Goal: Task Accomplishment & Management: Use online tool/utility

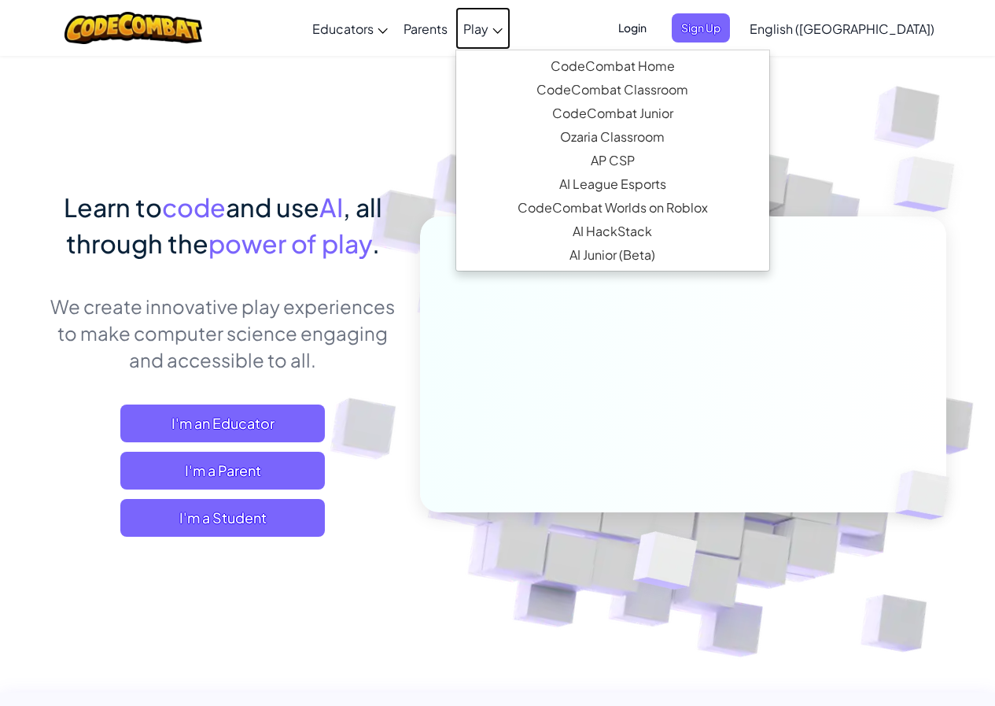
click at [489, 26] on span "Play" at bounding box center [475, 28] width 25 height 17
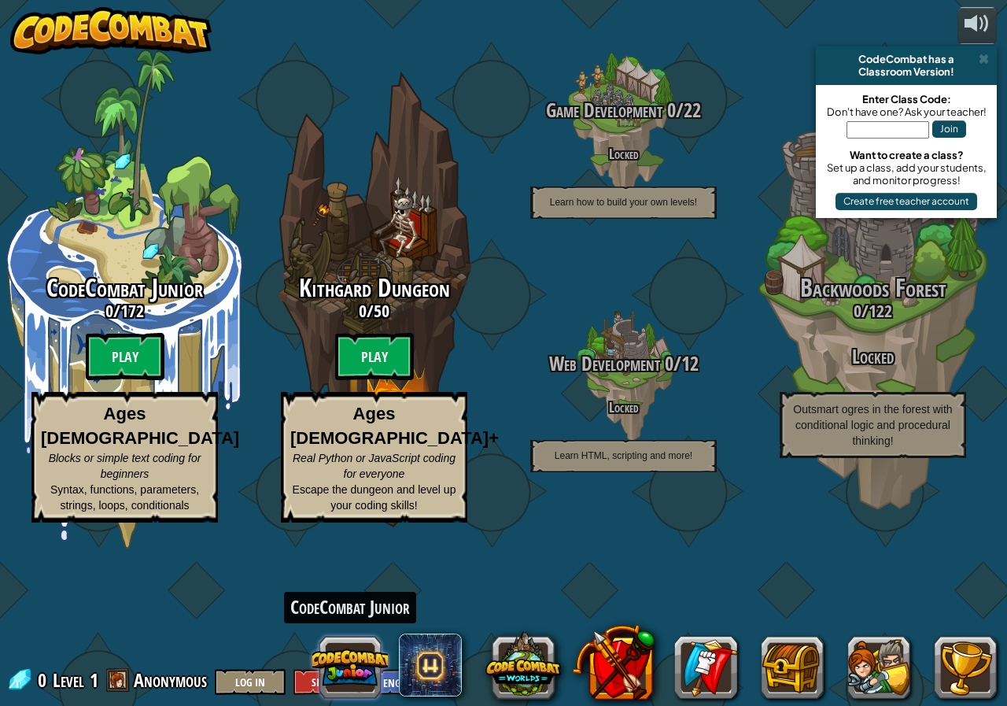
click at [345, 663] on button at bounding box center [350, 667] width 76 height 76
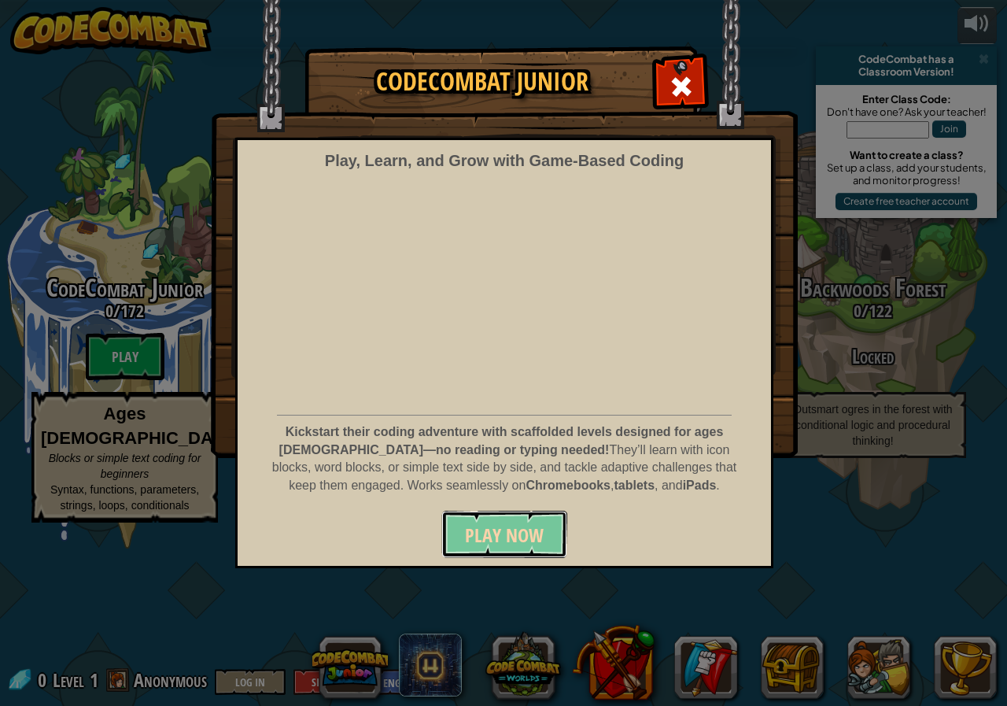
click at [483, 534] on span "Play Now" at bounding box center [504, 534] width 79 height 25
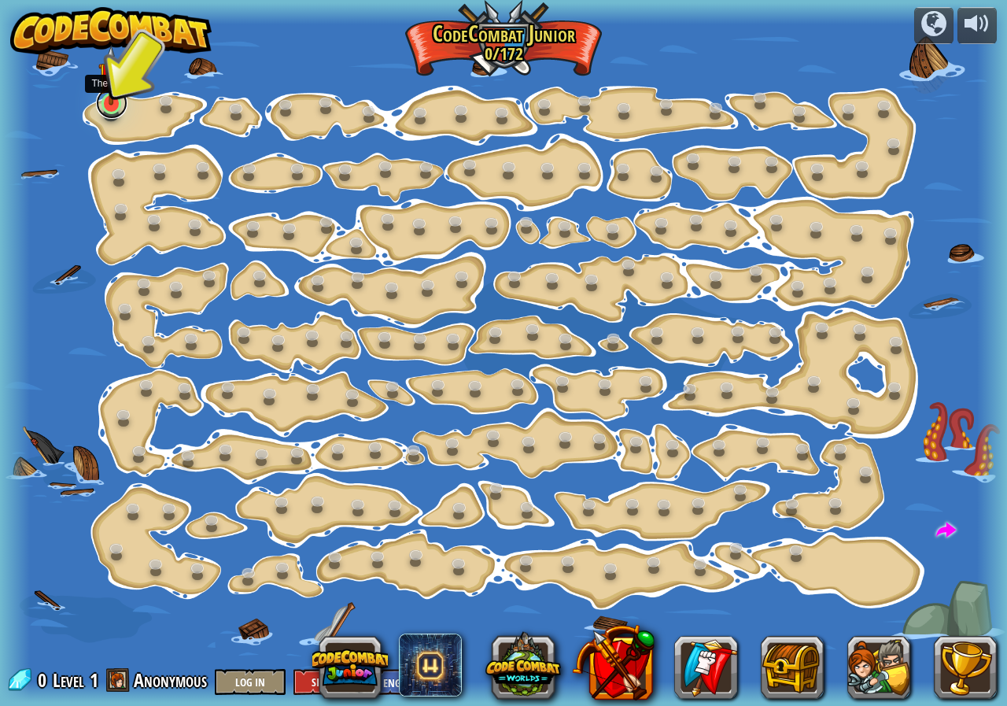
click at [105, 105] on link at bounding box center [111, 102] width 31 height 31
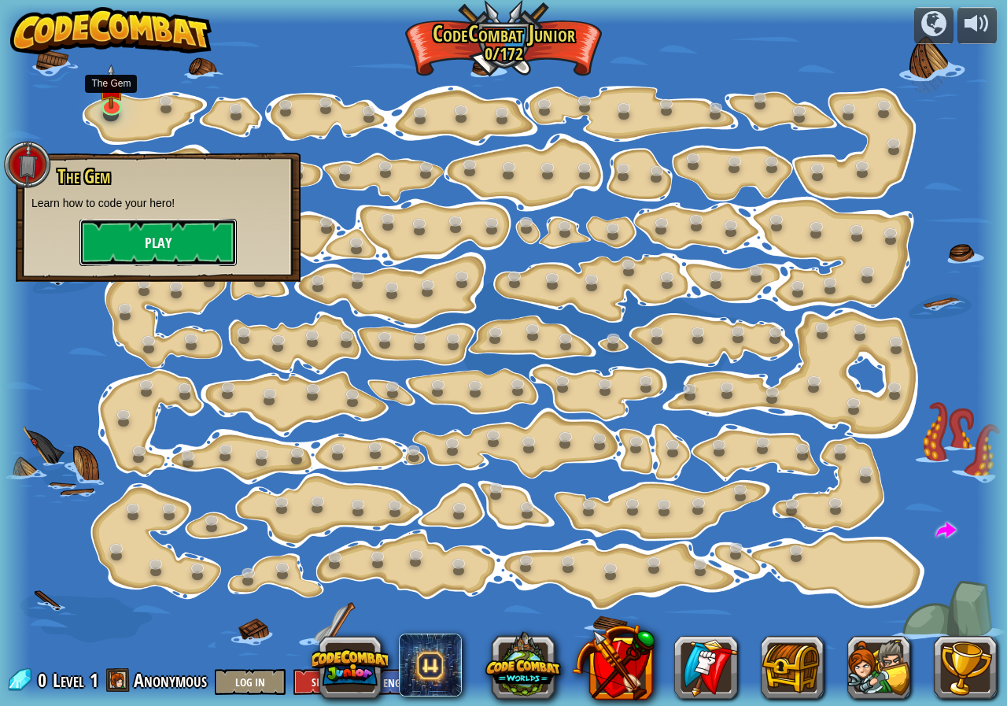
click at [135, 241] on button "Play" at bounding box center [157, 242] width 157 height 47
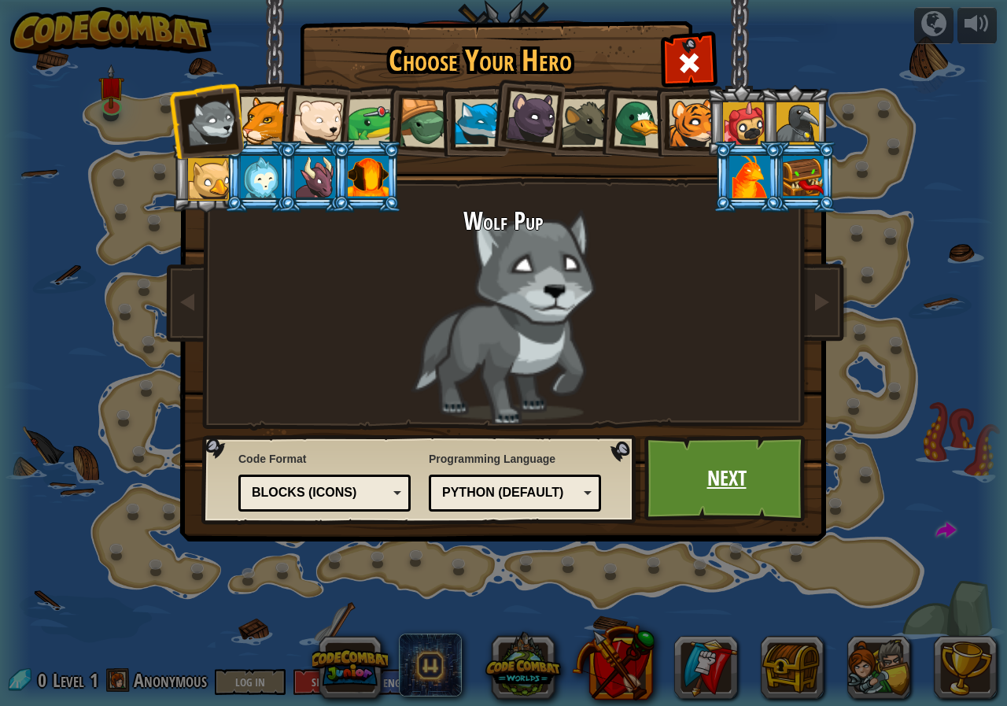
click at [716, 489] on link "Next" at bounding box center [726, 478] width 164 height 87
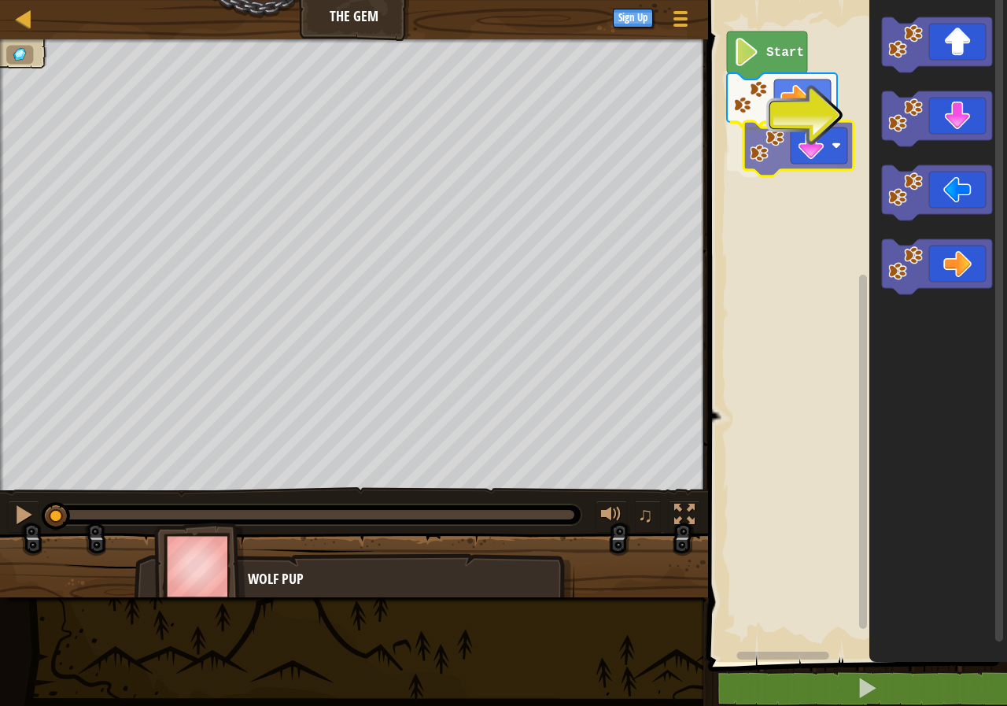
click at [766, 143] on div "Start" at bounding box center [855, 327] width 304 height 670
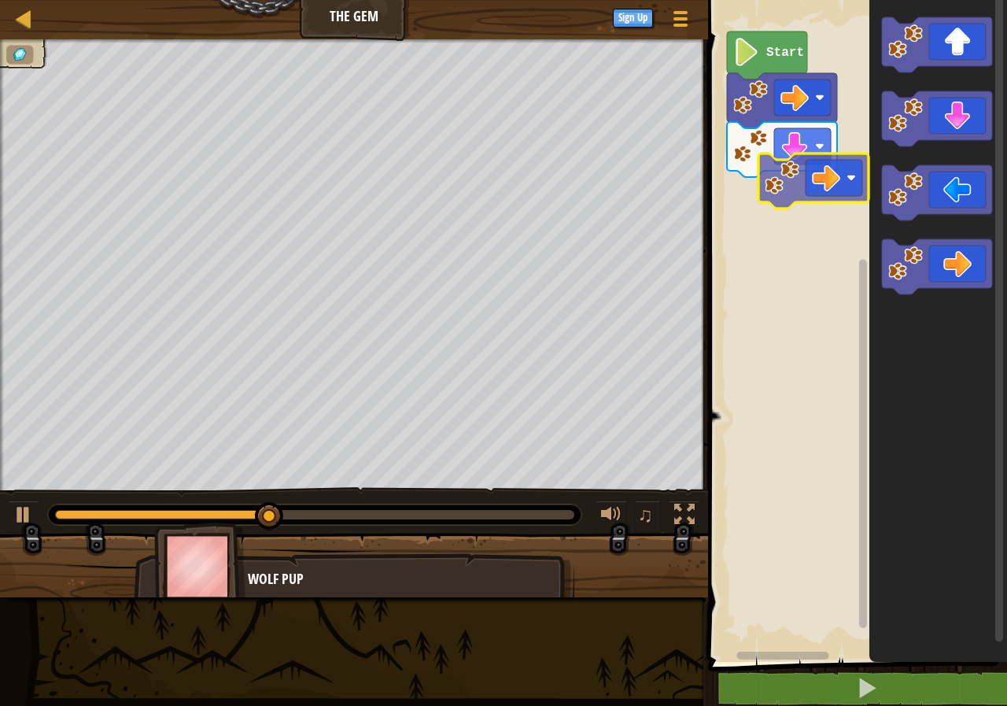
click at [805, 188] on div "Start" at bounding box center [855, 327] width 304 height 670
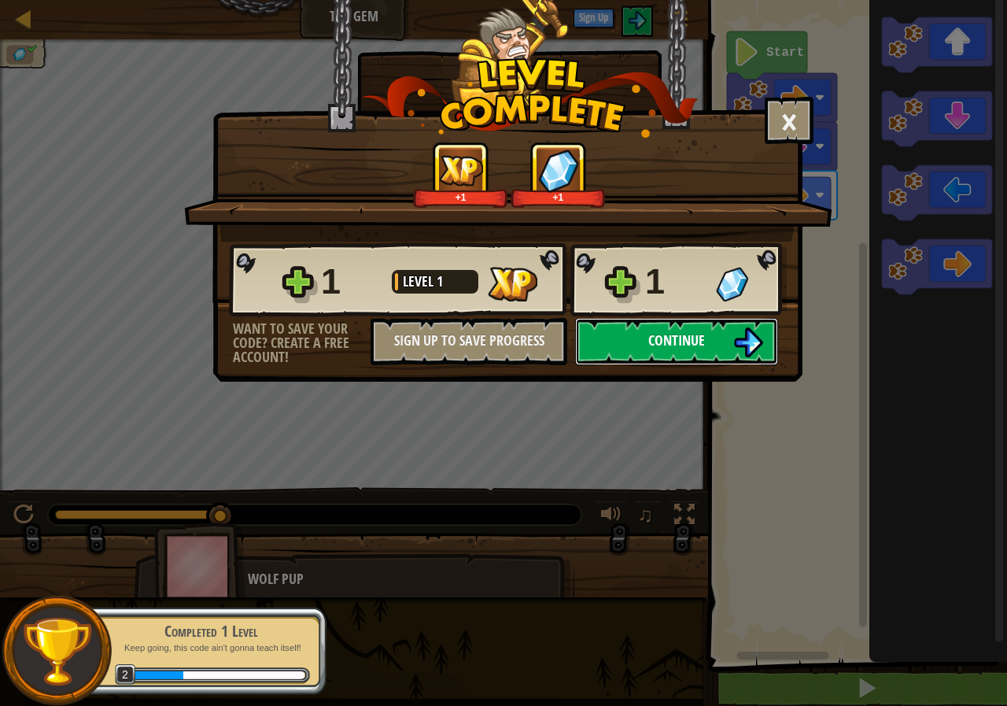
click at [670, 345] on span "Continue" at bounding box center [676, 340] width 57 height 20
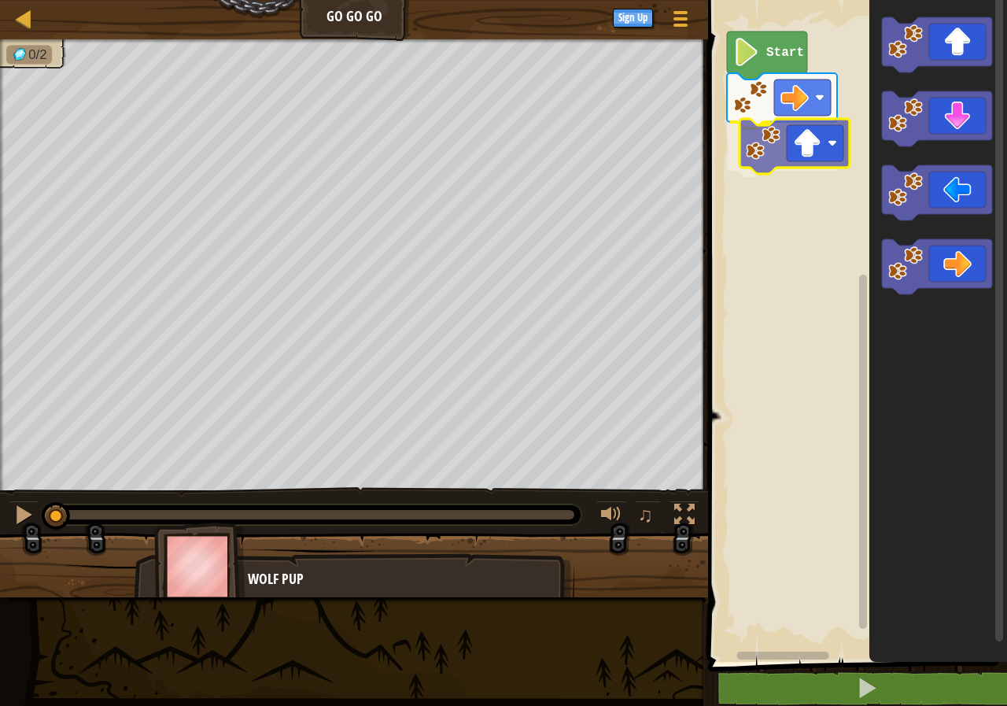
click at [789, 157] on div "Start" at bounding box center [855, 327] width 304 height 670
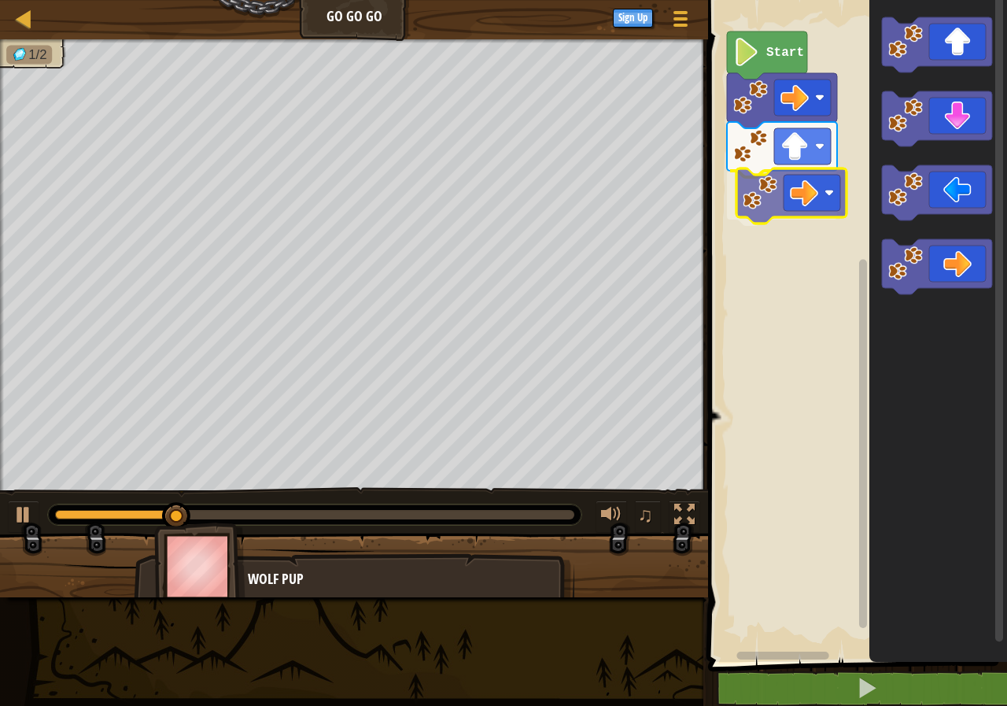
click at [768, 212] on div "Start" at bounding box center [855, 327] width 304 height 670
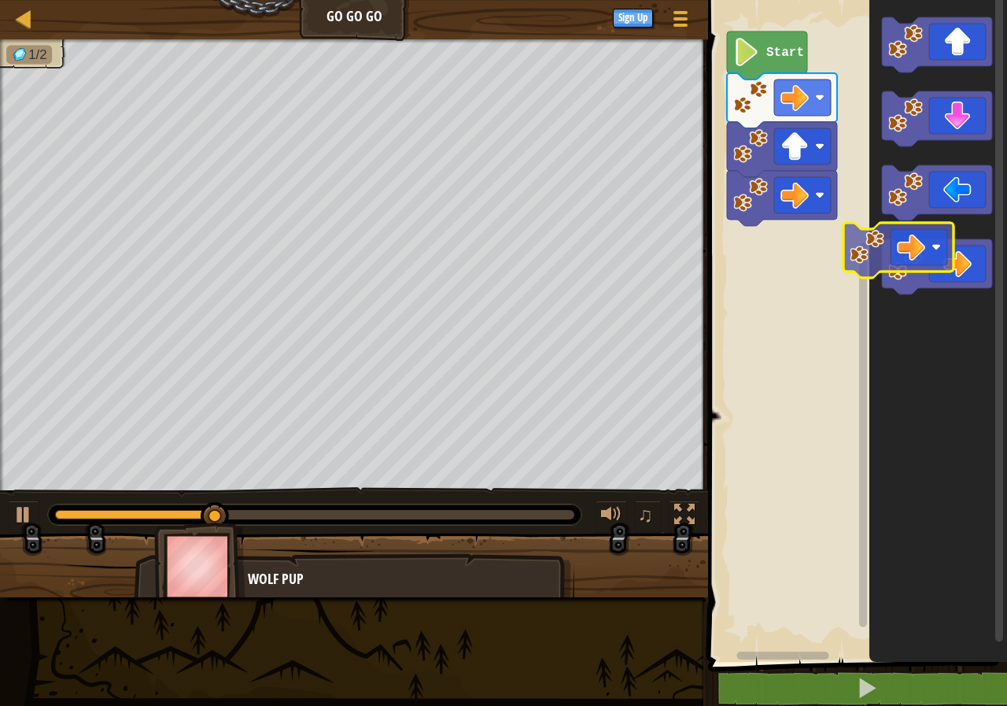
click at [825, 231] on div "Start" at bounding box center [855, 327] width 304 height 670
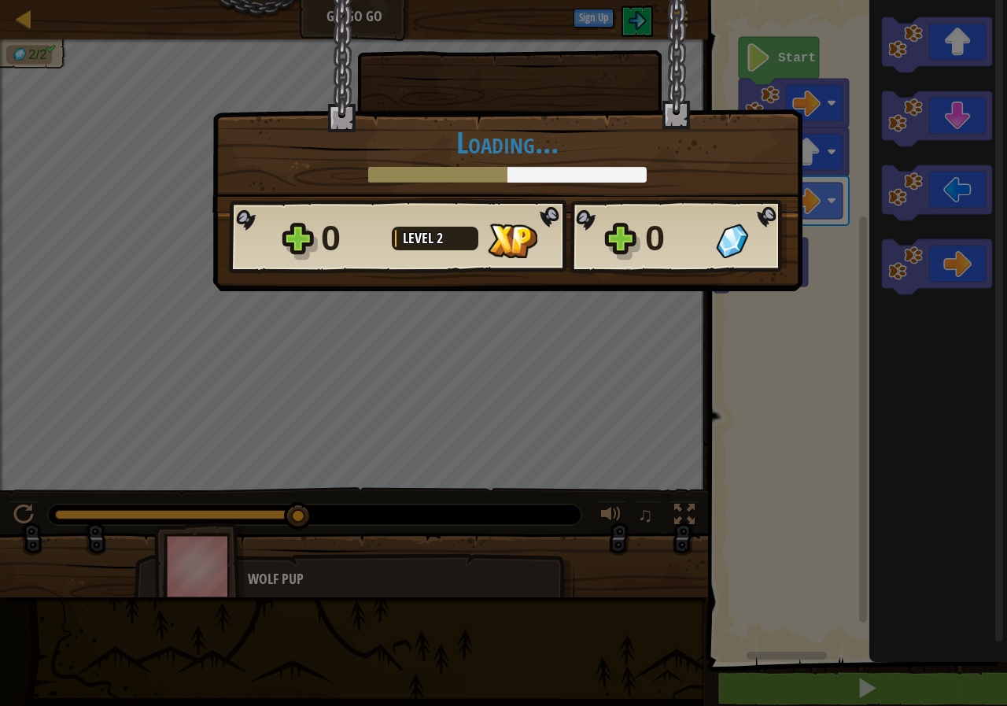
click at [788, 2] on body "Map Go Go Go Game Menu Sign Up 1 הההההההההההההההההההההההההההההההההההההההההההההה…" at bounding box center [503, 1] width 1007 height 2
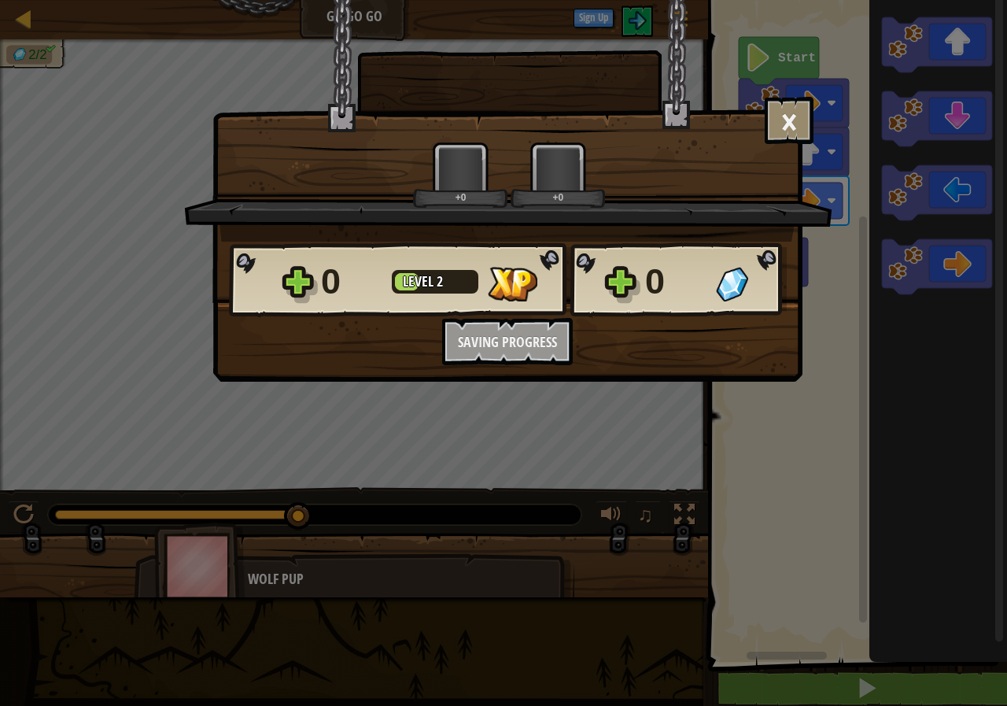
click at [788, 233] on div "+0 +0" at bounding box center [508, 192] width 648 height 100
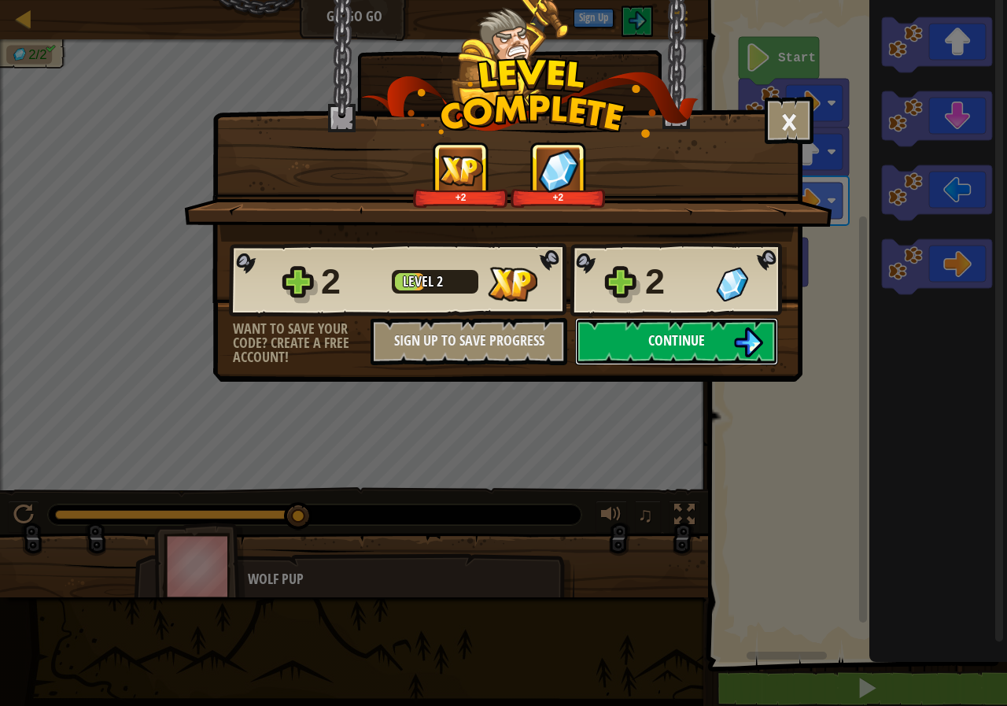
click at [705, 340] on span "Continue" at bounding box center [676, 340] width 57 height 20
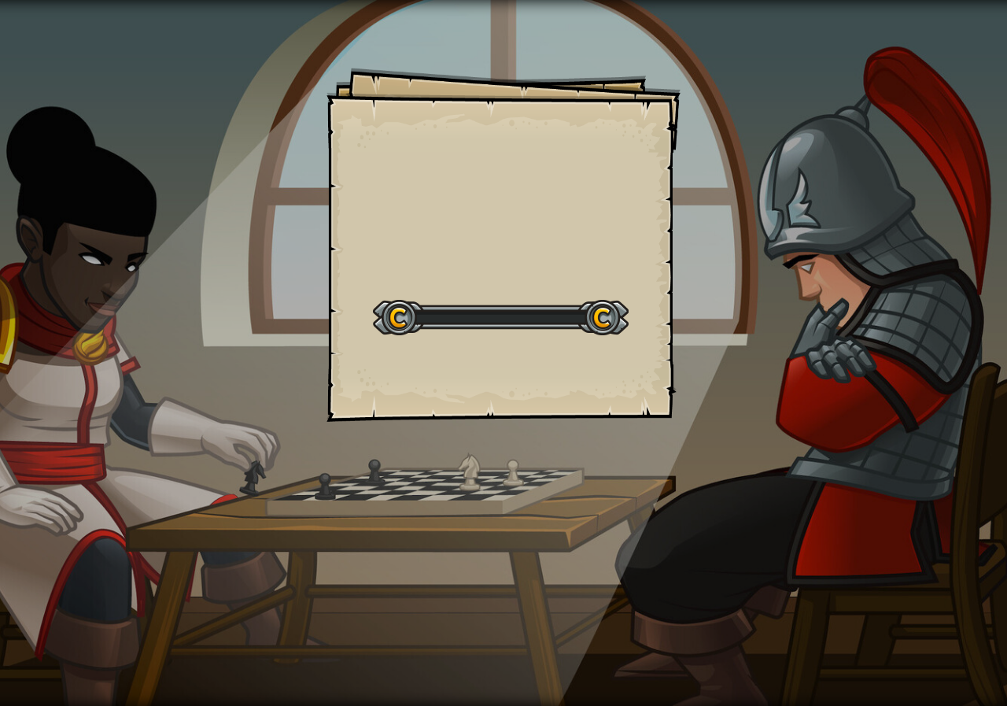
click at [705, 340] on div "Goals Start Level Error loading from server. Try refreshing the page. You'll ne…" at bounding box center [503, 353] width 1007 height 706
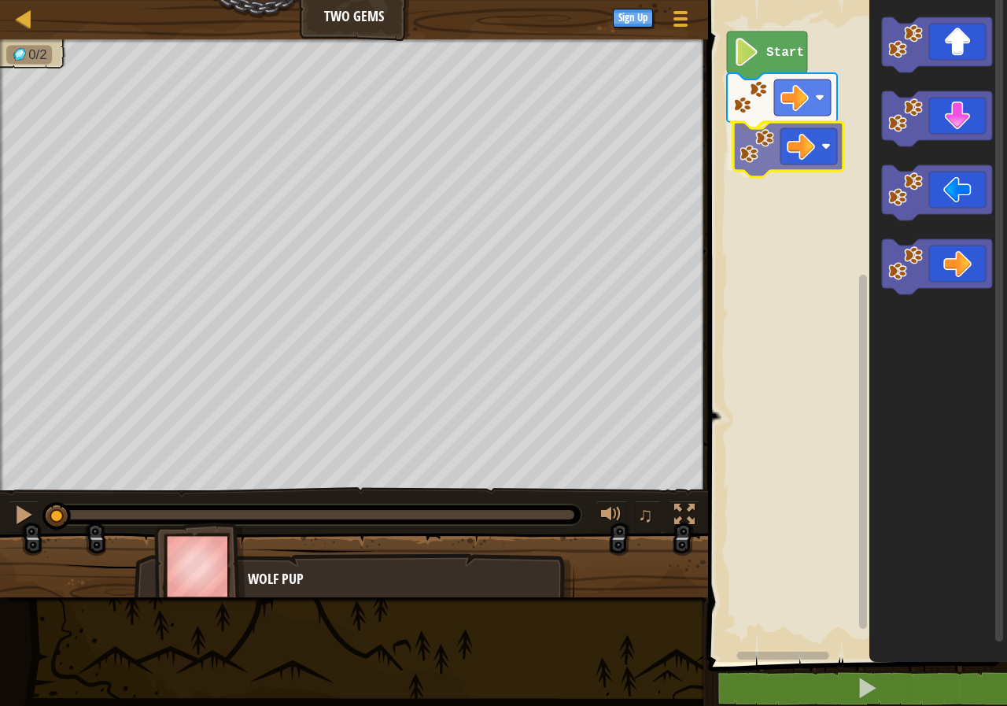
click at [744, 157] on div "Start" at bounding box center [855, 327] width 304 height 670
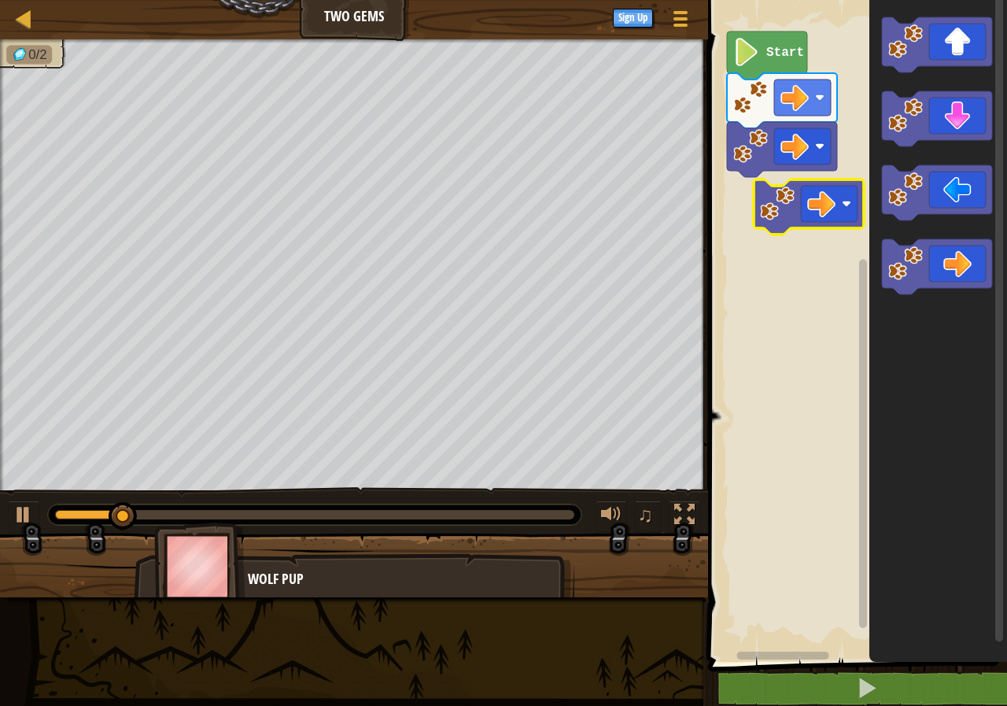
click at [777, 203] on div "Start" at bounding box center [855, 327] width 304 height 670
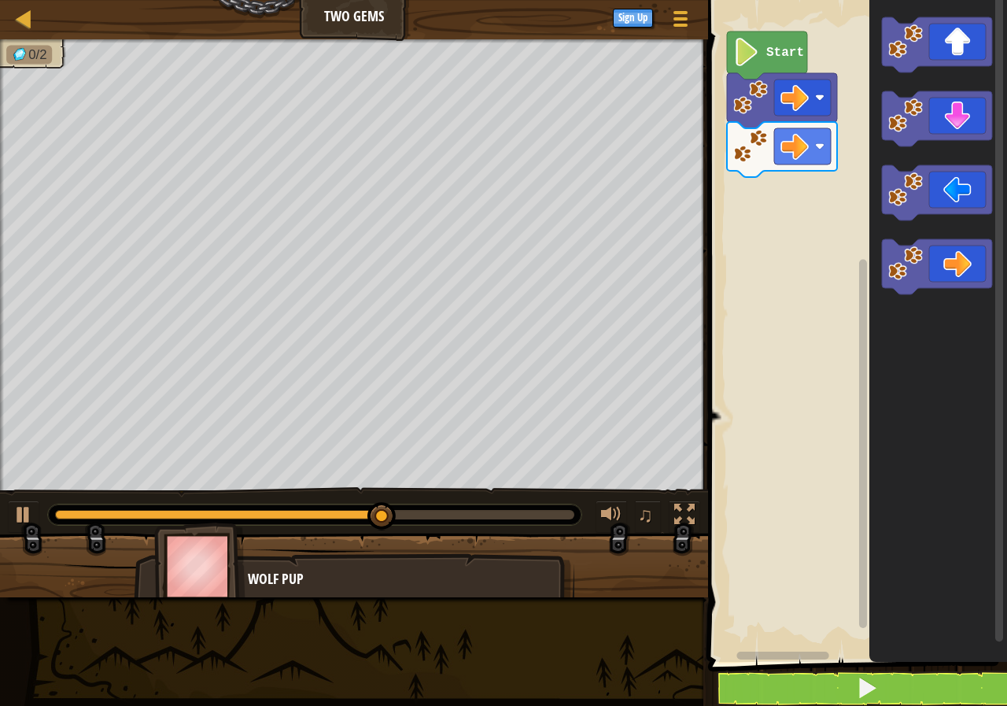
click at [834, 146] on div "Start" at bounding box center [855, 327] width 304 height 670
click at [910, 49] on image "Blockly Workspace" at bounding box center [905, 41] width 35 height 35
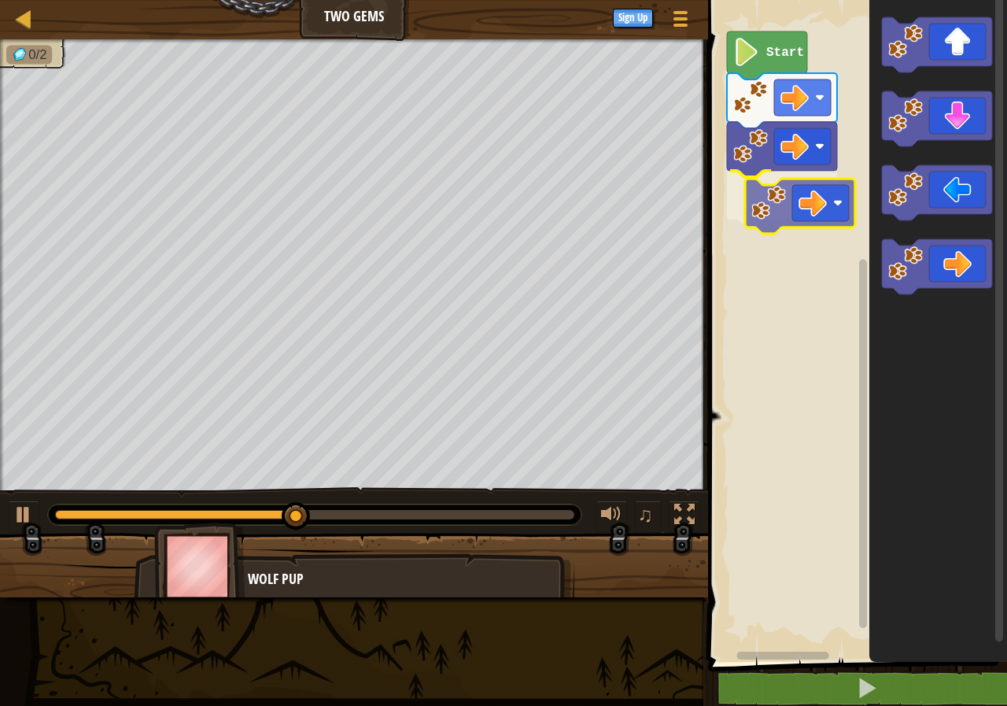
click at [777, 201] on div "Start" at bounding box center [855, 327] width 304 height 670
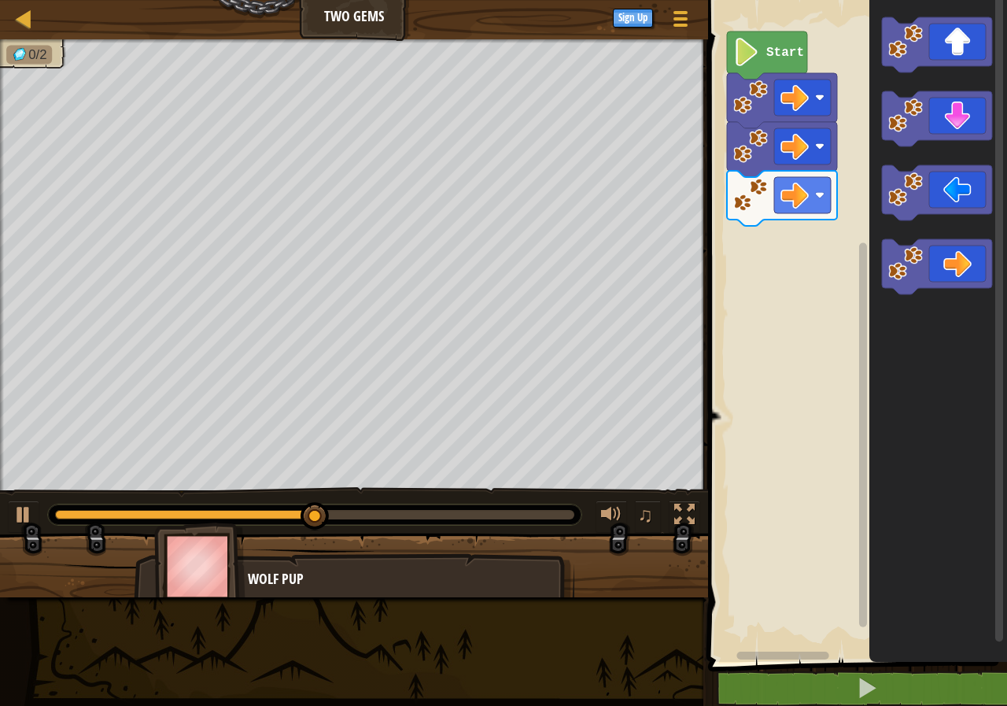
click at [800, 212] on div "Start" at bounding box center [855, 327] width 304 height 670
click at [904, 54] on image "Blockly Workspace" at bounding box center [905, 41] width 35 height 35
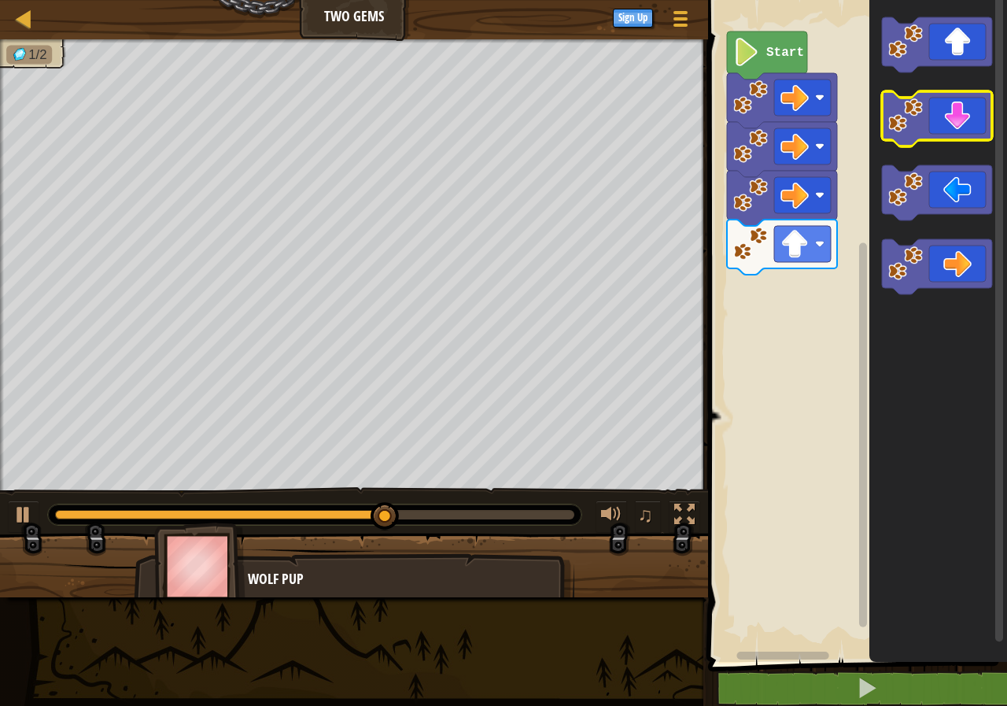
click at [922, 135] on icon "Blockly Workspace" at bounding box center [937, 118] width 110 height 55
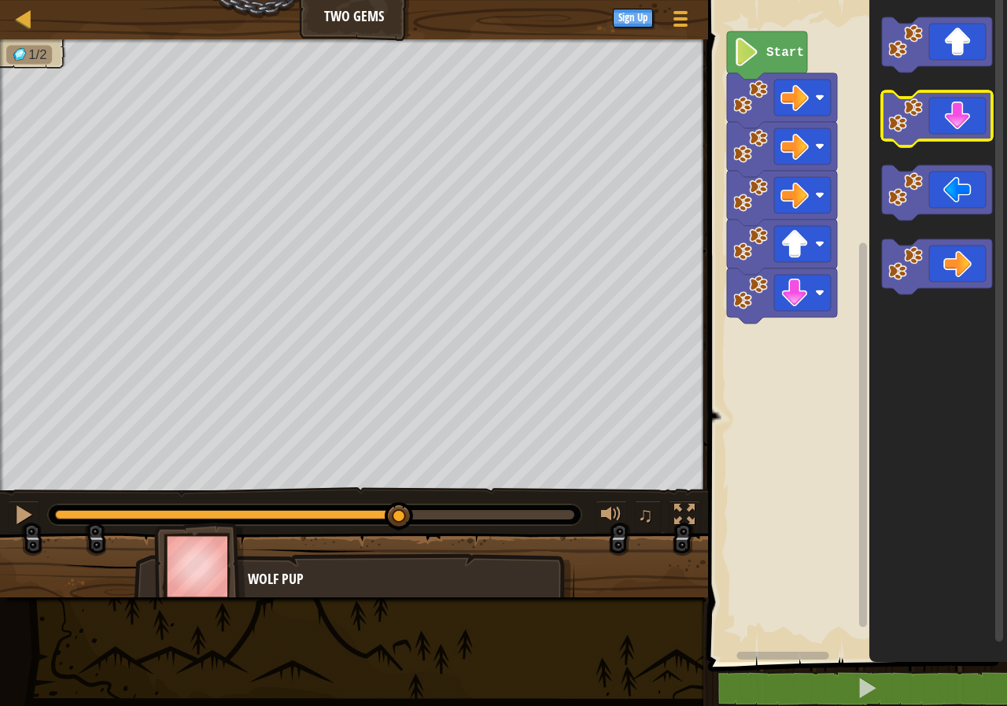
click at [922, 135] on icon "Blockly Workspace" at bounding box center [937, 118] width 110 height 55
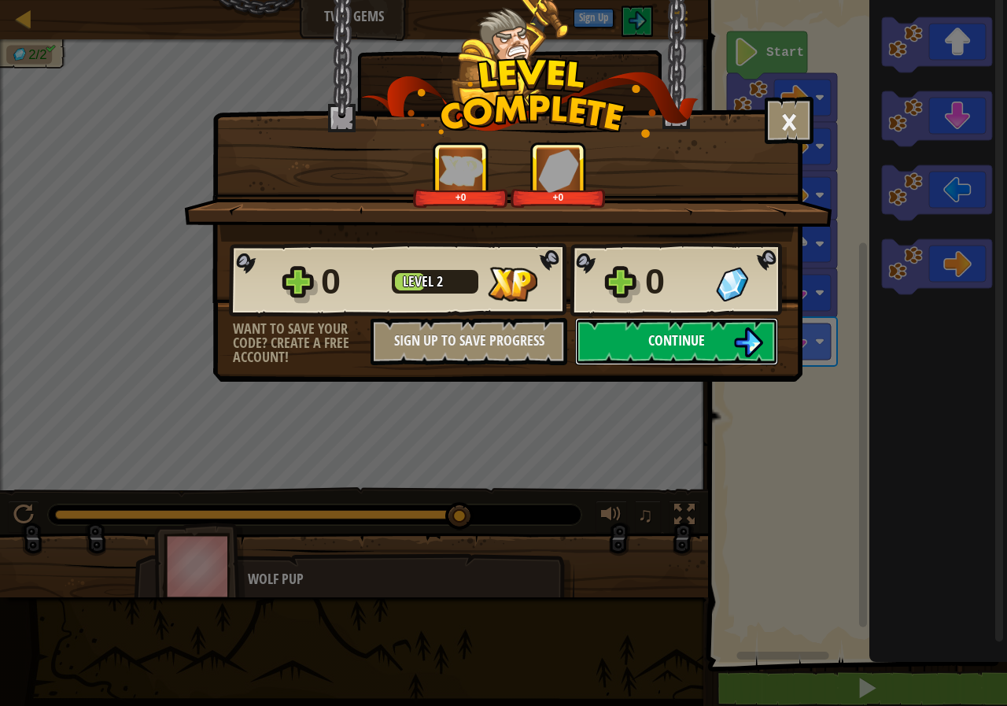
click at [688, 346] on span "Continue" at bounding box center [676, 340] width 57 height 20
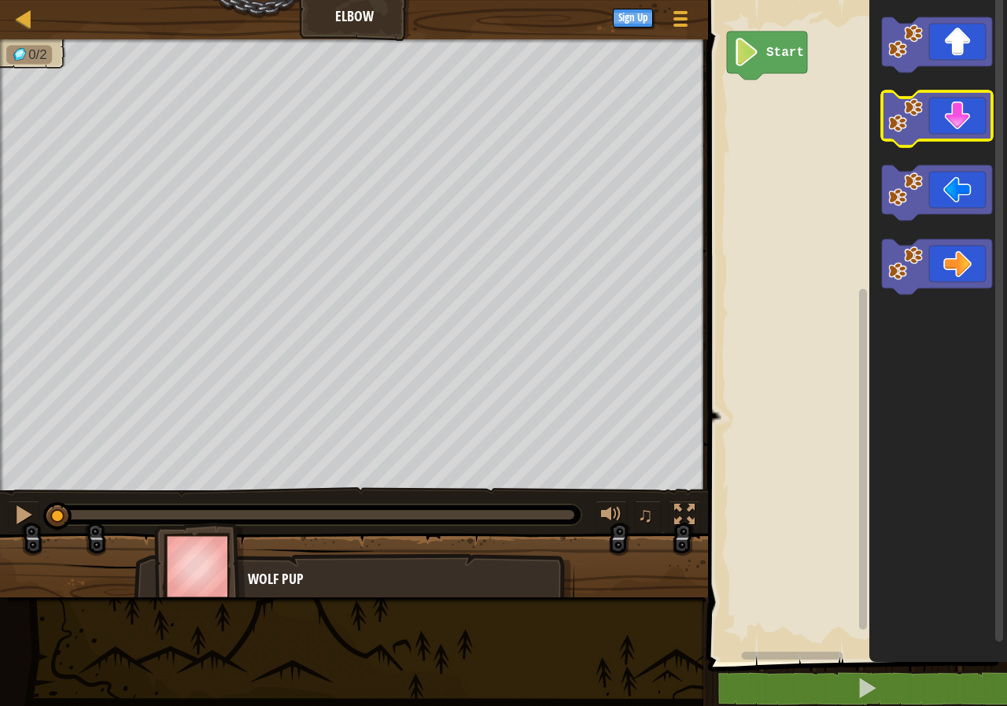
click at [914, 127] on image "Blockly Workspace" at bounding box center [905, 115] width 35 height 35
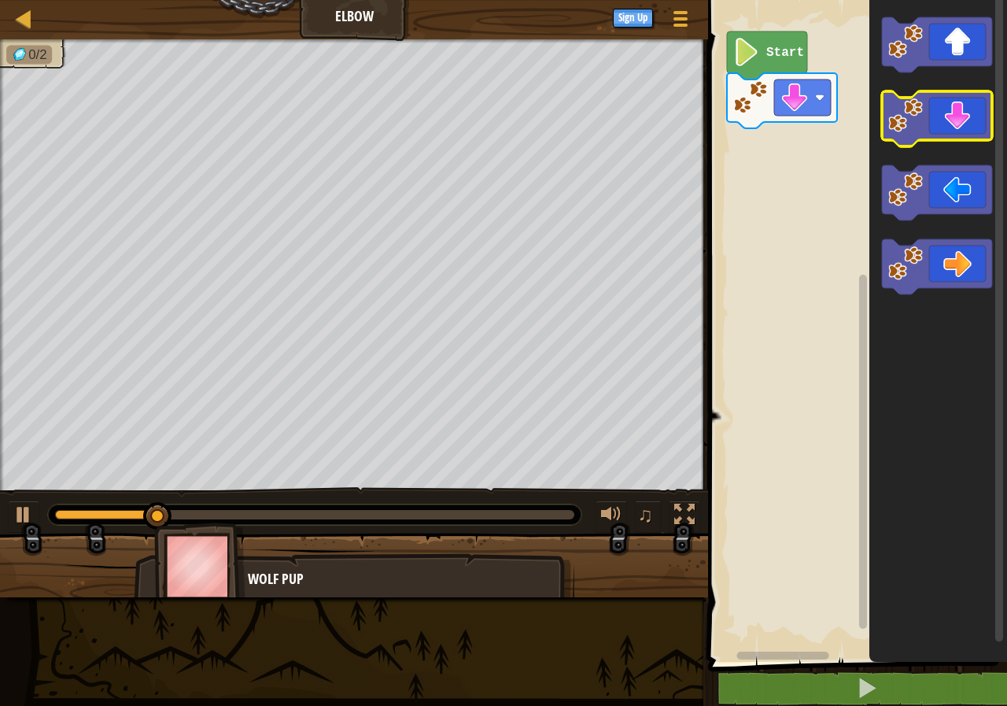
click at [914, 126] on image "Blockly Workspace" at bounding box center [905, 115] width 35 height 35
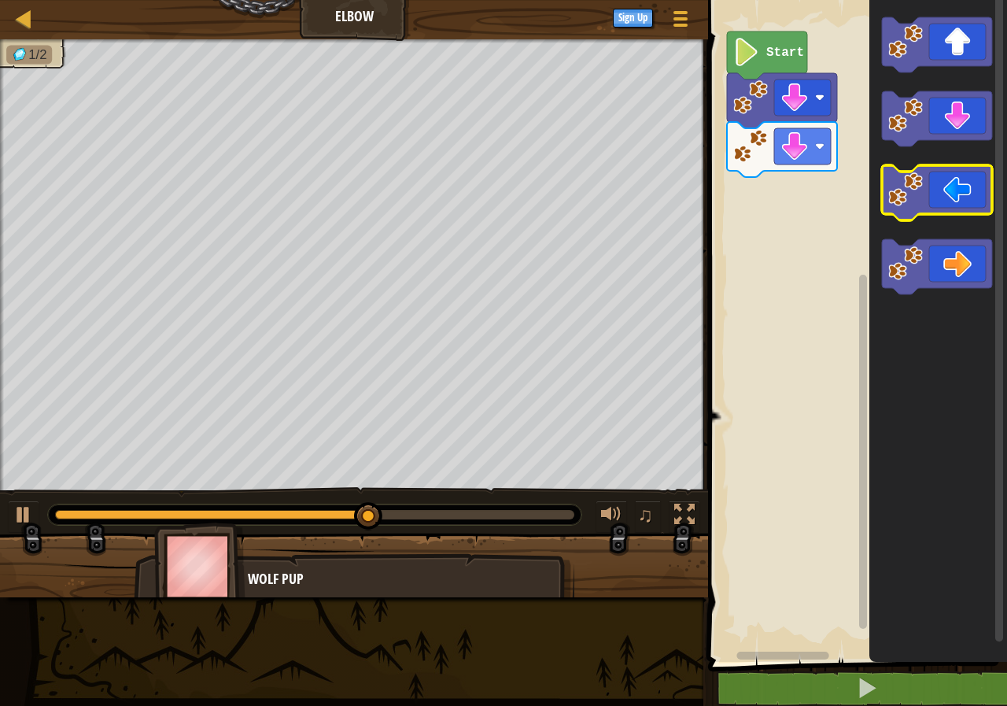
click at [909, 197] on image "Blockly Workspace" at bounding box center [905, 189] width 35 height 35
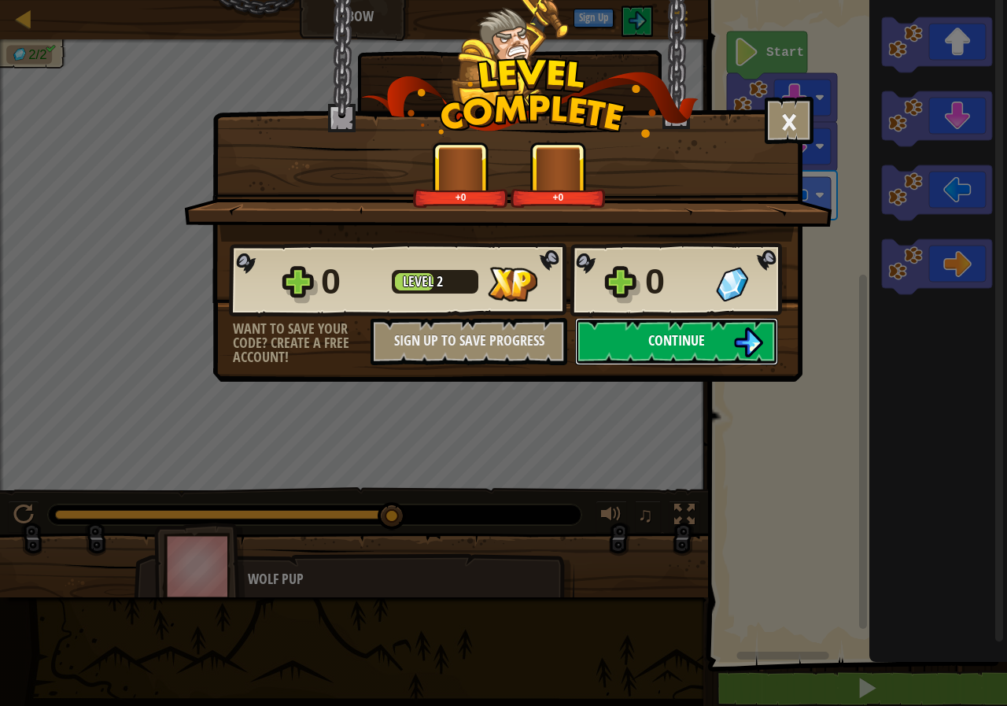
click at [677, 334] on span "Continue" at bounding box center [676, 340] width 57 height 20
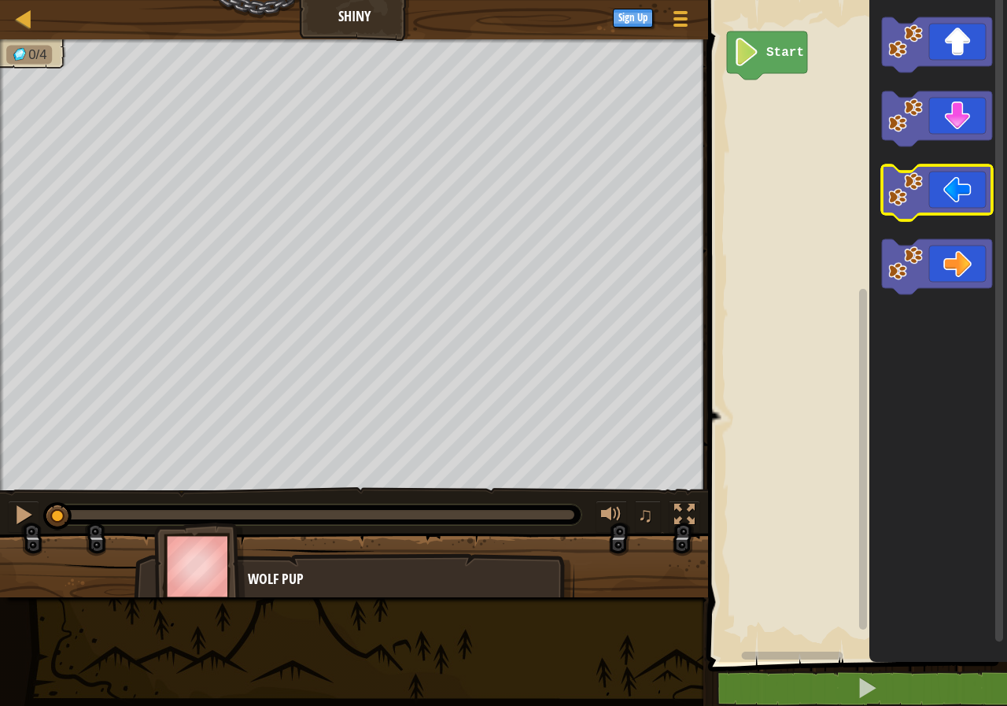
click at [905, 197] on image "Blockly Workspace" at bounding box center [905, 189] width 35 height 35
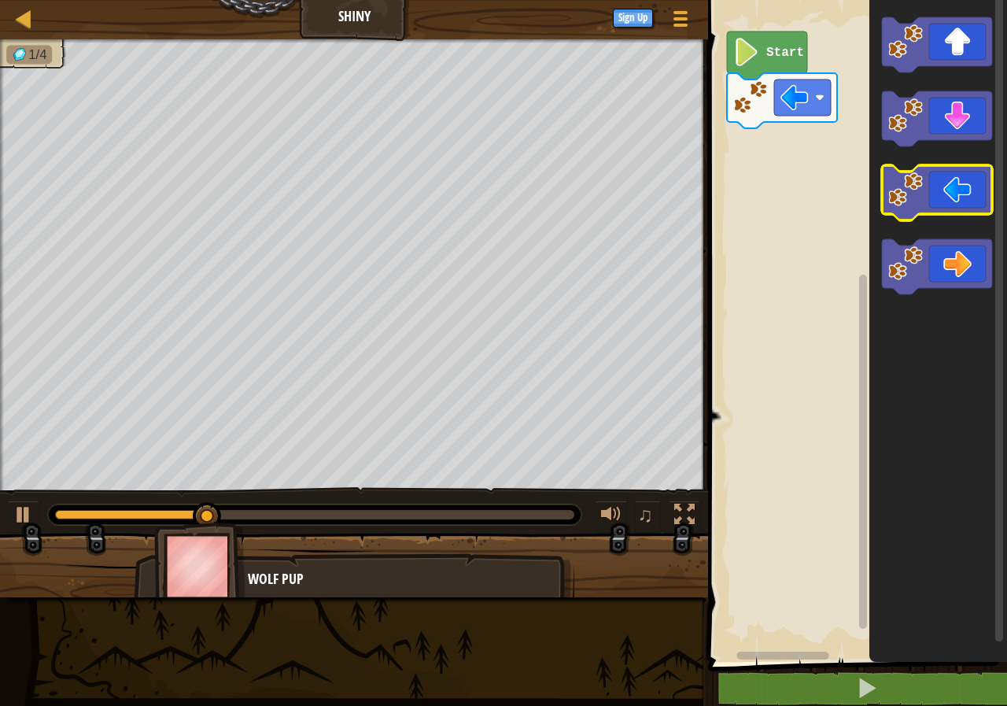
click at [903, 197] on image "Blockly Workspace" at bounding box center [905, 189] width 35 height 35
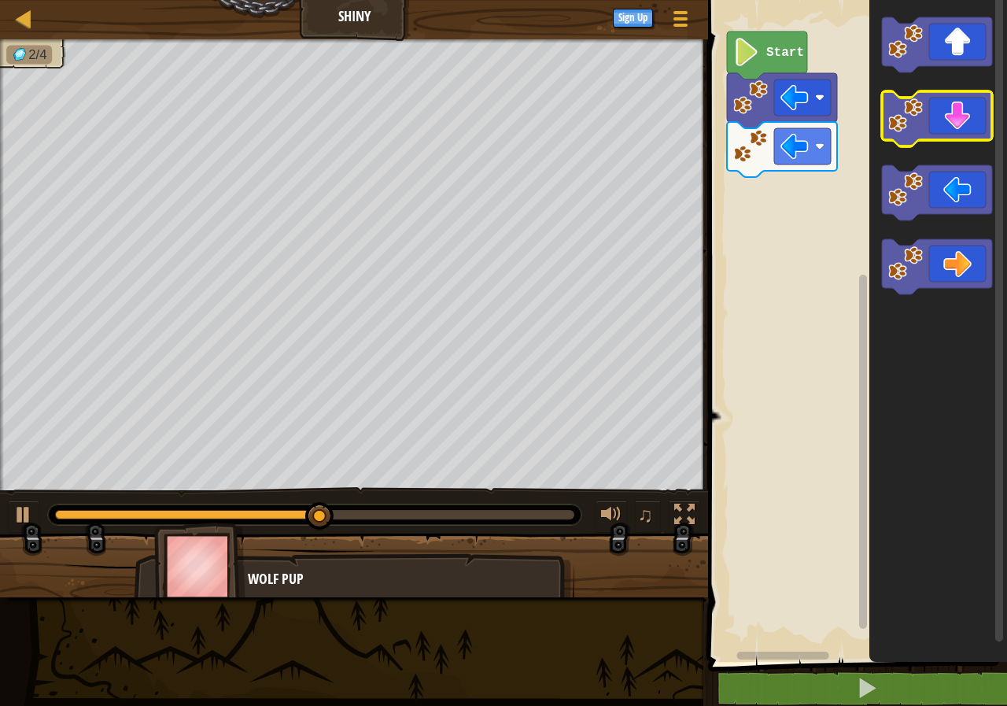
click at [923, 118] on image "Blockly Workspace" at bounding box center [905, 115] width 35 height 35
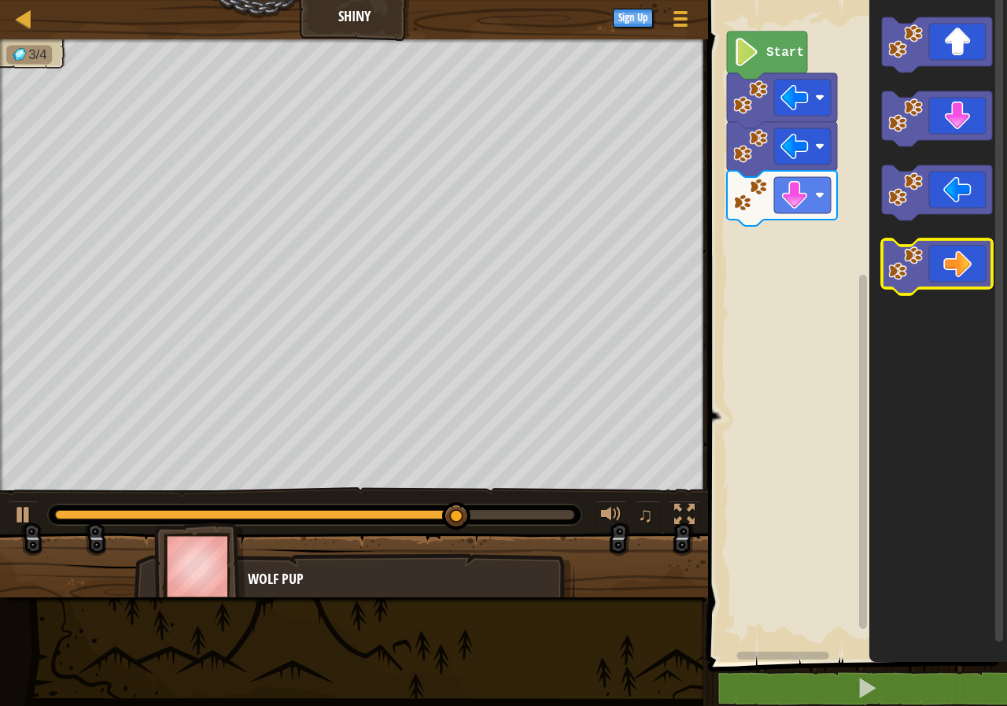
click at [937, 261] on icon "Blockly Workspace" at bounding box center [937, 266] width 110 height 55
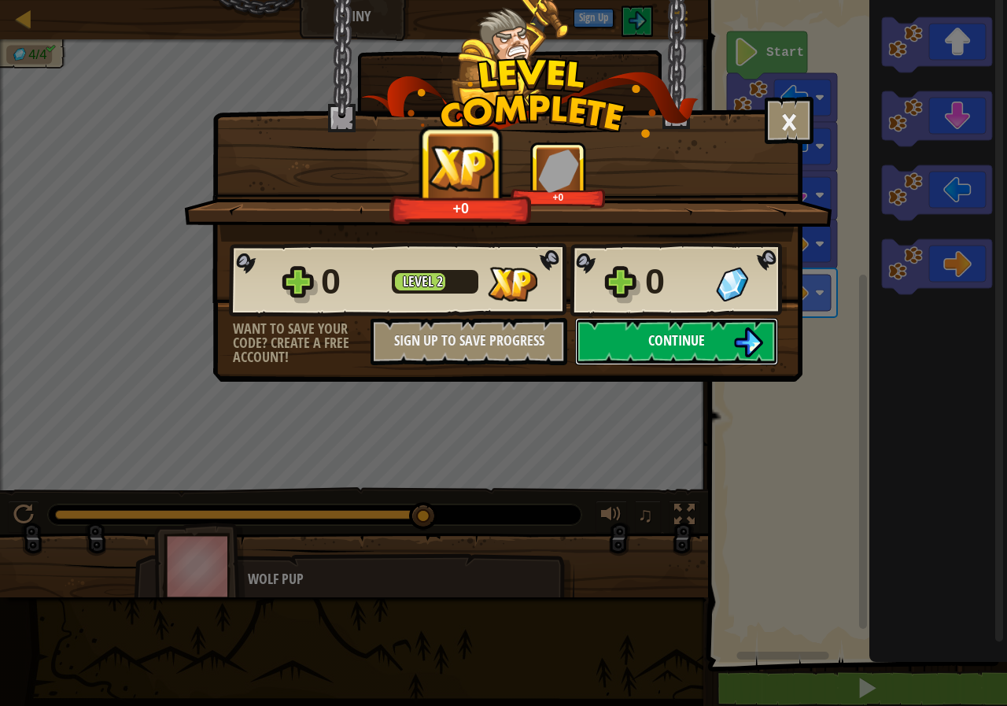
click at [696, 335] on span "Continue" at bounding box center [676, 340] width 57 height 20
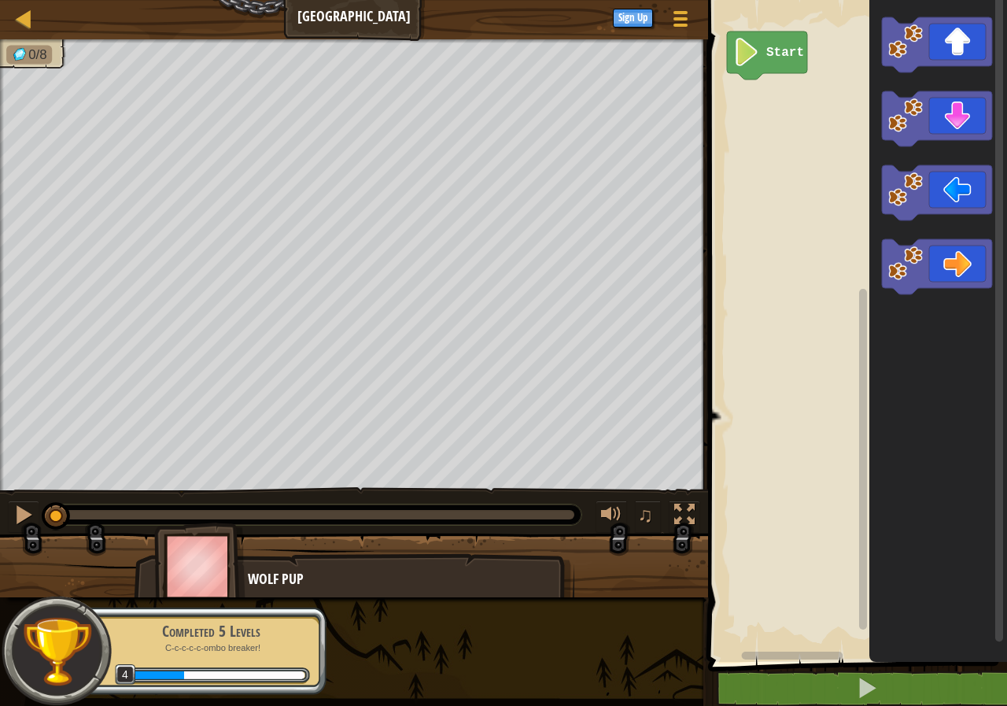
click at [370, 17] on div "Map Gem Square Game Menu Sign Up" at bounding box center [354, 19] width 708 height 39
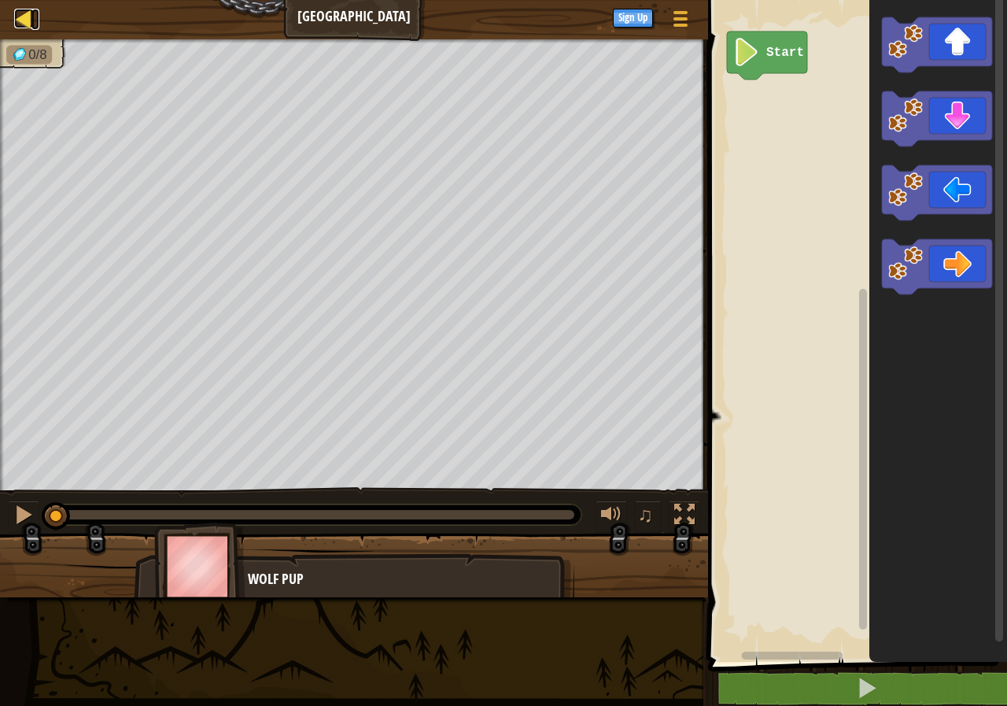
click at [21, 13] on div at bounding box center [24, 19] width 20 height 20
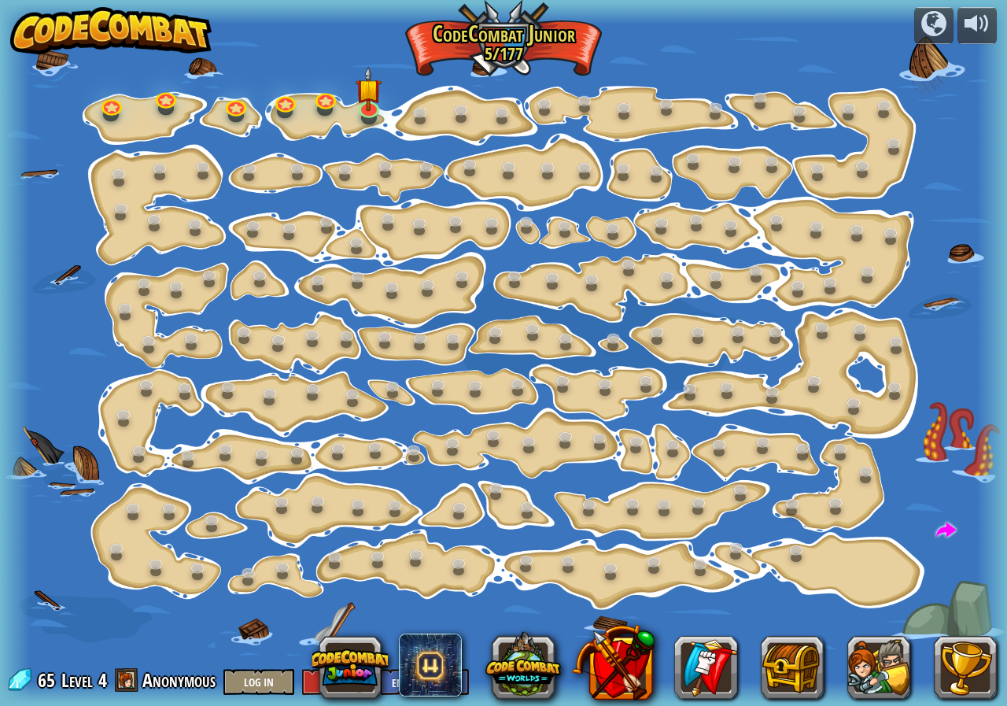
click at [116, 13] on img at bounding box center [110, 30] width 201 height 47
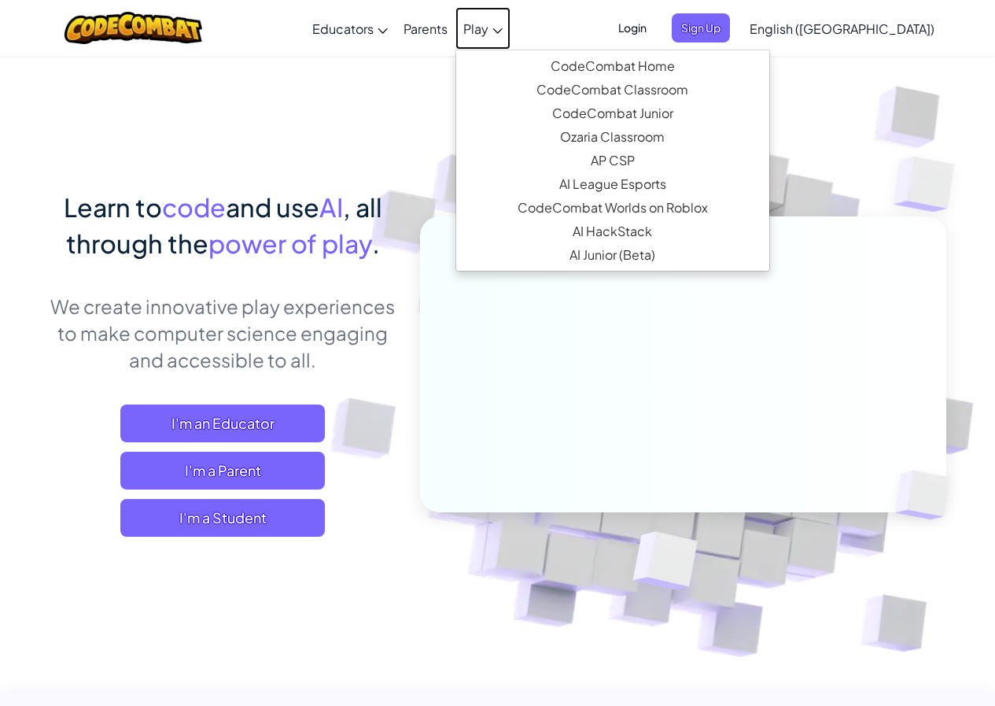
click at [489, 30] on span "Play" at bounding box center [475, 28] width 25 height 17
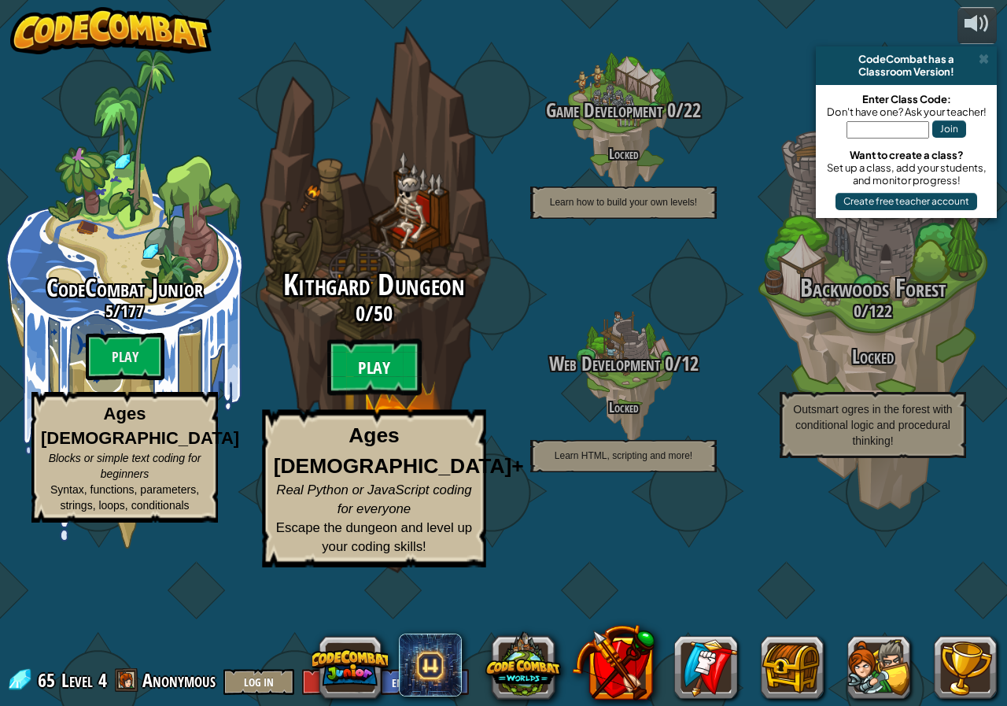
click at [396, 396] on btn "Play" at bounding box center [374, 367] width 94 height 57
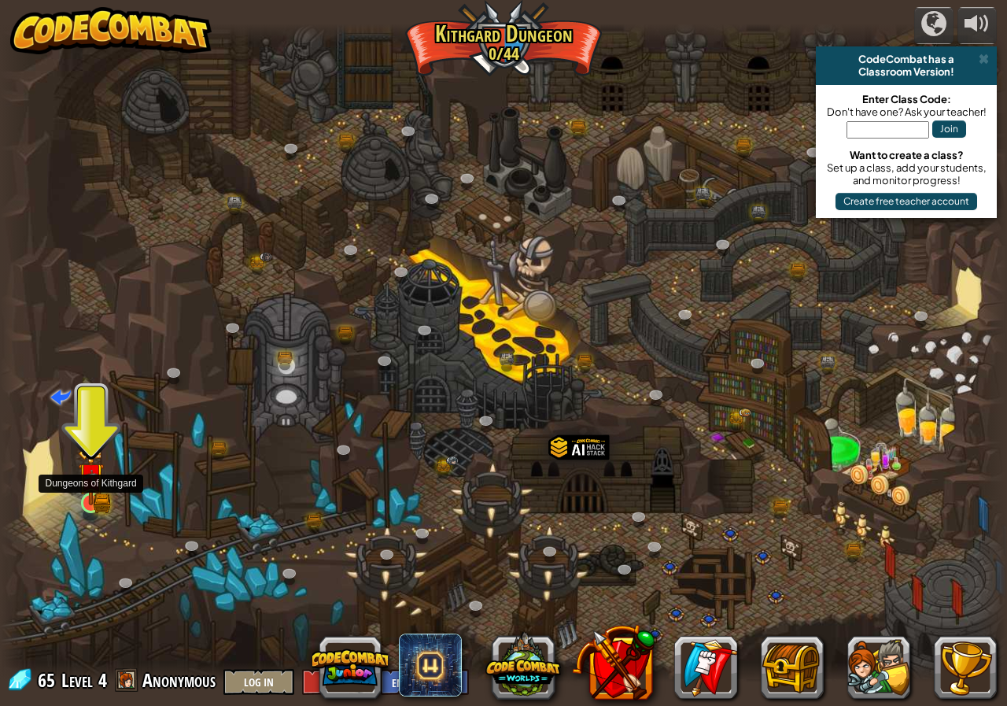
click at [94, 503] on img at bounding box center [91, 475] width 26 height 57
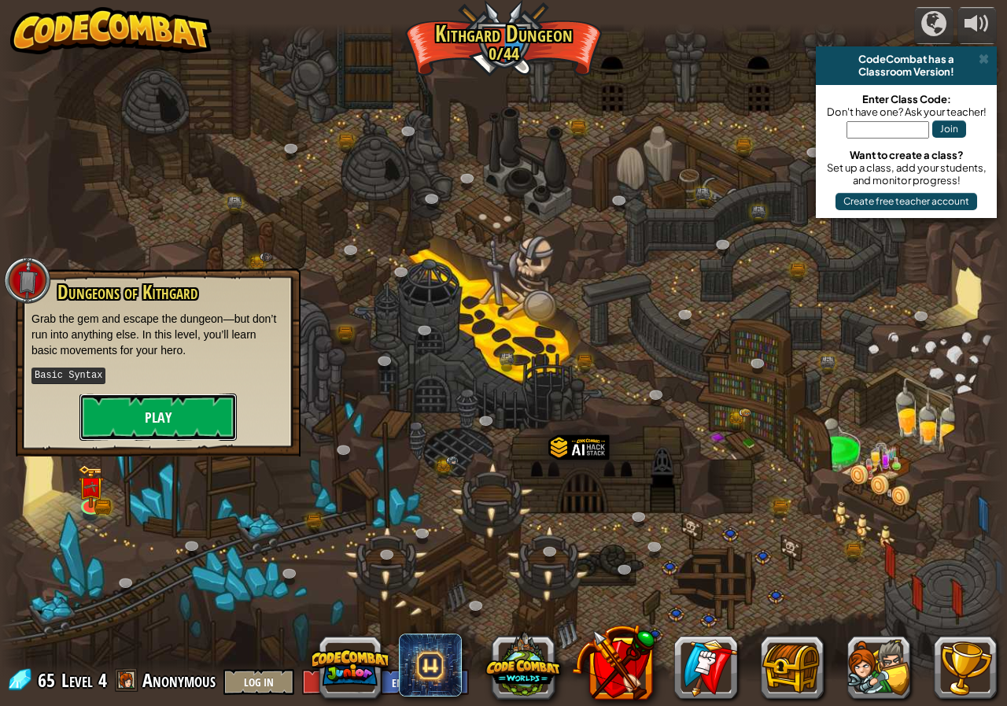
click at [136, 410] on button "Play" at bounding box center [157, 416] width 157 height 47
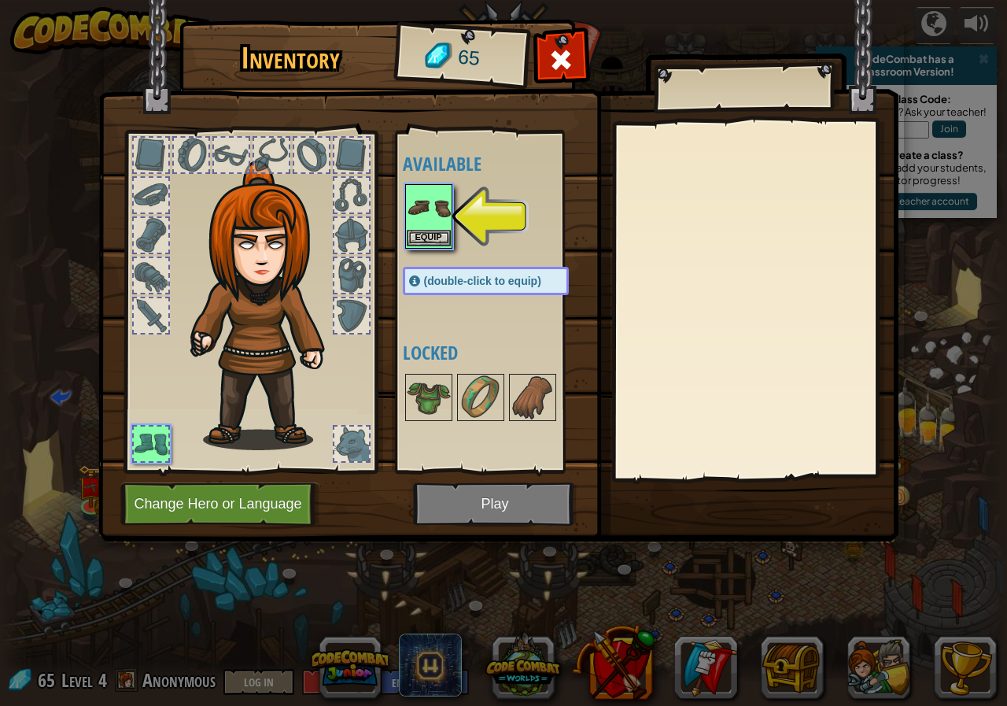
click at [444, 212] on img at bounding box center [429, 208] width 44 height 44
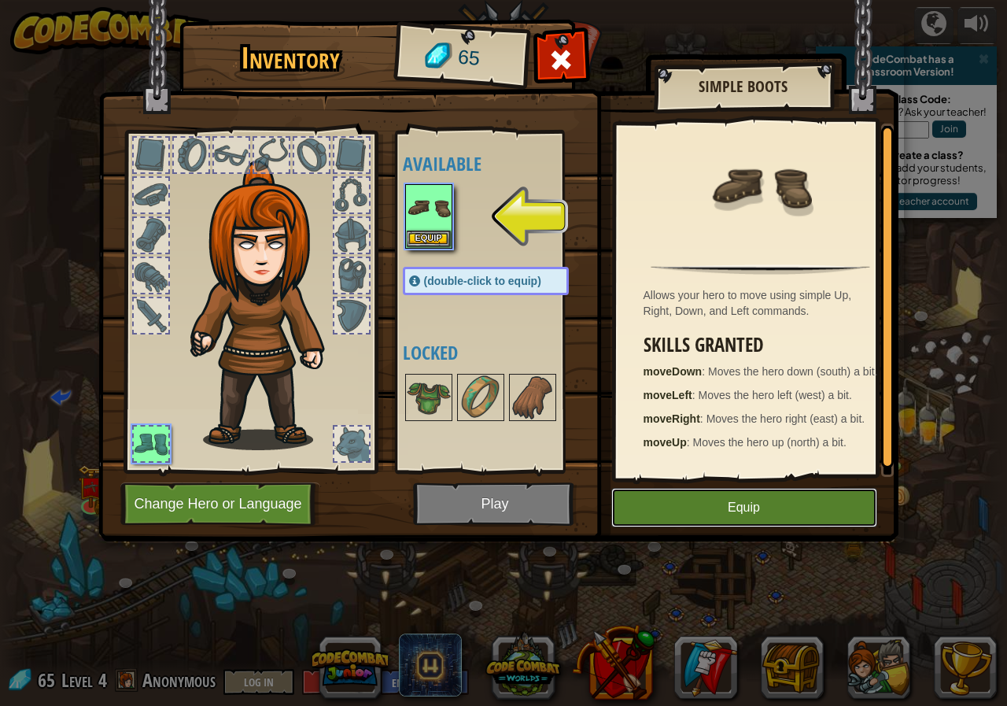
click at [663, 498] on button "Equip" at bounding box center [744, 507] width 266 height 39
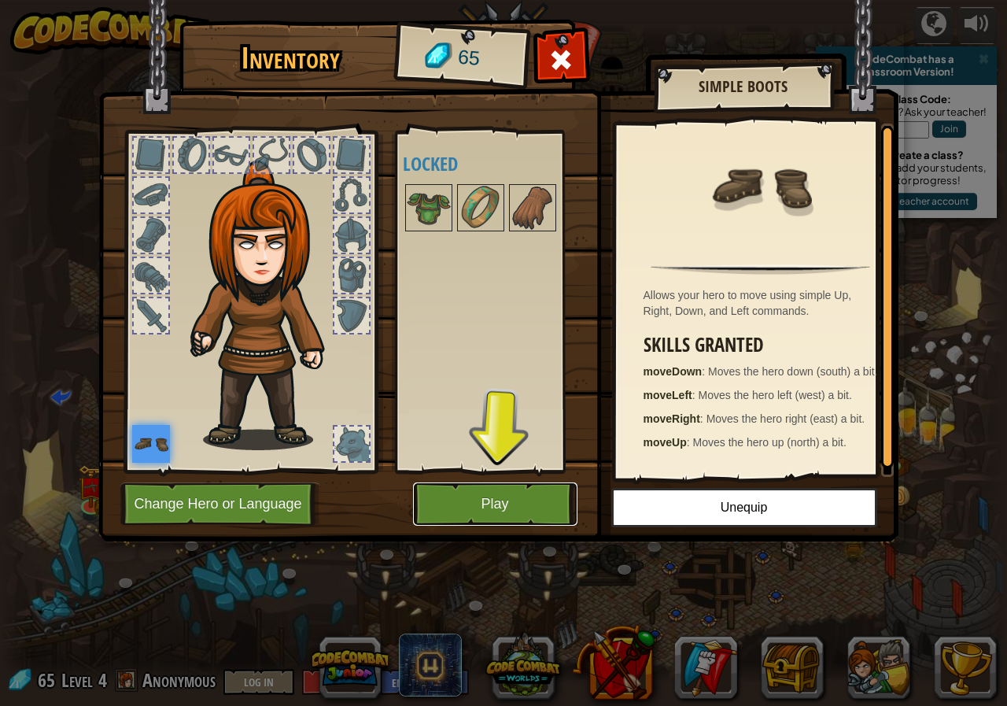
click at [508, 499] on button "Play" at bounding box center [495, 503] width 164 height 43
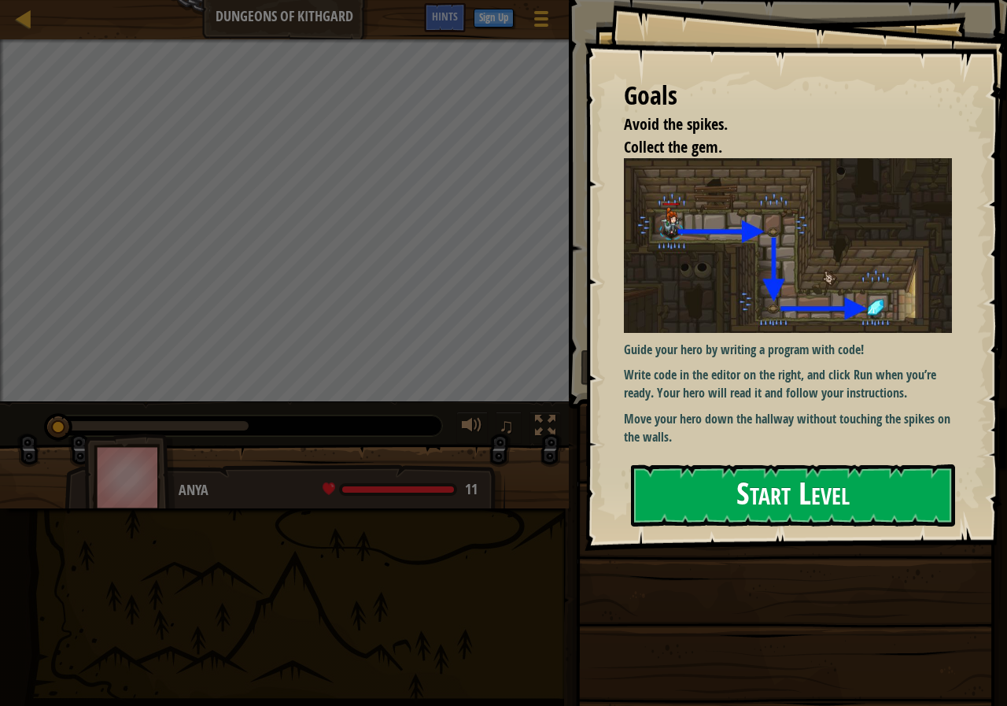
click at [781, 489] on button "Start Level" at bounding box center [793, 495] width 324 height 62
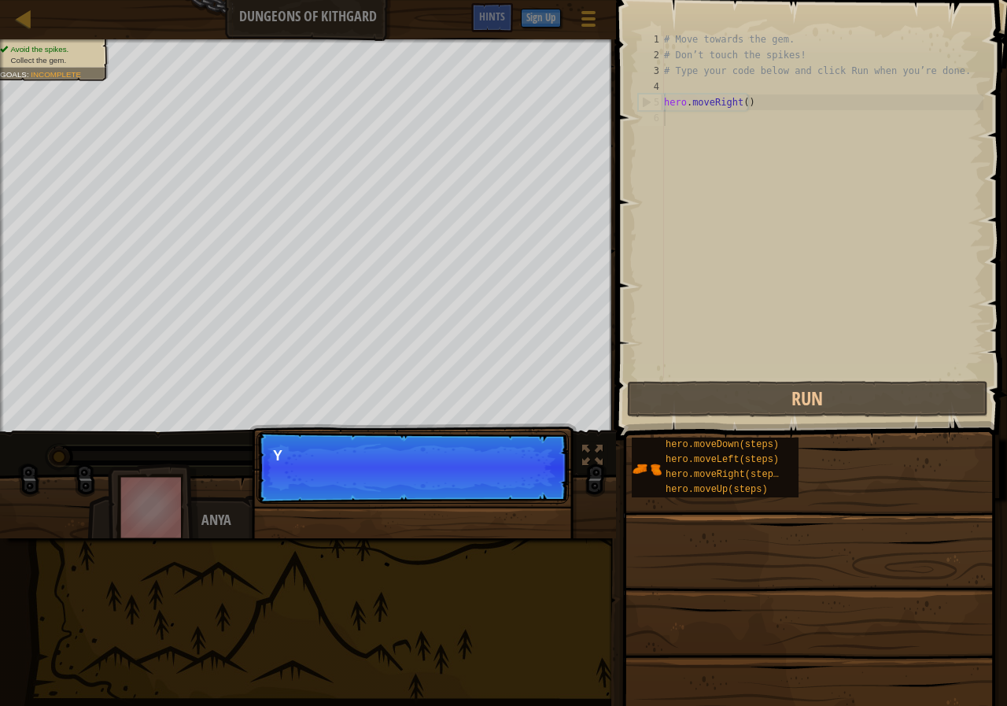
scroll to position [7, 0]
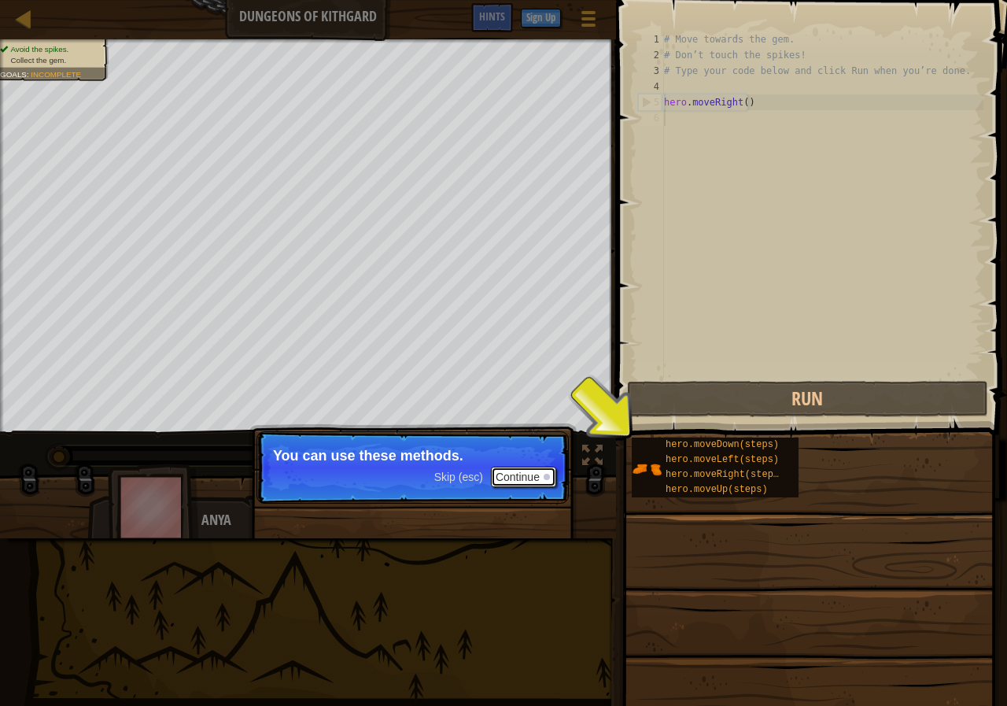
click at [535, 472] on button "Continue" at bounding box center [523, 477] width 65 height 20
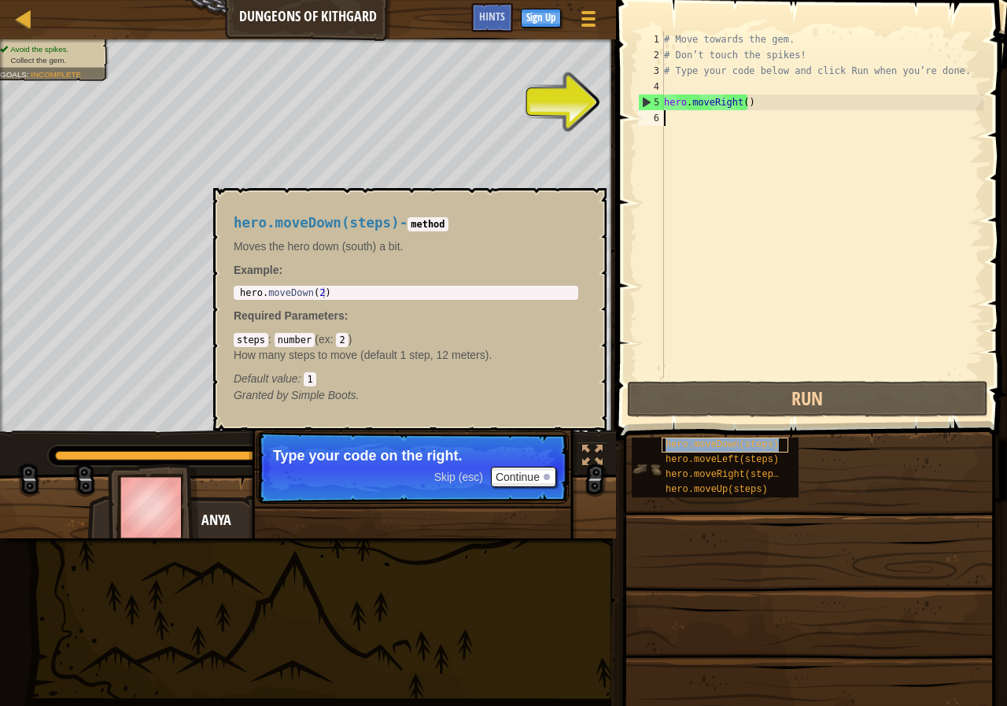
click at [694, 440] on span "hero.moveDown(steps)" at bounding box center [722, 444] width 113 height 11
click at [694, 103] on div "# Move towards the gem. # Don’t touch the spikes! # Type your code below and cl…" at bounding box center [822, 220] width 323 height 378
type textarea "hero.moveRight()"
click at [755, 91] on div "# Move towards the gem. # Don’t touch the spikes! # Type your code below and cl…" at bounding box center [822, 220] width 323 height 378
click at [779, 111] on div "# Move towards the gem. # Don’t touch the spikes! # Type your code below and cl…" at bounding box center [822, 220] width 323 height 378
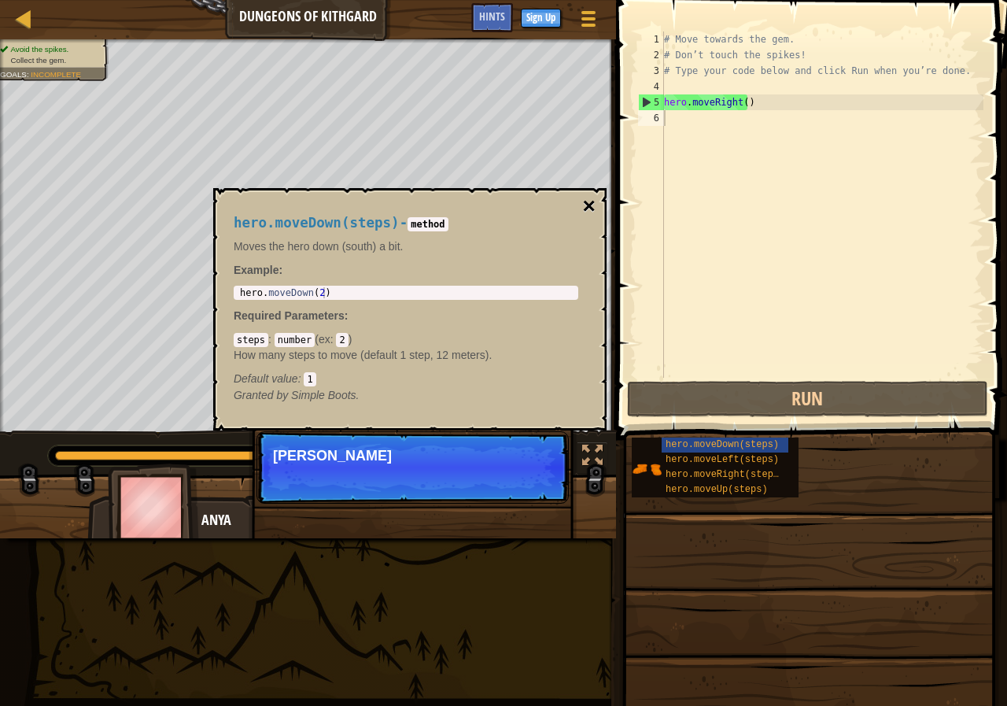
click at [589, 202] on button "×" at bounding box center [589, 206] width 13 height 22
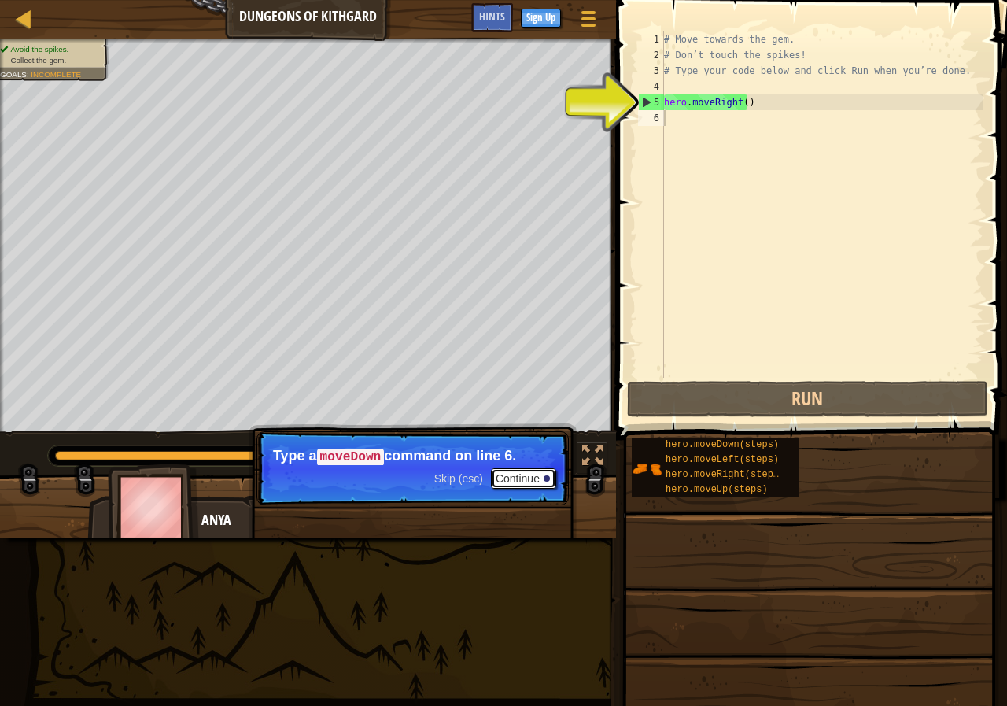
click at [539, 471] on button "Continue" at bounding box center [523, 478] width 65 height 20
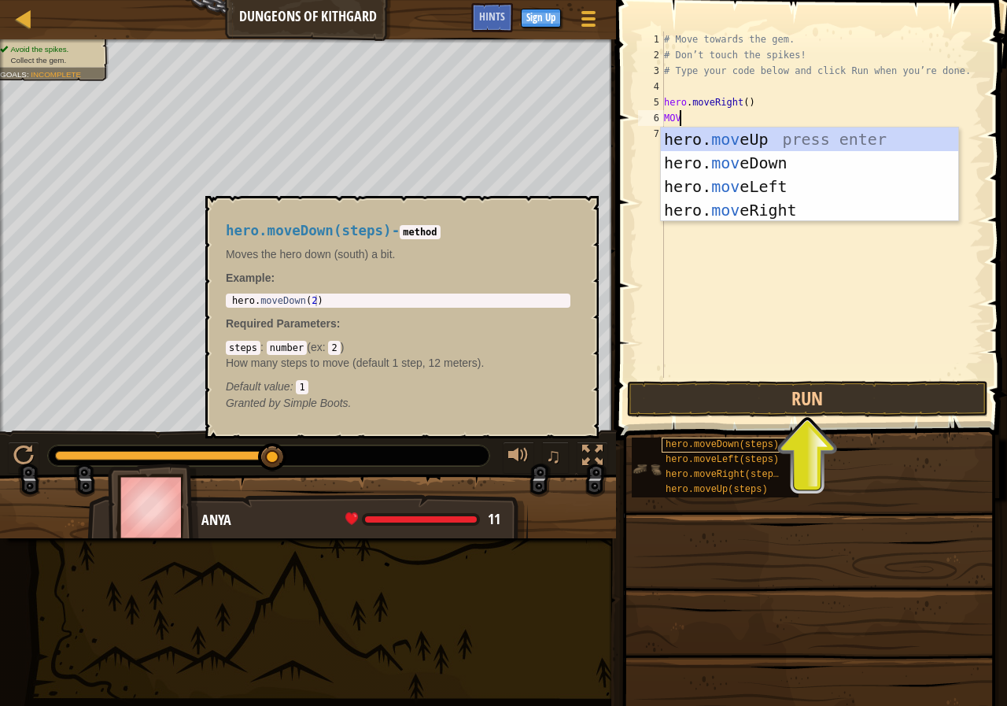
type textarea "MOVE"
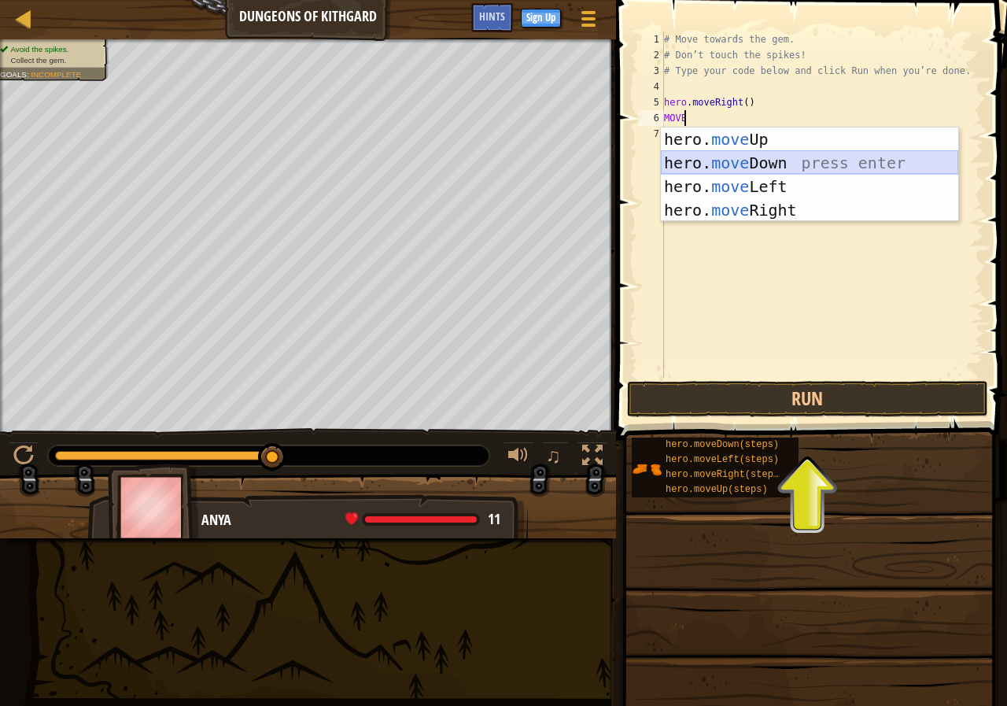
click at [796, 157] on div "hero. move Up press enter hero. move Down press enter hero. move Left press ent…" at bounding box center [809, 198] width 297 height 142
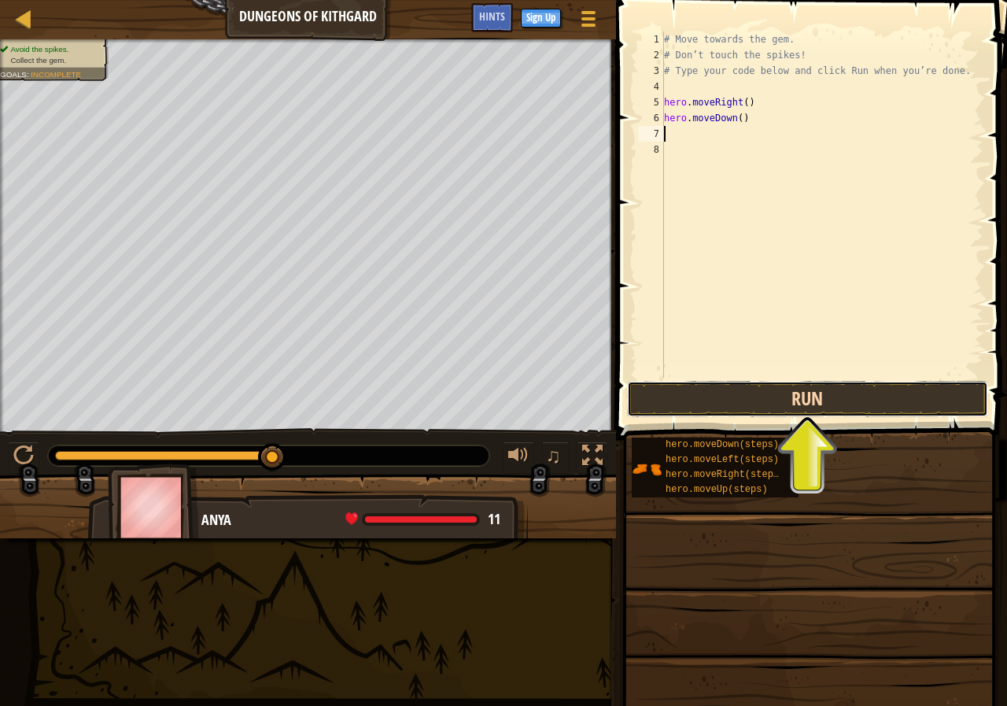
click at [756, 401] on button "Run" at bounding box center [807, 399] width 361 height 36
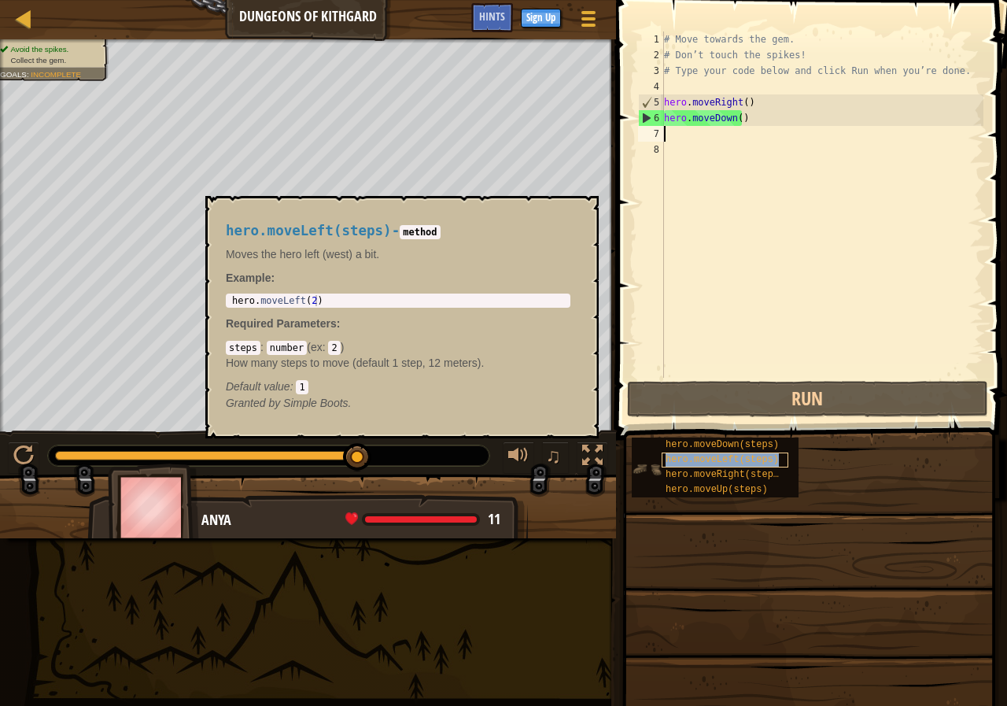
click at [729, 453] on div "hero.moveLeft(steps)" at bounding box center [725, 459] width 127 height 15
click at [575, 205] on button "×" at bounding box center [581, 214] width 13 height 22
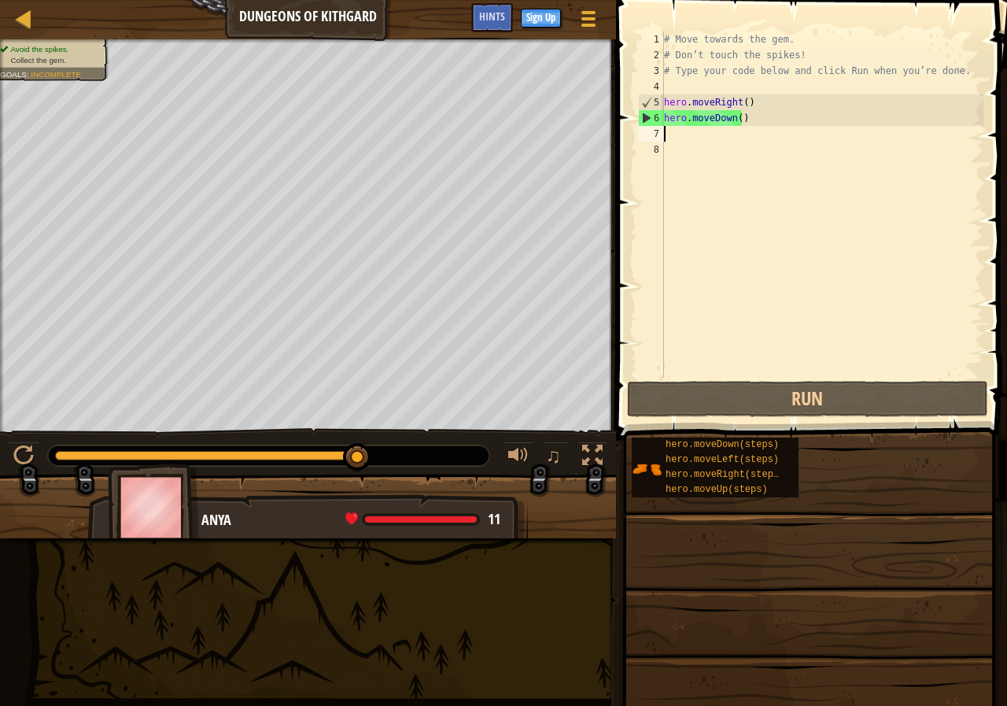
click at [668, 133] on div "# Move towards the gem. # Don’t touch the spikes! # Type your code below and cl…" at bounding box center [822, 220] width 323 height 378
type textarea "M"
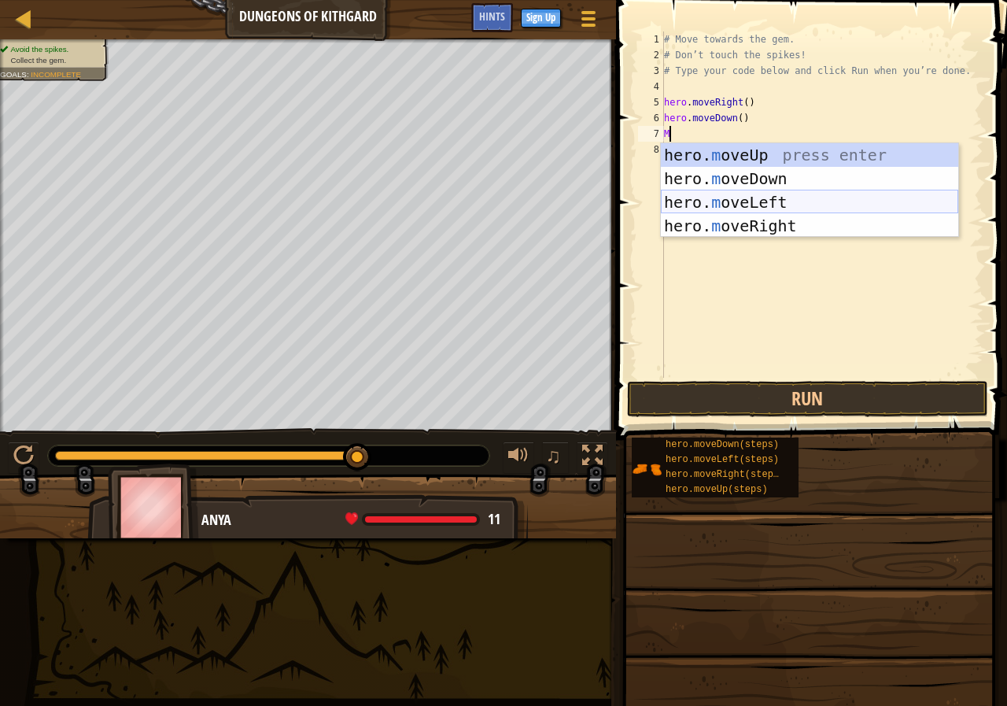
click at [722, 205] on div "hero. m oveUp press enter hero. m oveDown press enter hero. m oveLeft press ent…" at bounding box center [809, 214] width 297 height 142
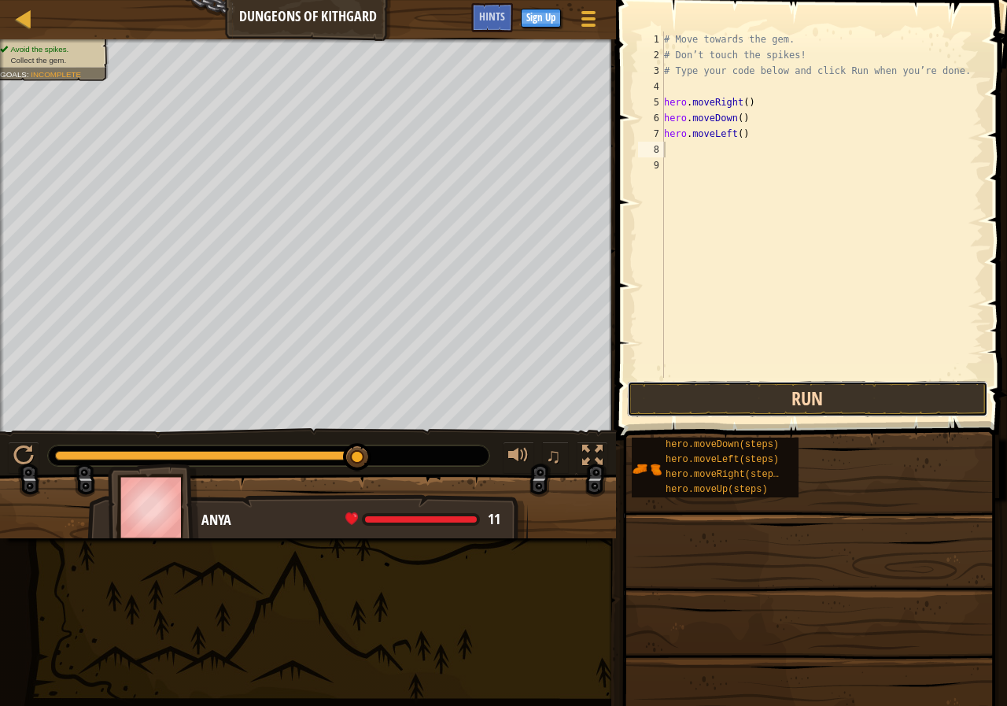
click at [747, 402] on button "Run" at bounding box center [807, 399] width 361 height 36
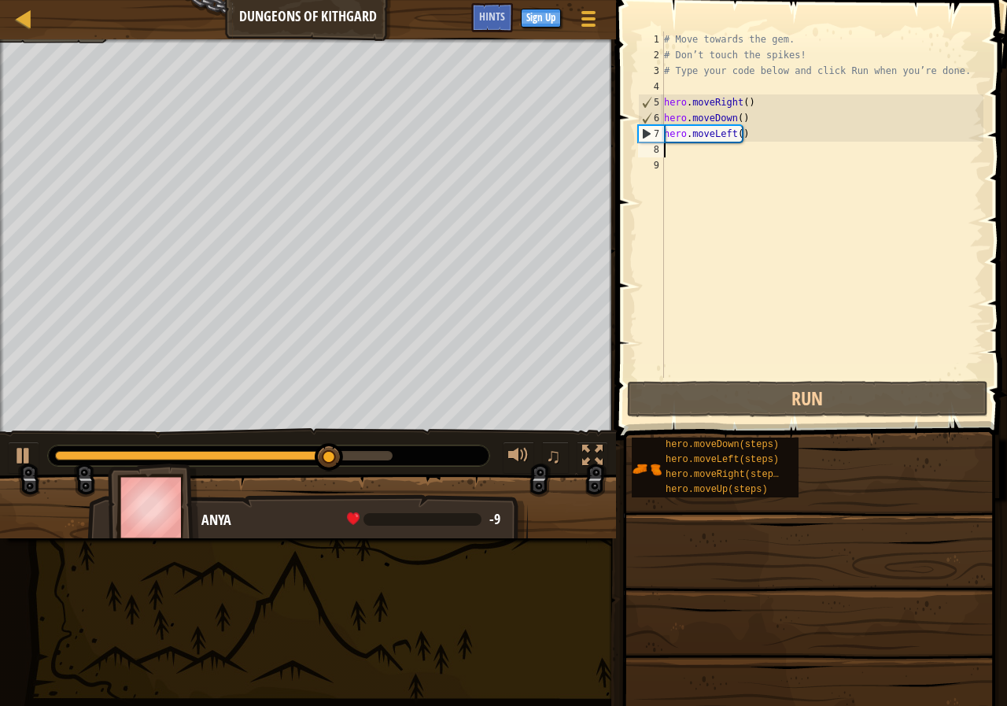
click at [732, 135] on div "# Move towards the gem. # Don’t touch the spikes! # Type your code below and cl…" at bounding box center [822, 220] width 323 height 378
click at [747, 132] on div "# Move towards the gem. # Don’t touch the spikes! # Type your code below and cl…" at bounding box center [822, 220] width 323 height 378
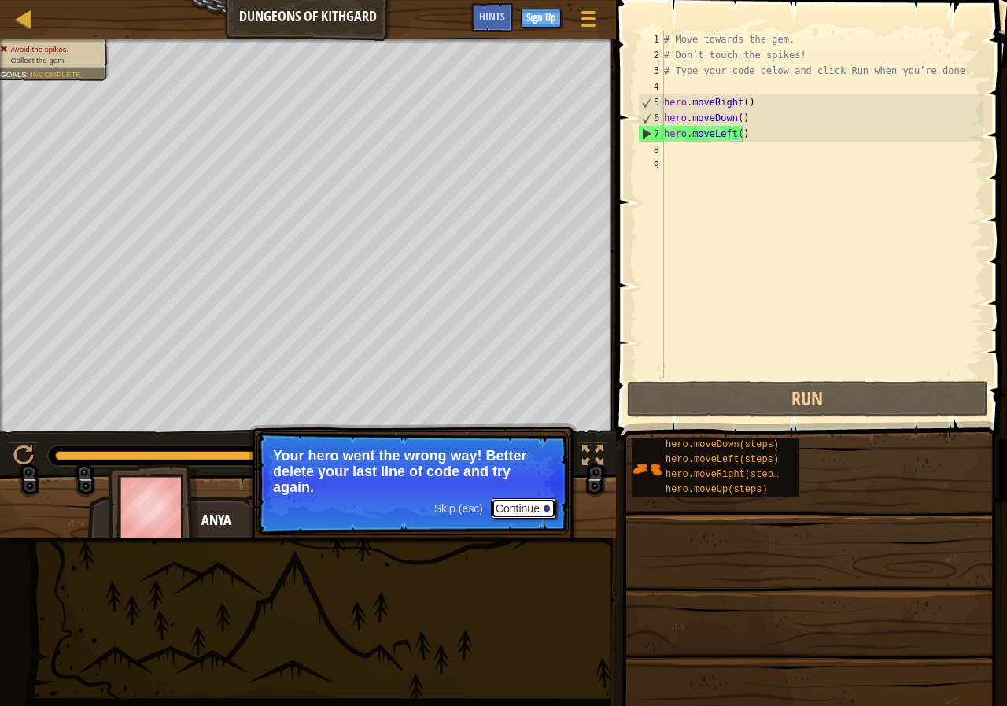
click at [516, 500] on button "Continue" at bounding box center [523, 508] width 65 height 20
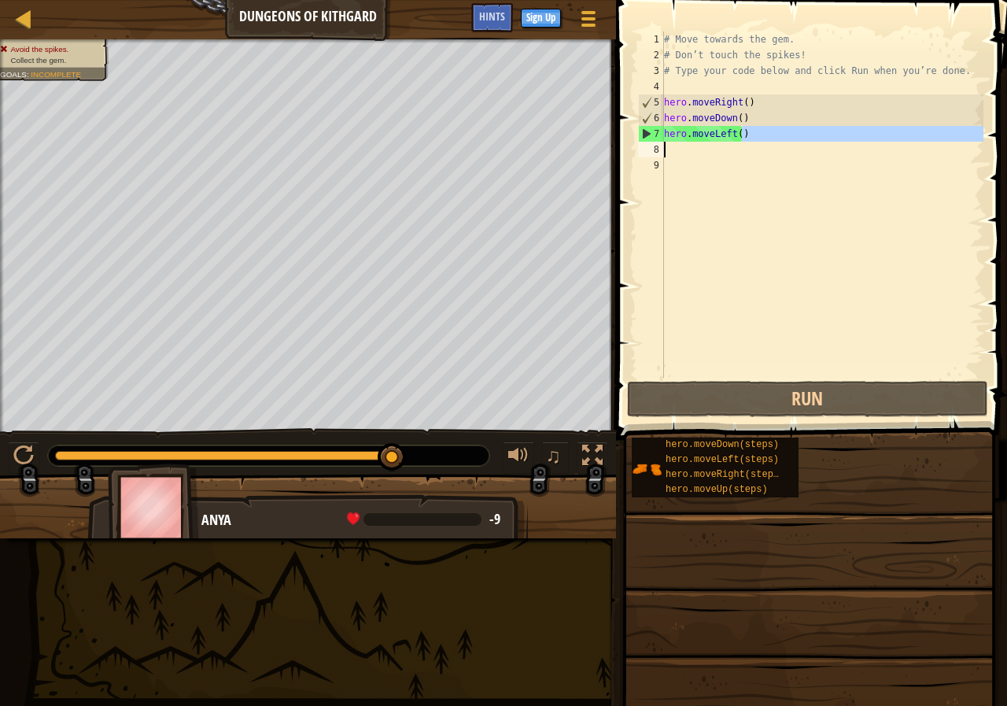
drag, startPoint x: 734, startPoint y: 131, endPoint x: 717, endPoint y: 120, distance: 21.0
click at [687, 142] on div "# Move towards the gem. # Don’t touch the spikes! # Type your code below and cl…" at bounding box center [822, 220] width 323 height 378
click at [747, 128] on div "# Move towards the gem. # Don’t touch the spikes! # Type your code below and cl…" at bounding box center [822, 204] width 323 height 346
click at [707, 135] on div "# Move towards the gem. # Don’t touch the spikes! # Type your code below and cl…" at bounding box center [822, 220] width 323 height 378
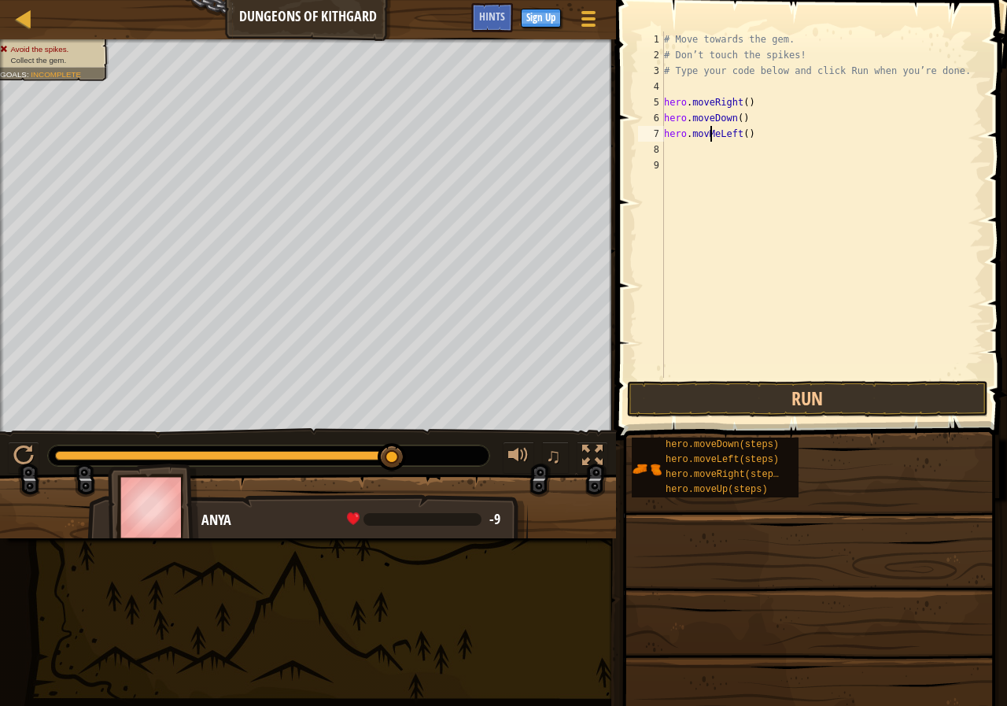
scroll to position [7, 4]
click at [23, 459] on div at bounding box center [23, 455] width 20 height 20
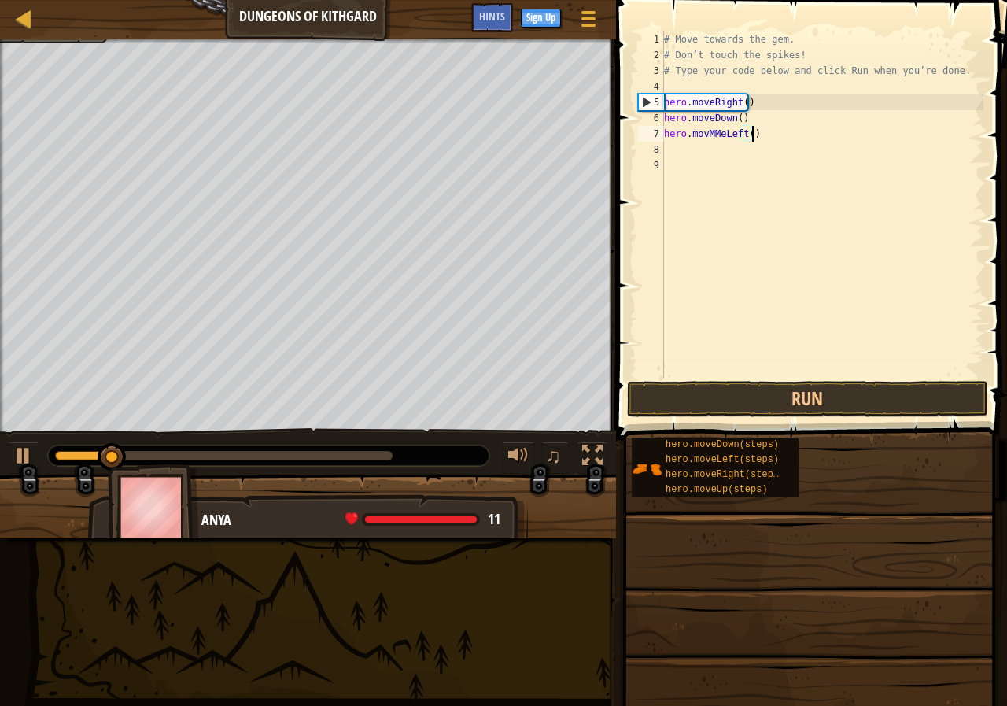
click at [756, 141] on div "# Move towards the gem. # Don’t touch the spikes! # Type your code below and cl…" at bounding box center [822, 220] width 323 height 378
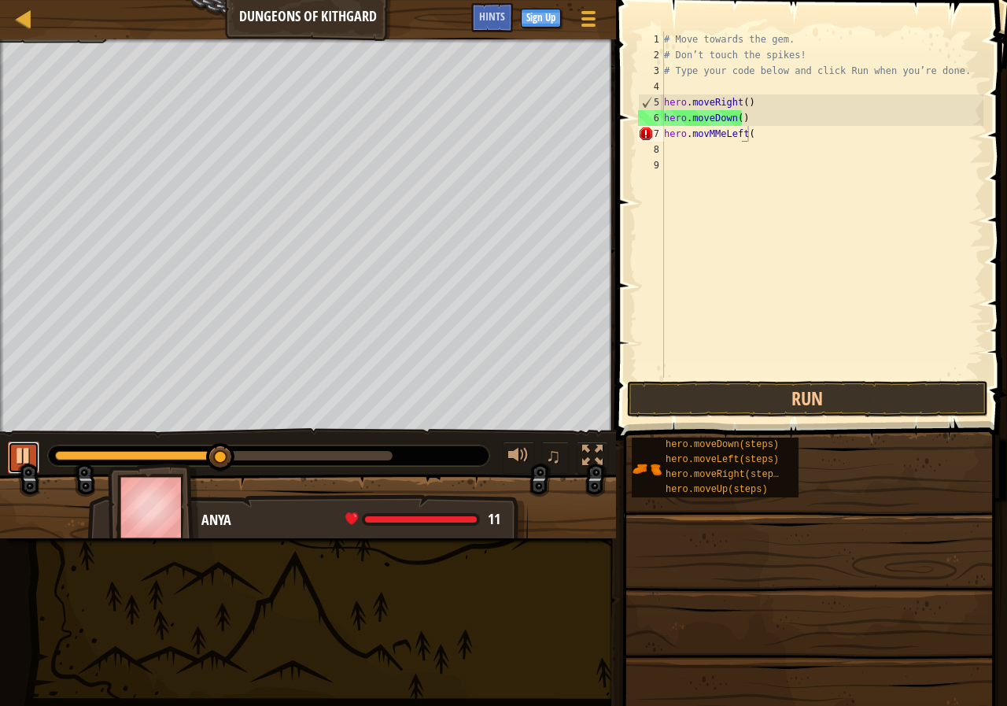
click at [24, 460] on div at bounding box center [23, 455] width 20 height 20
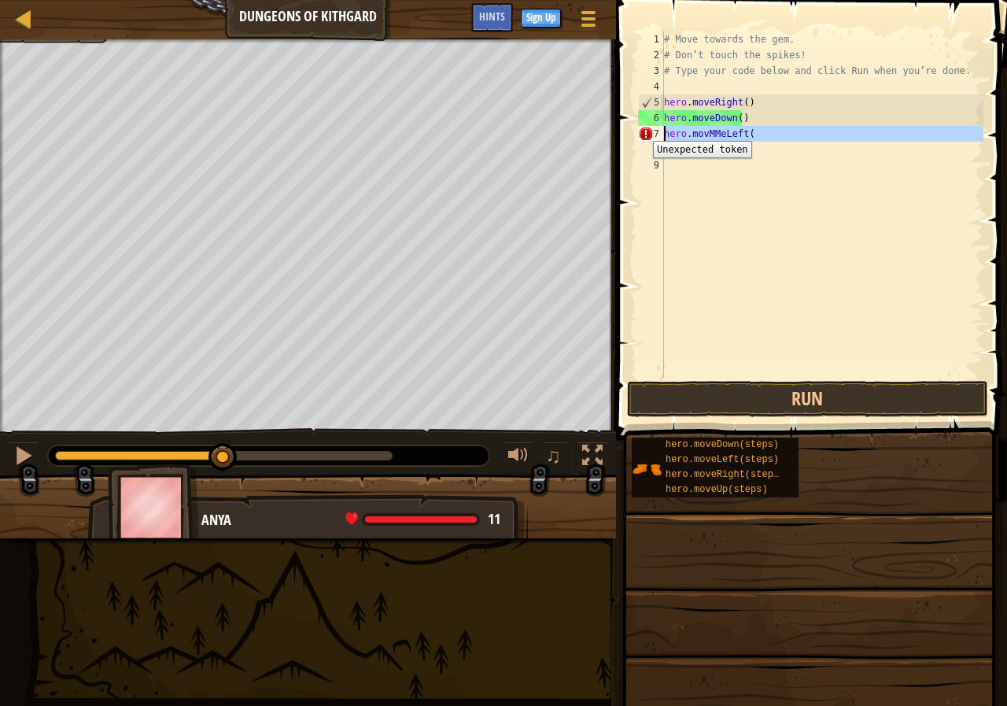
click at [641, 129] on div "7" at bounding box center [651, 134] width 26 height 16
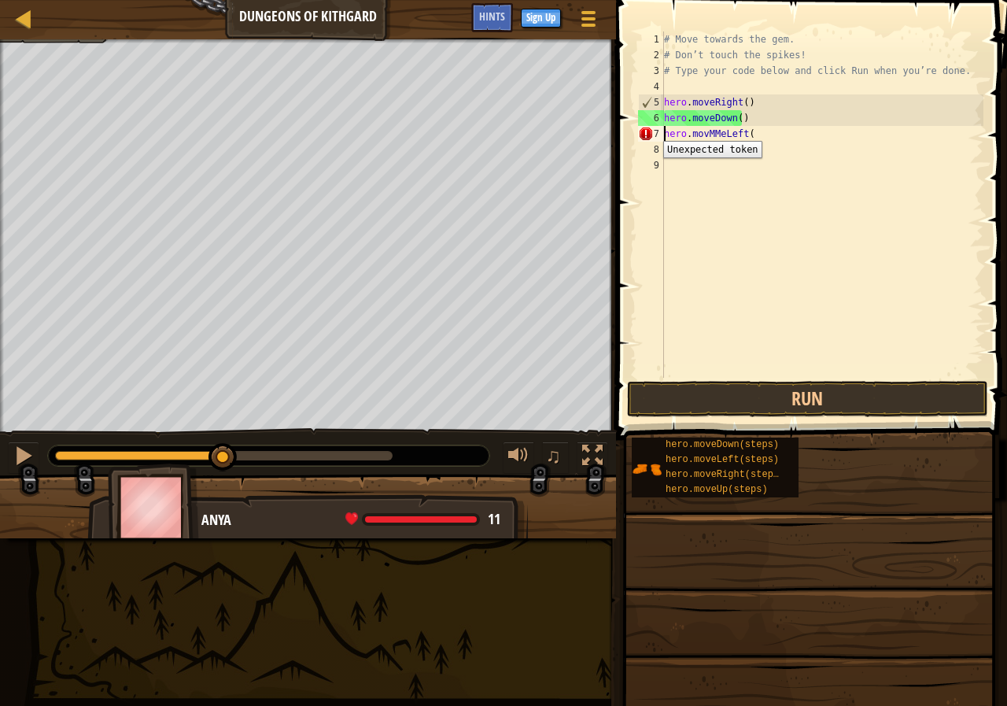
click at [651, 129] on div "7" at bounding box center [651, 134] width 26 height 16
click at [738, 129] on div "# Move towards the gem. # Don’t touch the spikes! # Type your code below and cl…" at bounding box center [822, 220] width 323 height 378
type textarea "h"
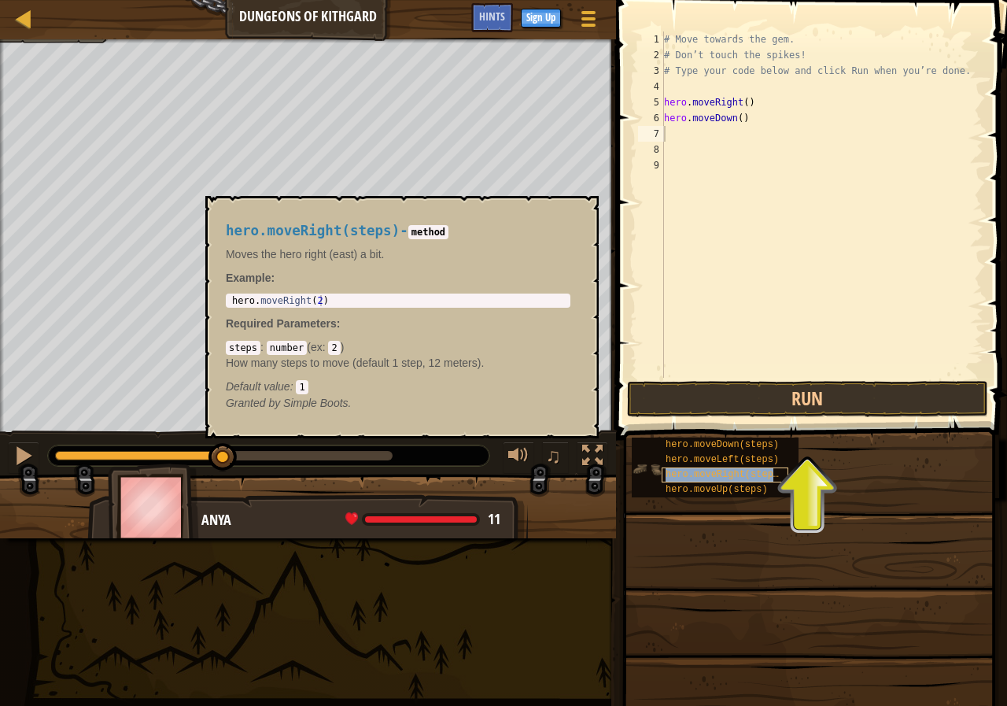
click at [714, 476] on span "hero.moveRight(steps)" at bounding box center [725, 474] width 119 height 11
type textarea "MO"
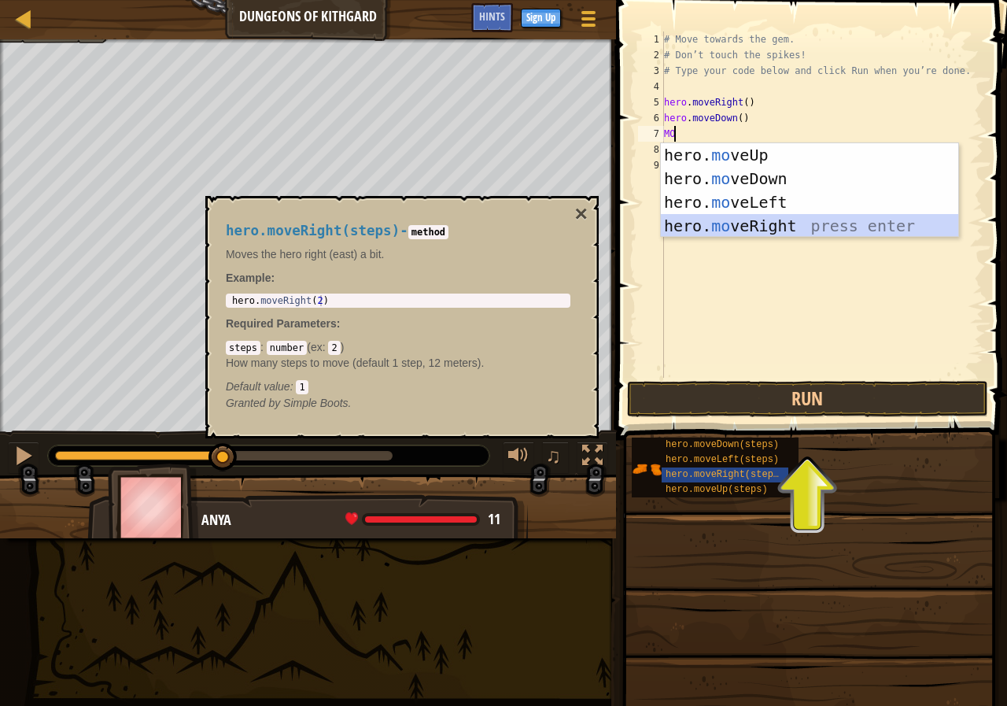
click at [747, 220] on div "hero. mo veUp press enter hero. mo veDown press enter hero. mo veLeft press ent…" at bounding box center [809, 214] width 297 height 142
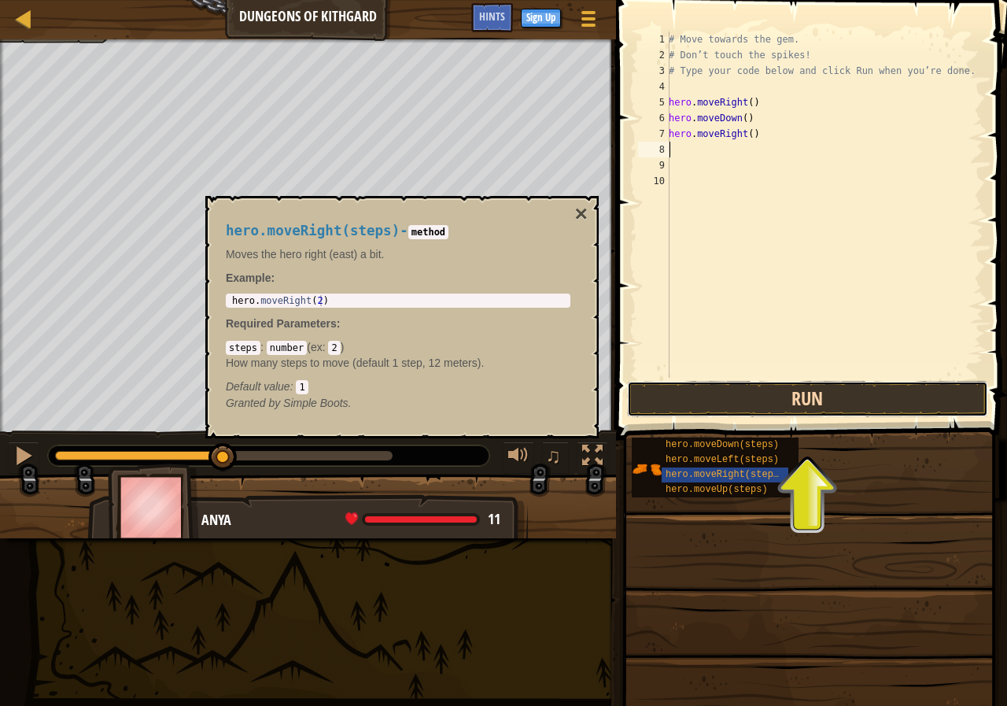
click at [759, 405] on button "Run" at bounding box center [807, 399] width 361 height 36
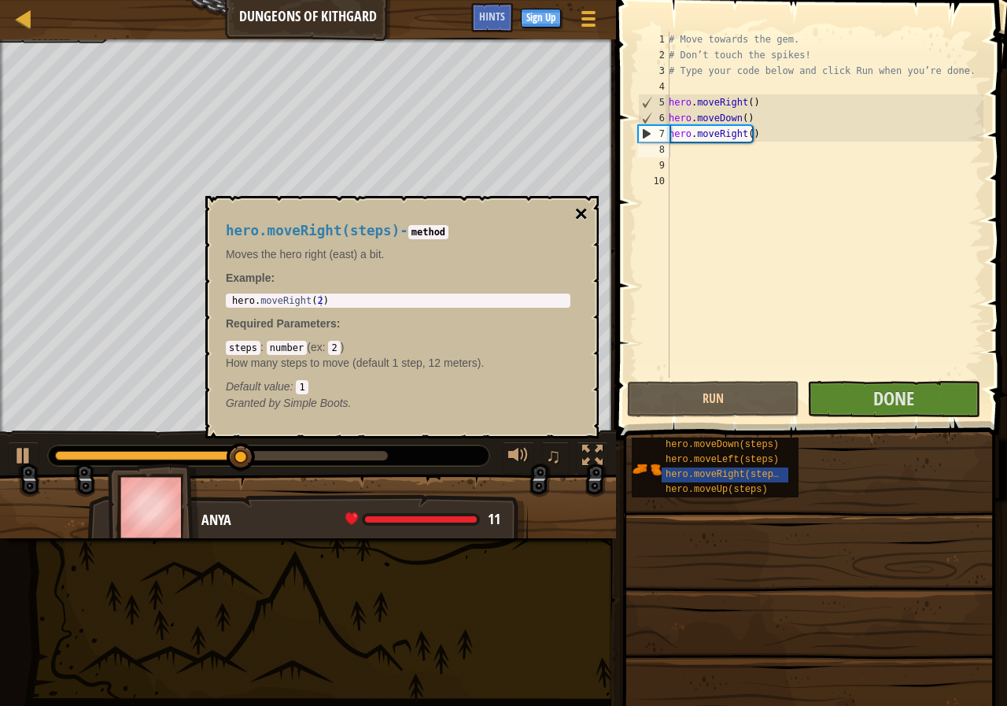
click at [584, 211] on button "×" at bounding box center [581, 214] width 13 height 22
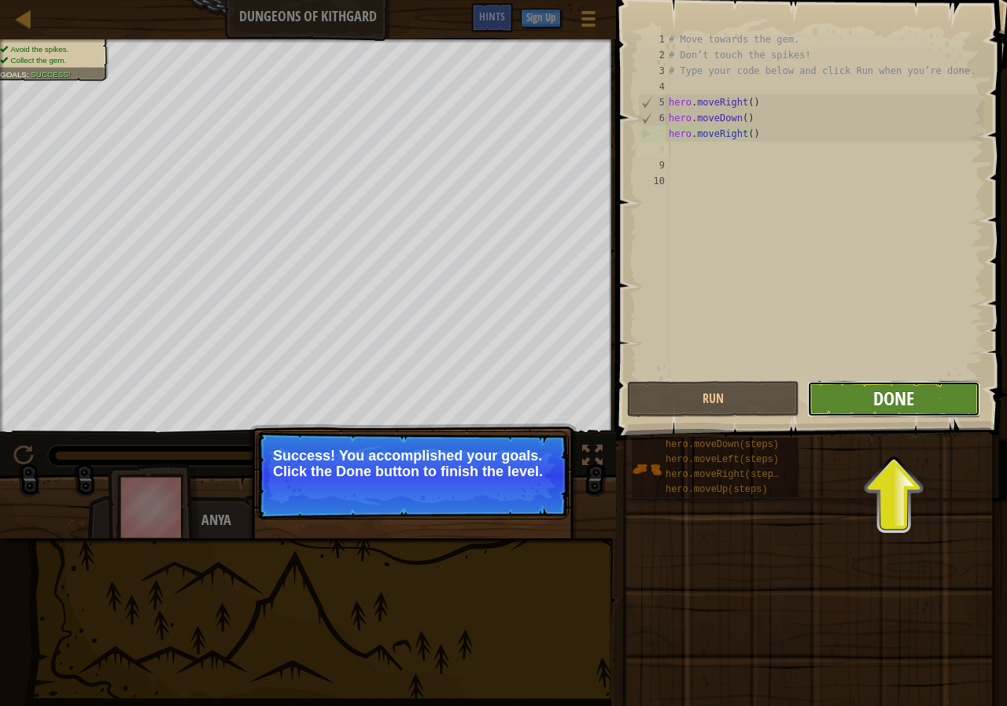
click at [892, 403] on span "Done" at bounding box center [893, 398] width 41 height 25
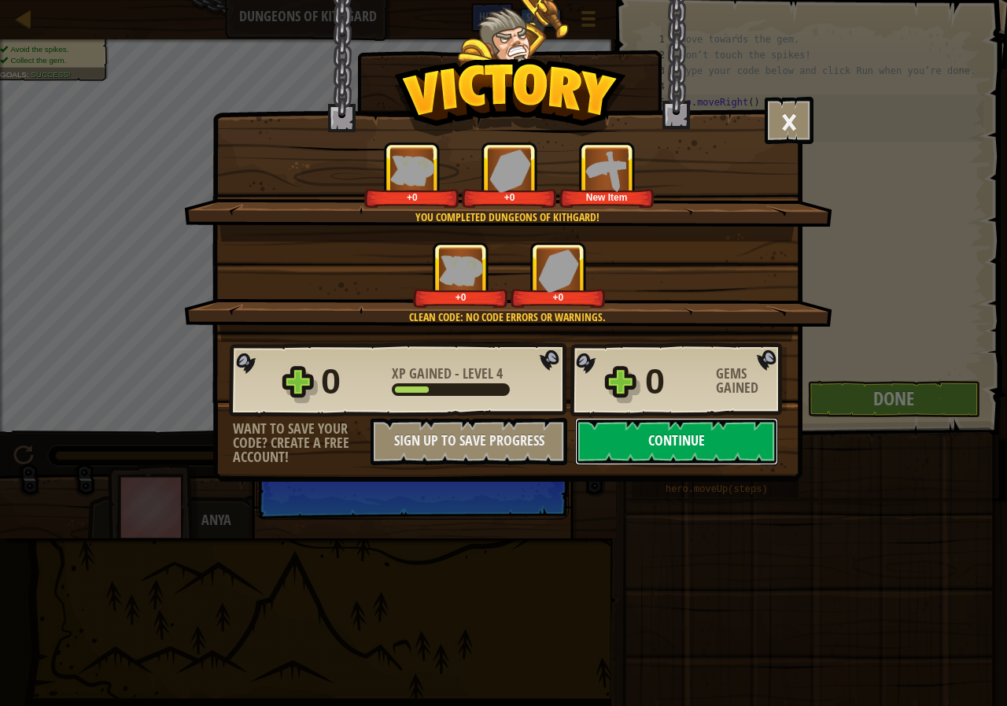
click at [685, 445] on button "Continue" at bounding box center [676, 441] width 203 height 47
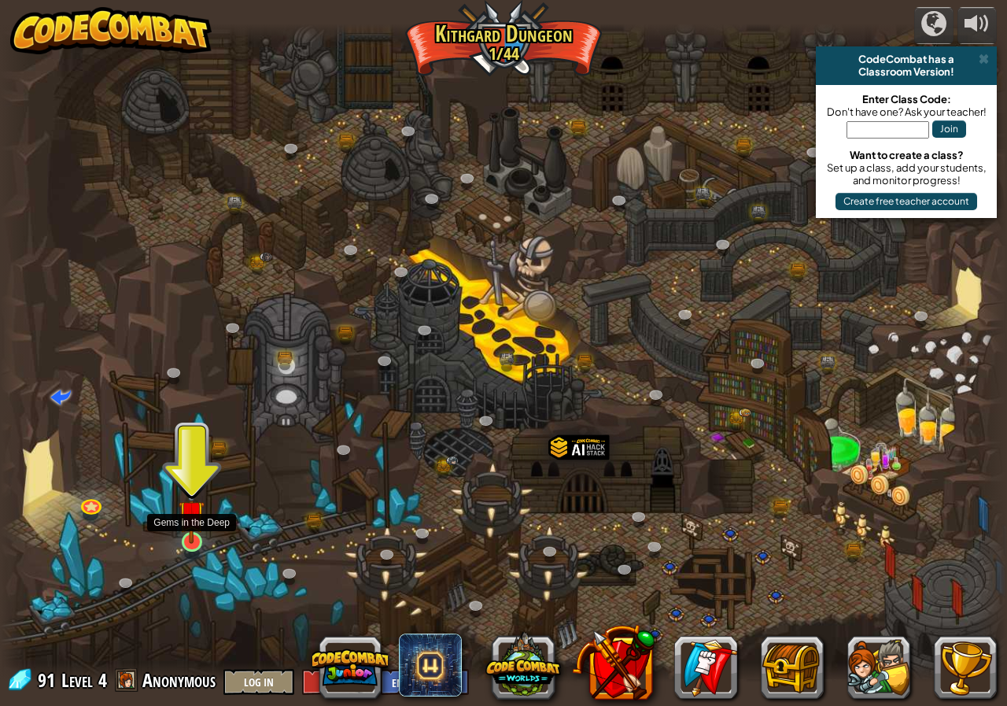
click at [190, 543] on img at bounding box center [192, 513] width 26 height 60
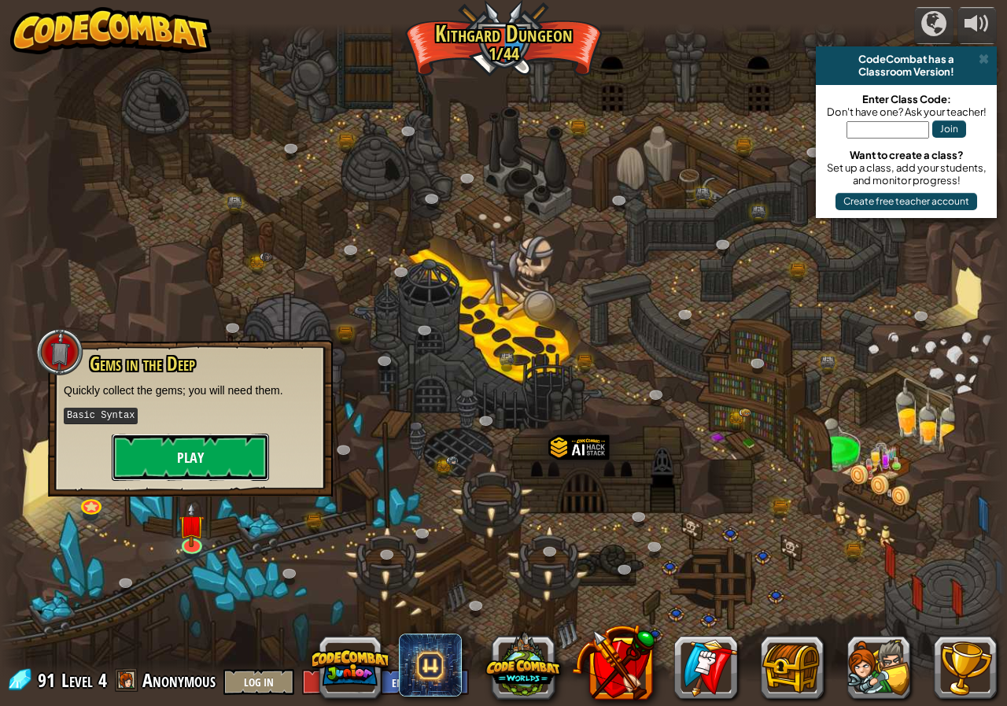
click at [188, 462] on button "Play" at bounding box center [190, 457] width 157 height 47
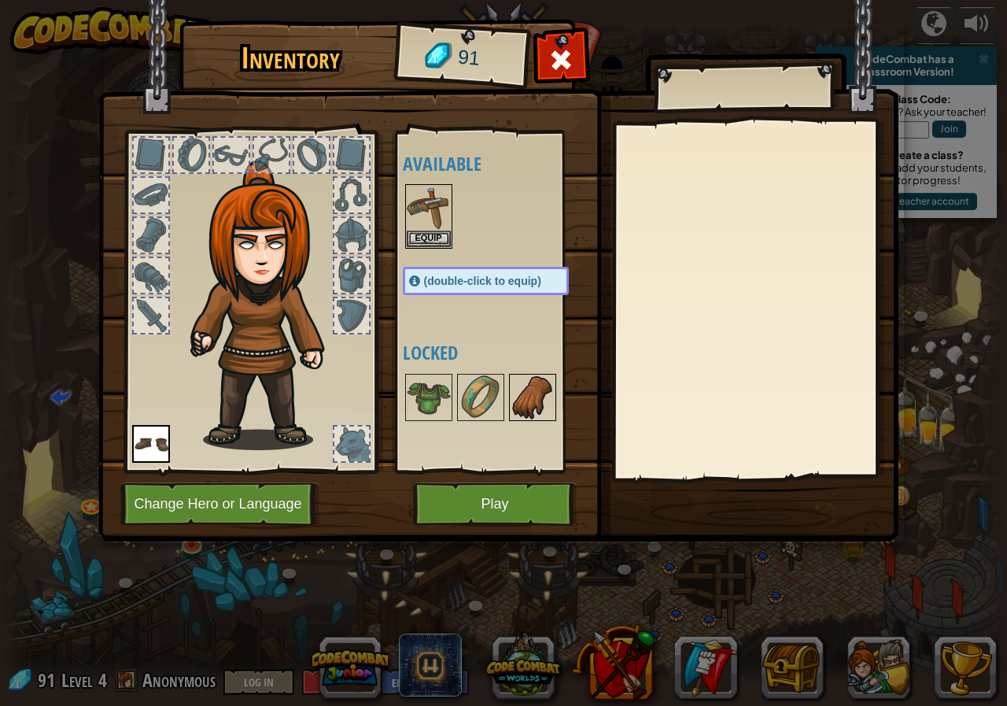
click at [521, 390] on img at bounding box center [533, 397] width 44 height 44
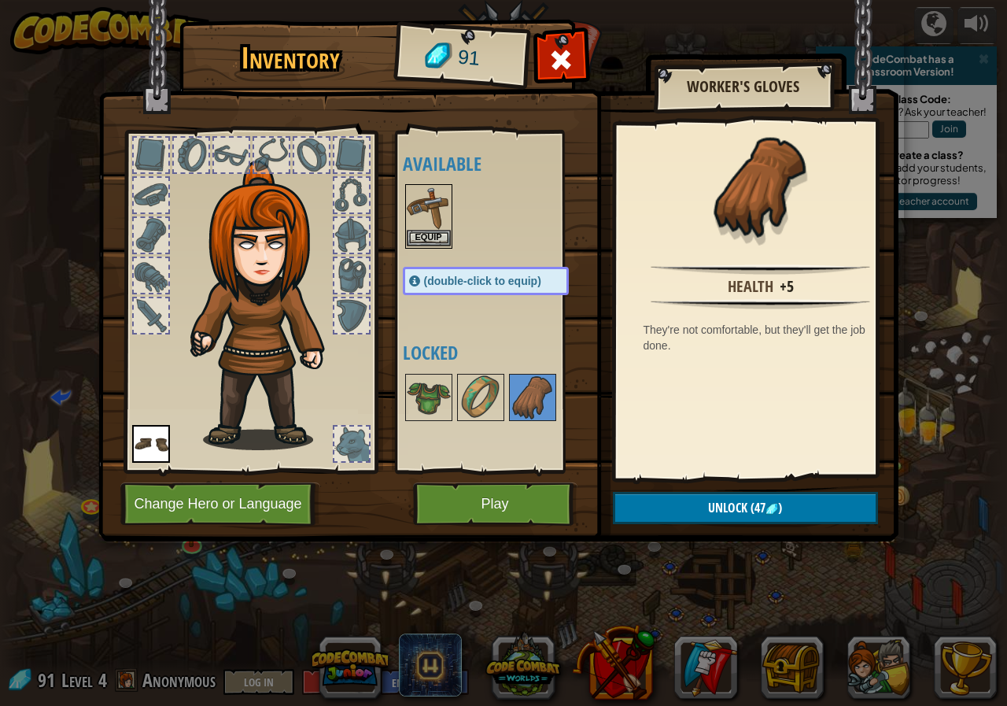
click at [437, 212] on img at bounding box center [429, 208] width 44 height 44
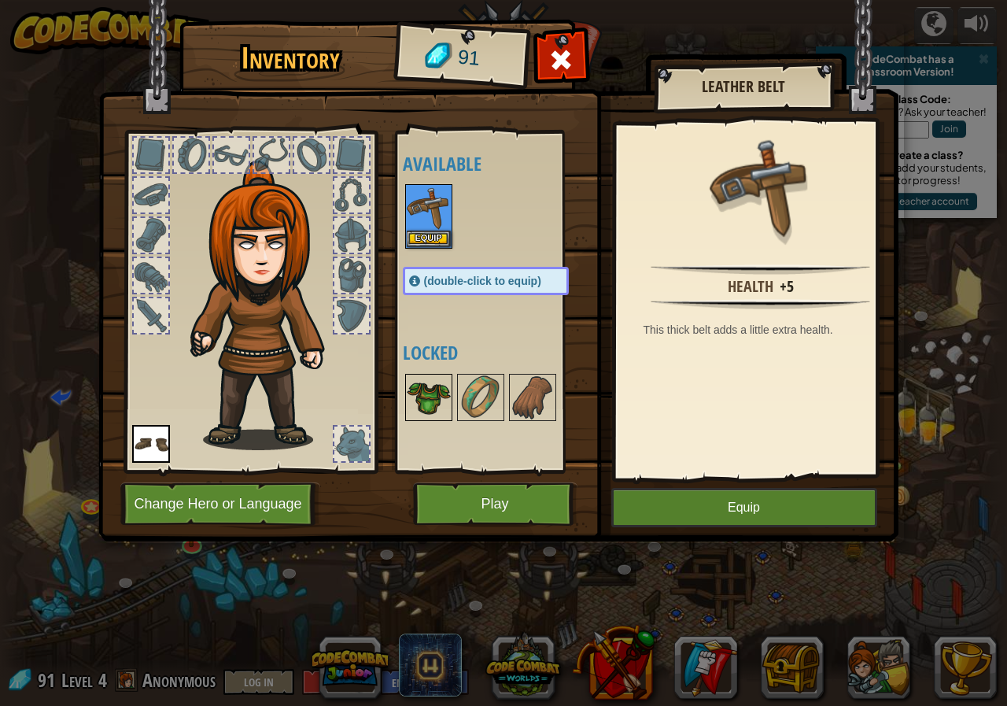
click at [432, 399] on img at bounding box center [429, 397] width 44 height 44
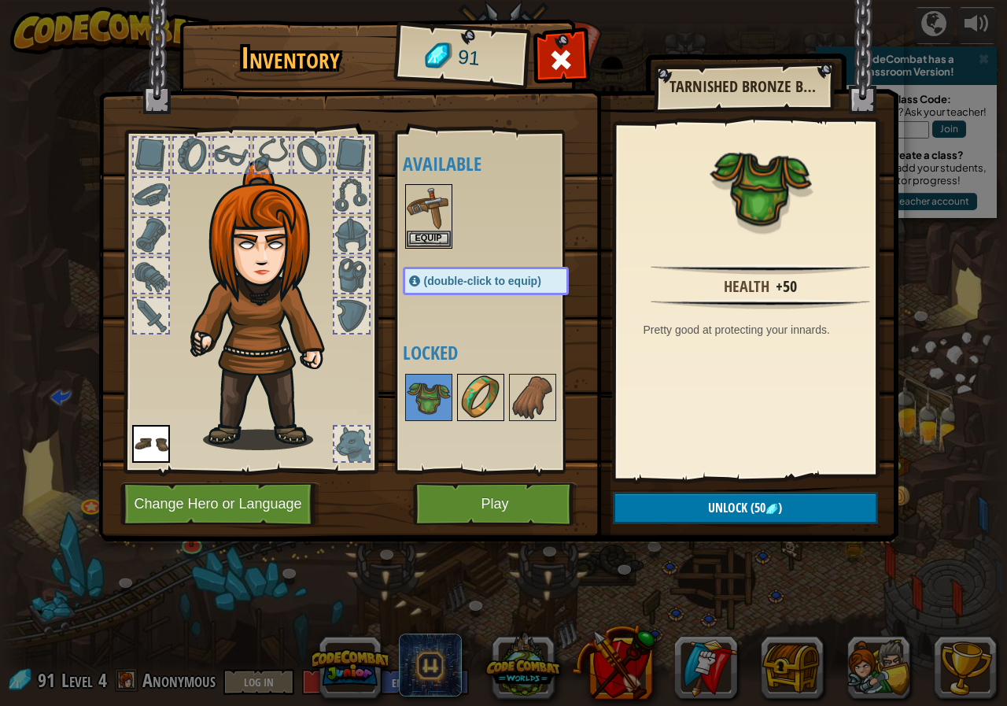
click at [472, 403] on img at bounding box center [481, 397] width 44 height 44
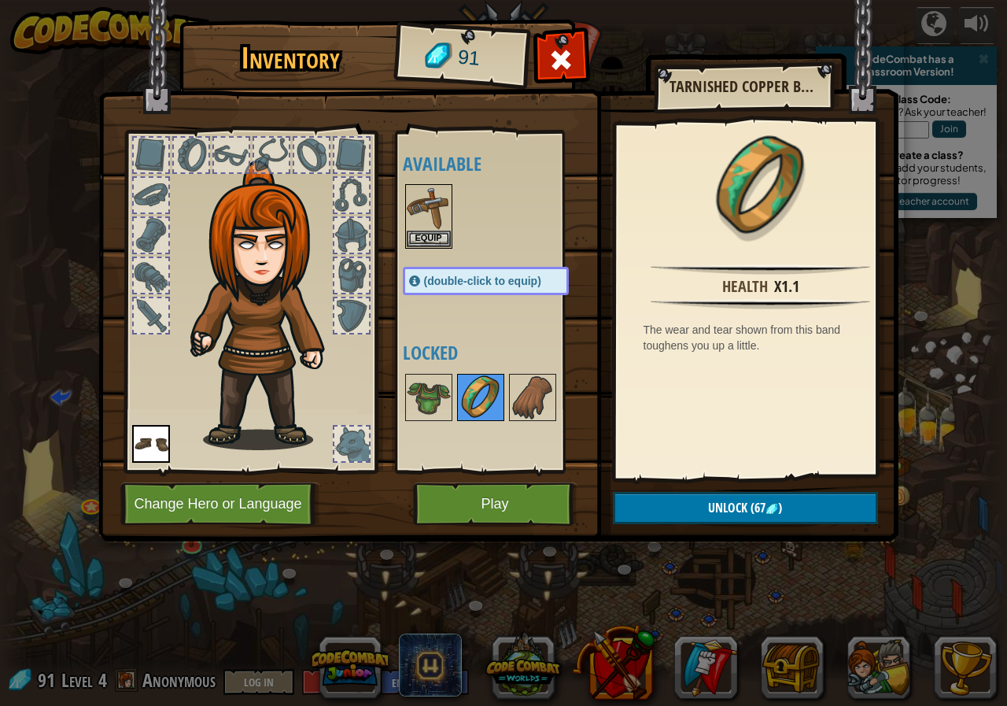
click at [491, 398] on img at bounding box center [481, 397] width 44 height 44
drag, startPoint x: 507, startPoint y: 400, endPoint x: 518, endPoint y: 397, distance: 11.5
click at [513, 399] on div "Available Equip Equip (double-click to equip) Locked" at bounding box center [501, 302] width 197 height 328
click at [519, 397] on img at bounding box center [533, 397] width 44 height 44
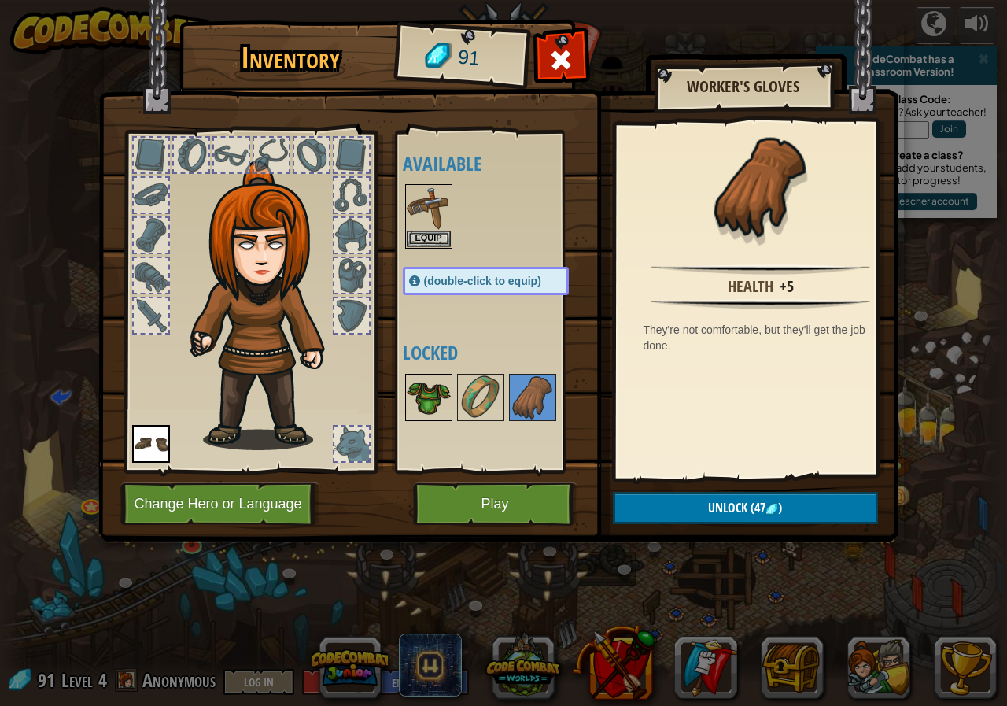
click at [434, 399] on img at bounding box center [429, 397] width 44 height 44
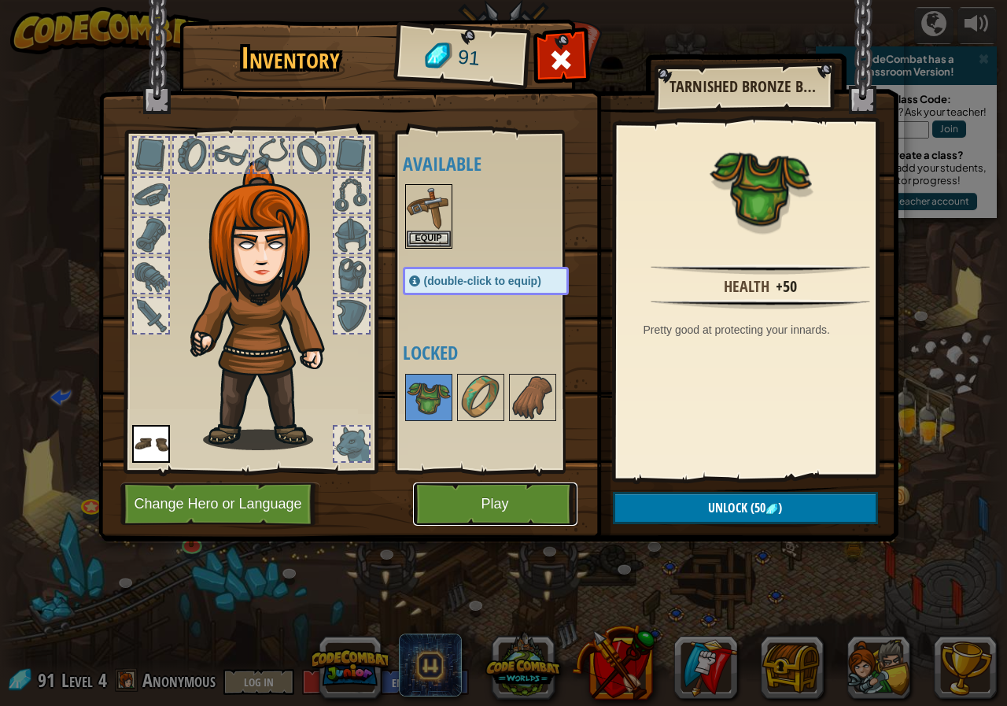
click at [487, 501] on button "Play" at bounding box center [495, 503] width 164 height 43
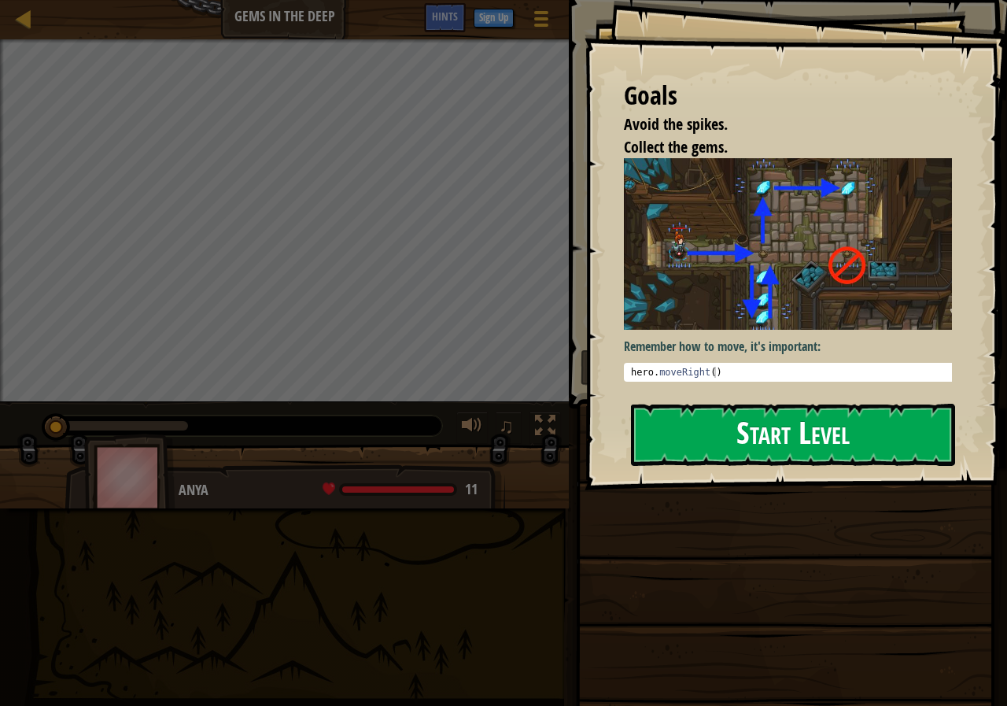
click at [701, 436] on button "Start Level" at bounding box center [793, 435] width 324 height 62
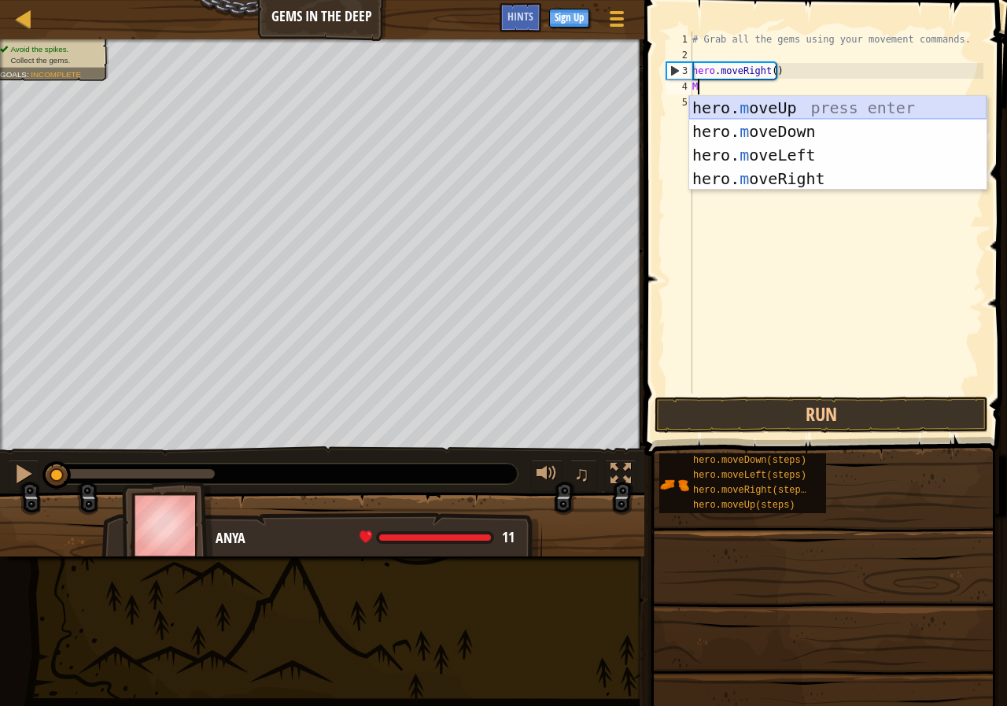
scroll to position [7, 0]
type textarea "MO"
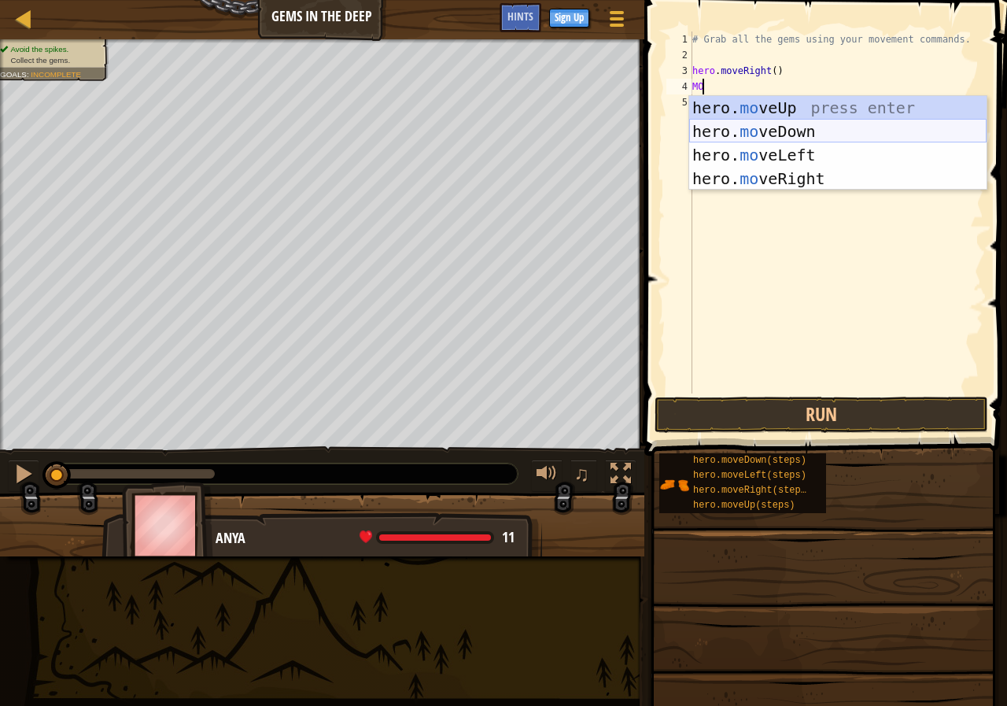
click at [762, 125] on div "hero. mo veUp press enter hero. mo veDown press enter hero. mo veLeft press ent…" at bounding box center [837, 167] width 297 height 142
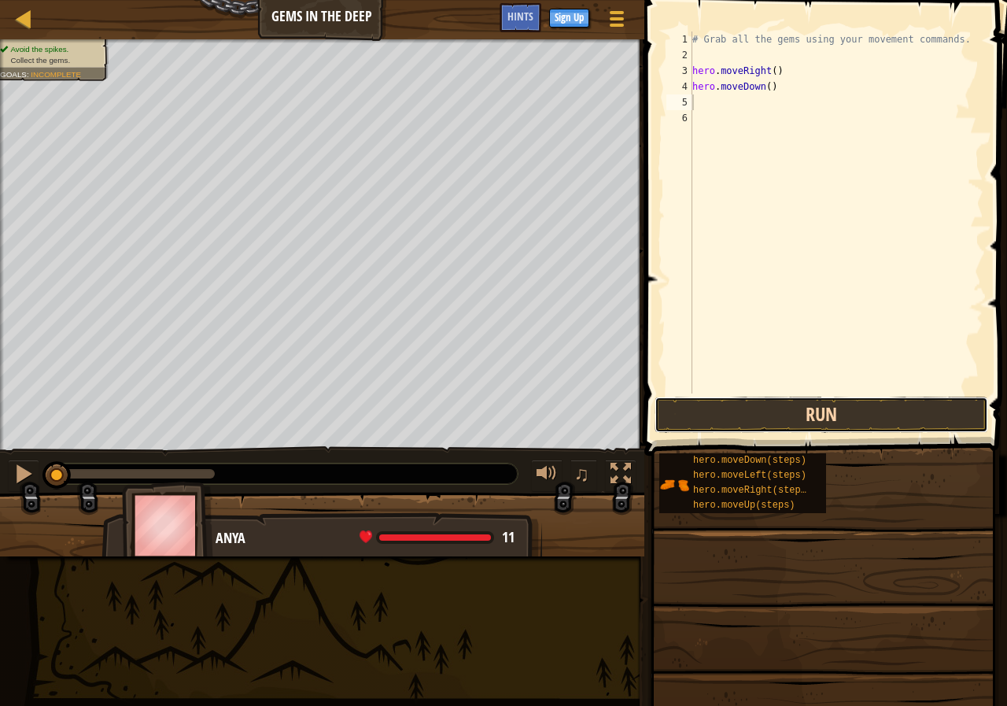
click at [790, 400] on button "Run" at bounding box center [822, 415] width 334 height 36
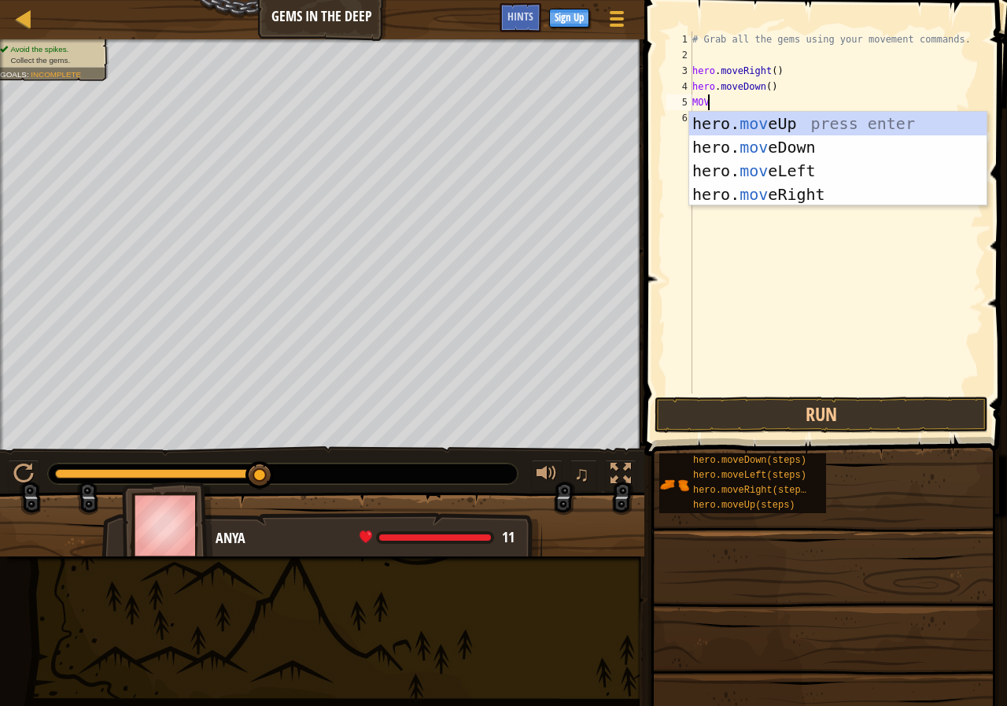
type textarea "MOVE"
click at [774, 121] on div "hero. move Up press enter hero. move Down press enter hero. move Left press ent…" at bounding box center [837, 183] width 297 height 142
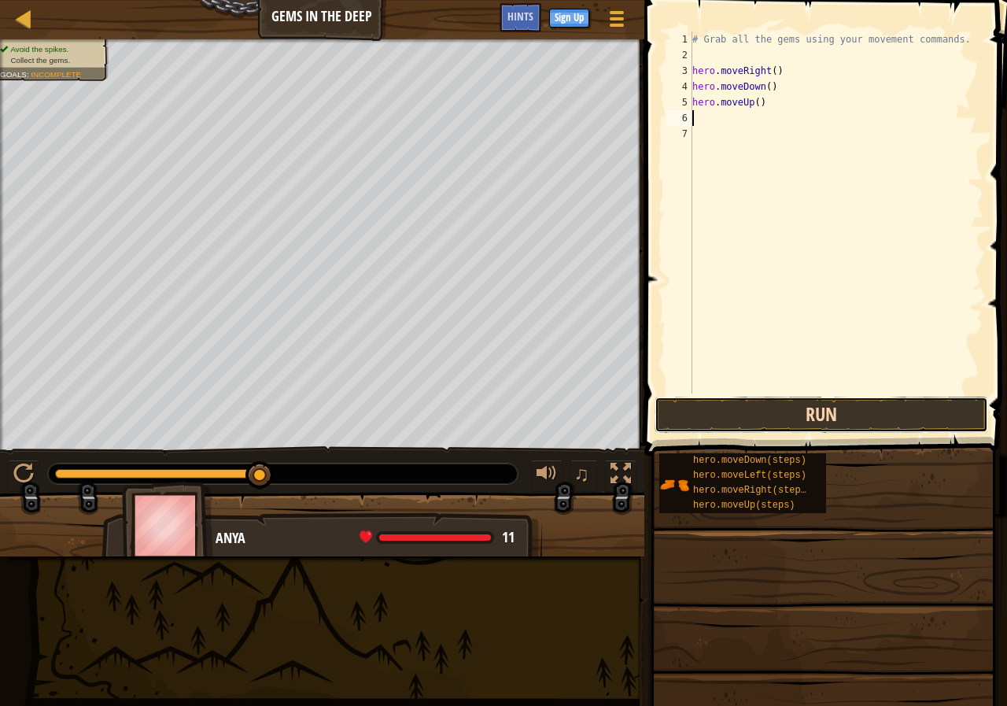
click at [764, 411] on button "Run" at bounding box center [822, 415] width 334 height 36
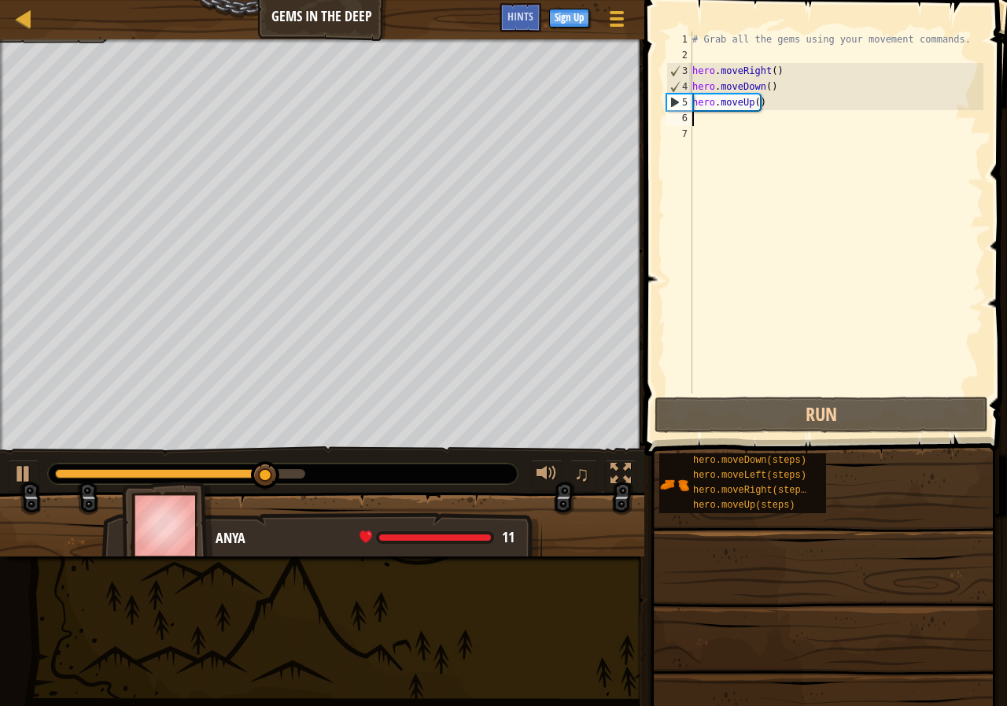
type textarea "M"
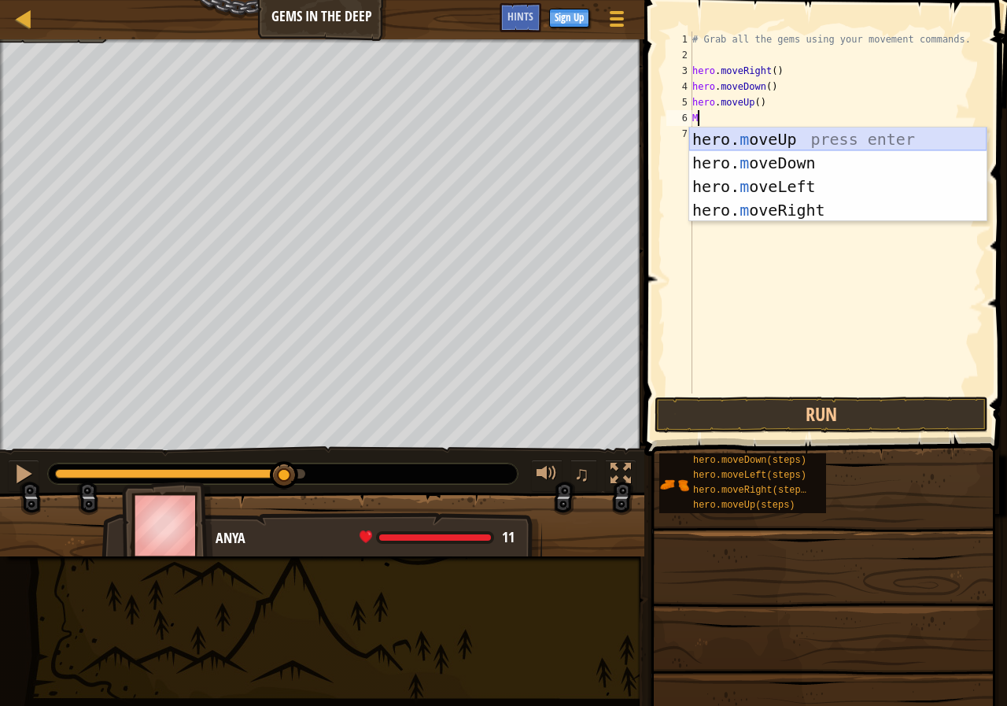
click at [803, 145] on div "hero. m oveUp press enter hero. m oveDown press enter hero. m oveLeft press ent…" at bounding box center [837, 198] width 297 height 142
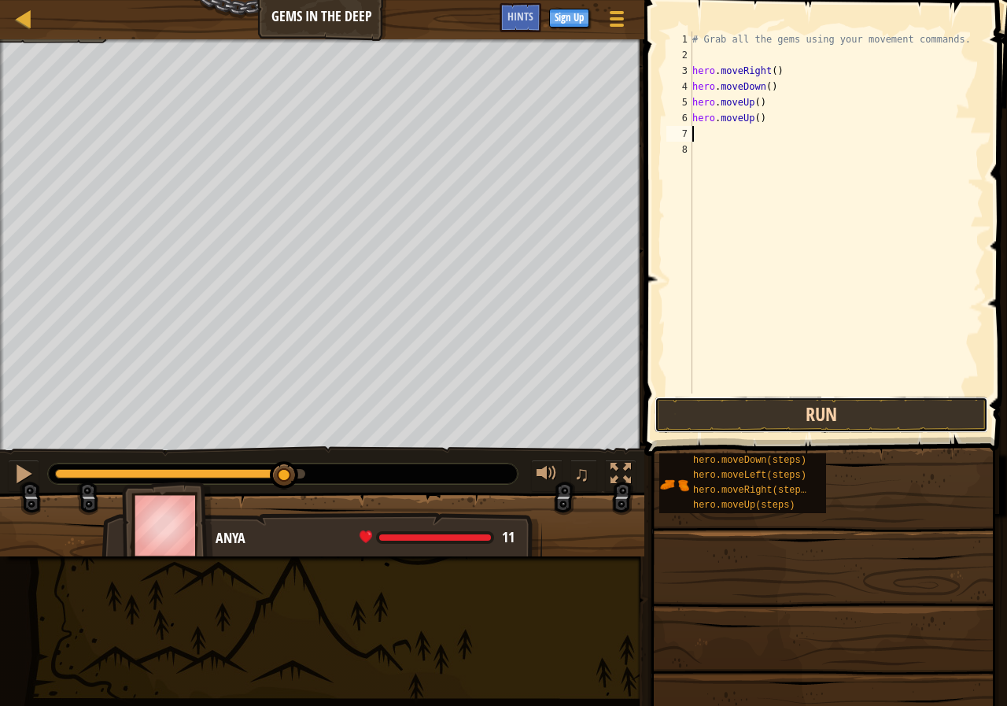
click at [807, 412] on button "Run" at bounding box center [822, 415] width 334 height 36
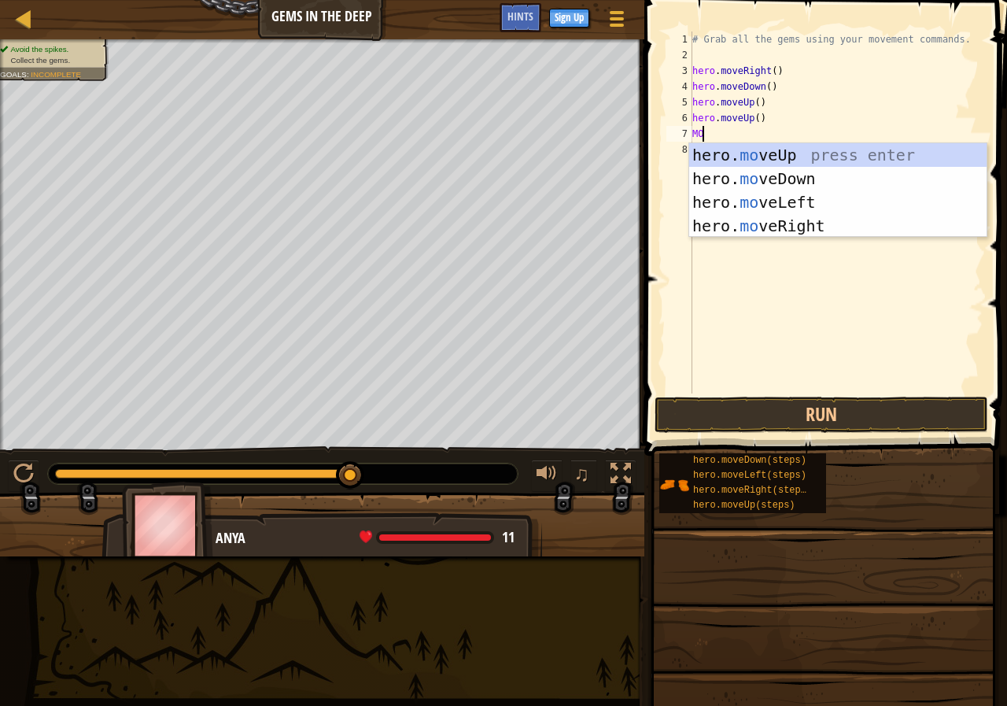
type textarea "M"
type textarea "HERO."
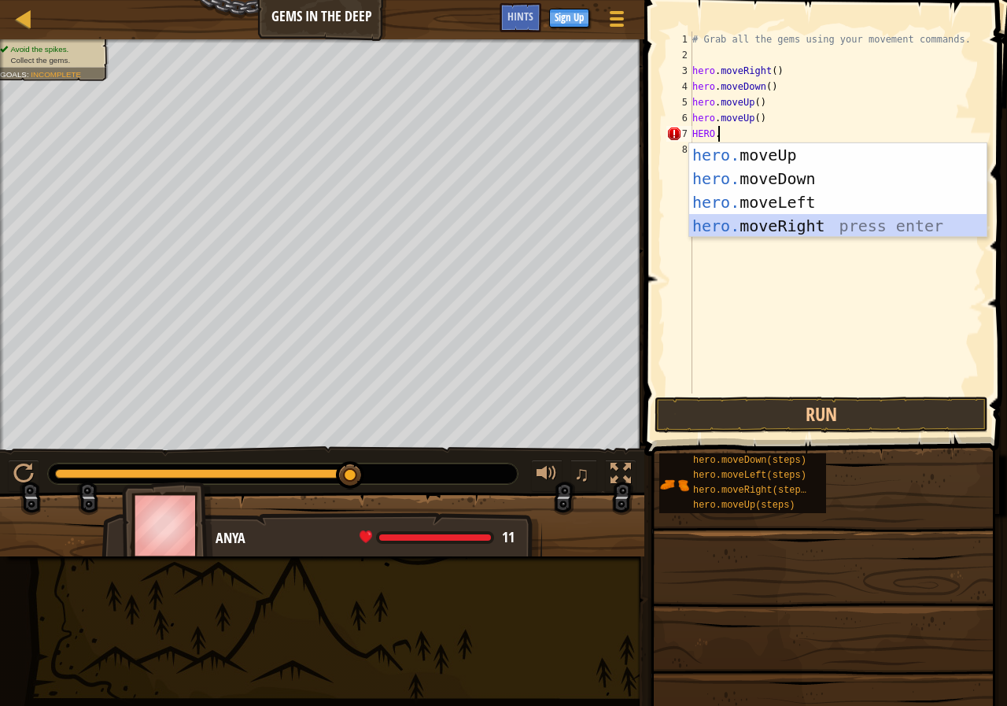
click at [801, 224] on div "hero. moveUp press enter hero. moveDown press enter hero. moveLeft press enter …" at bounding box center [837, 214] width 297 height 142
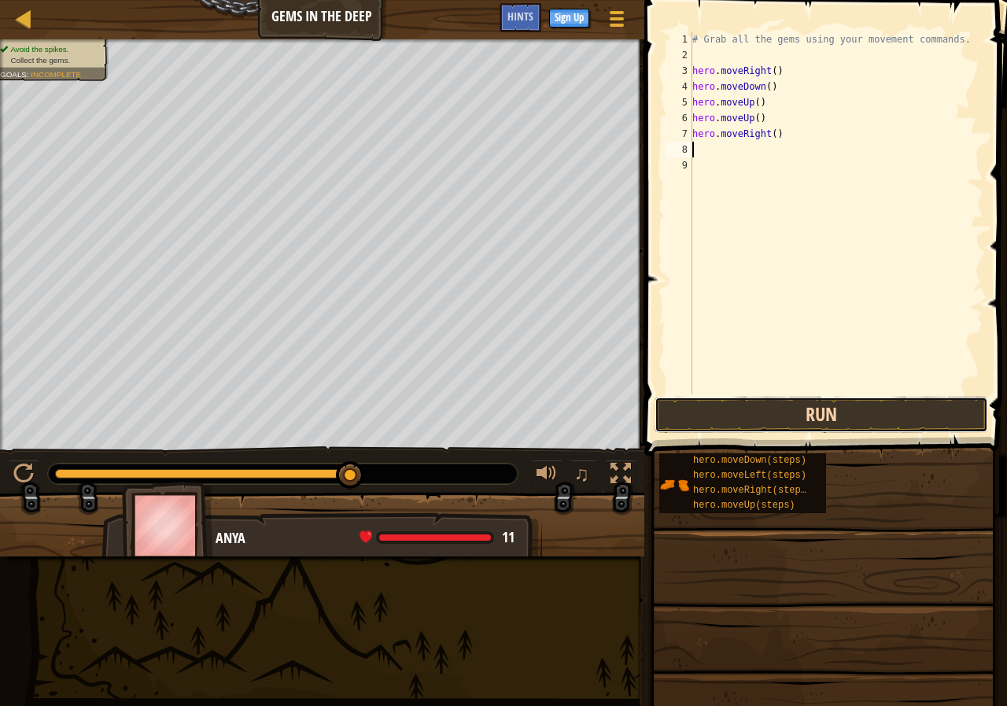
click at [777, 412] on button "Run" at bounding box center [822, 415] width 334 height 36
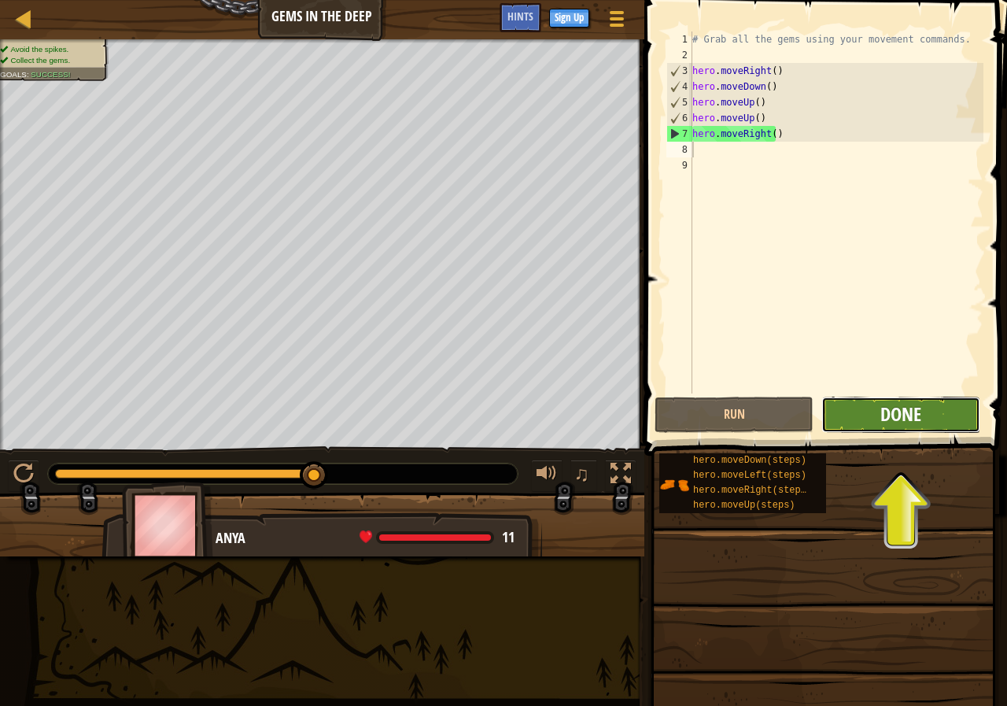
click at [885, 407] on span "Done" at bounding box center [900, 413] width 41 height 25
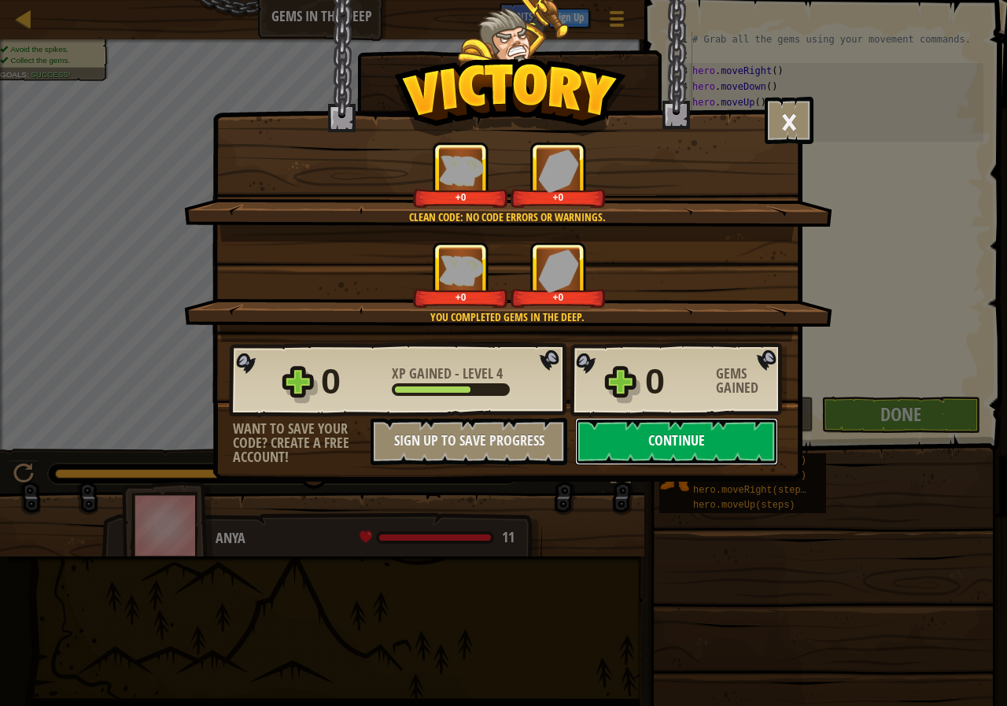
click at [666, 448] on button "Continue" at bounding box center [676, 441] width 203 height 47
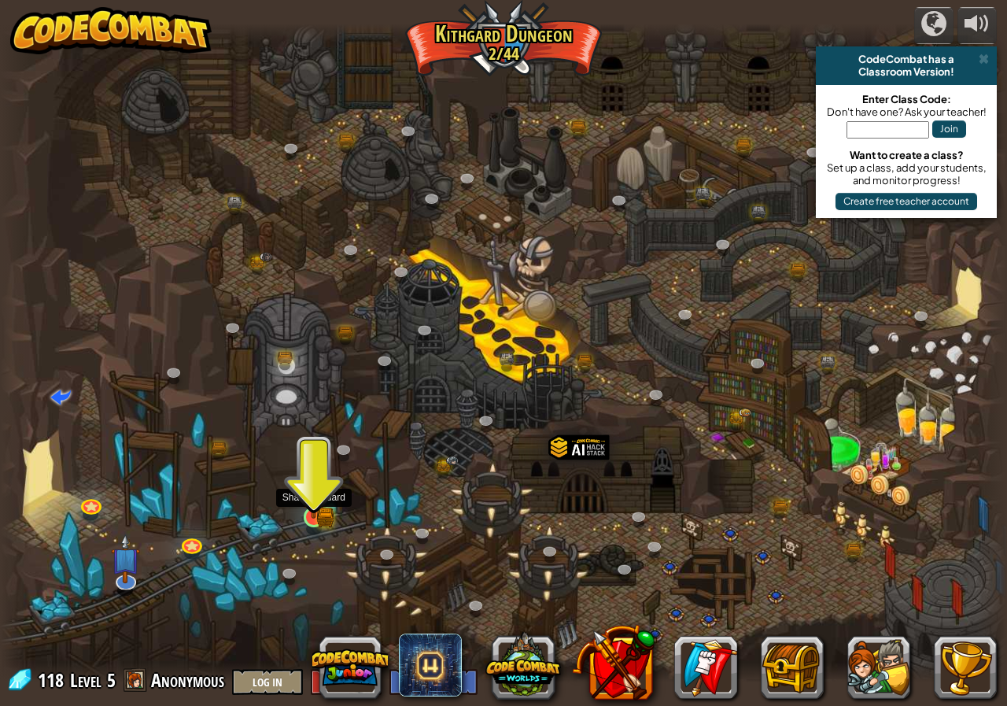
click at [321, 515] on img at bounding box center [314, 489] width 26 height 57
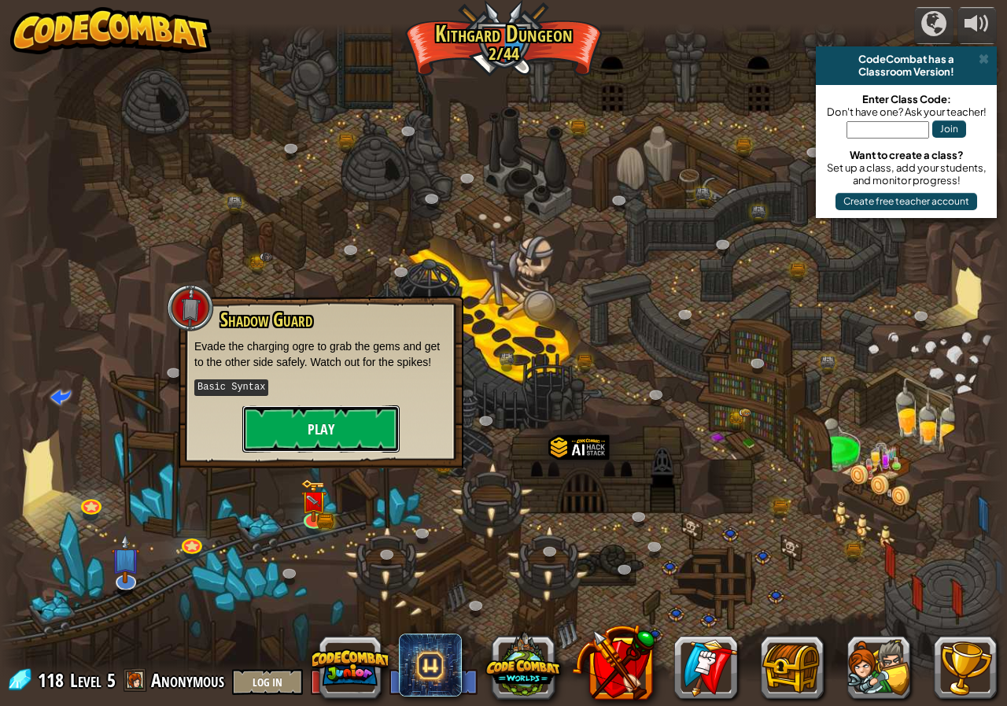
click at [333, 429] on button "Play" at bounding box center [320, 428] width 157 height 47
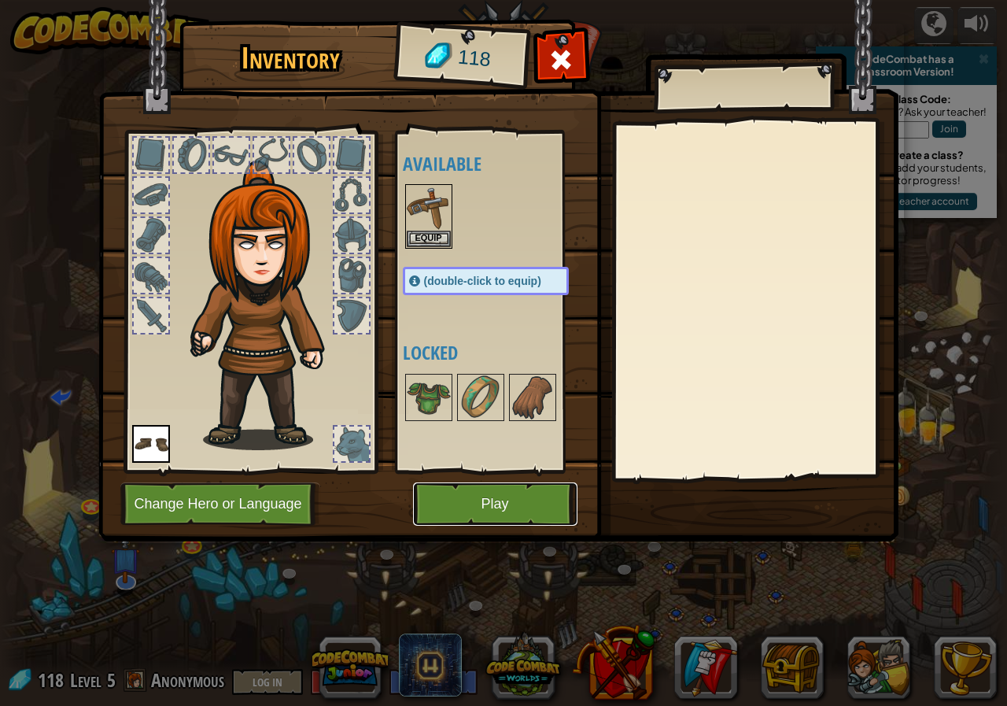
click at [489, 512] on button "Play" at bounding box center [495, 503] width 164 height 43
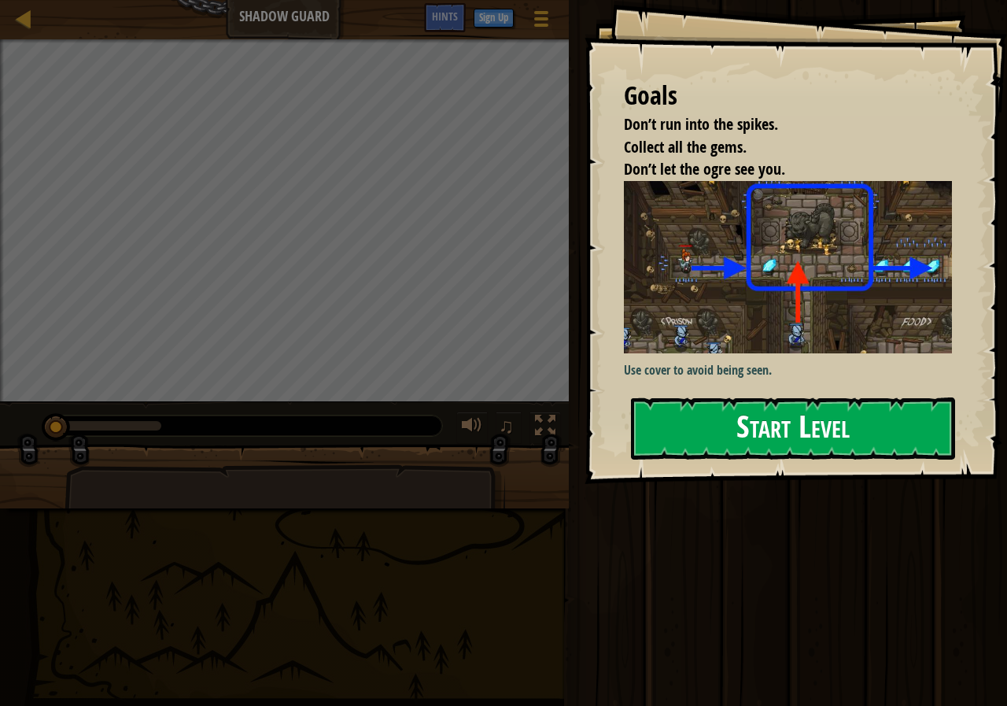
click at [789, 430] on button "Start Level" at bounding box center [793, 428] width 324 height 62
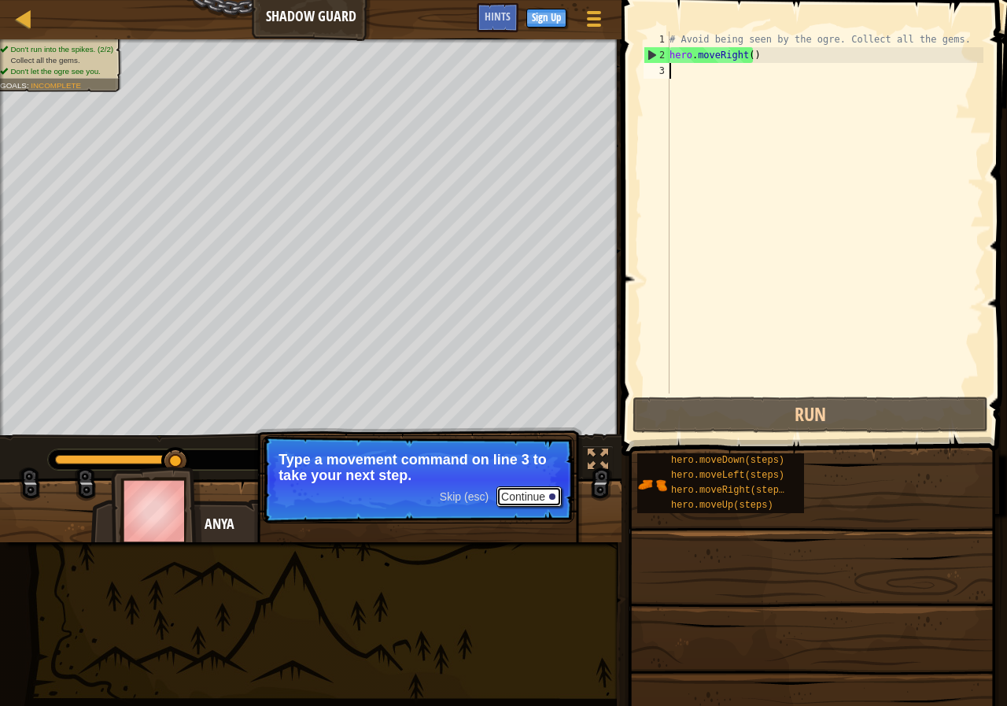
click at [535, 494] on button "Continue" at bounding box center [528, 496] width 65 height 20
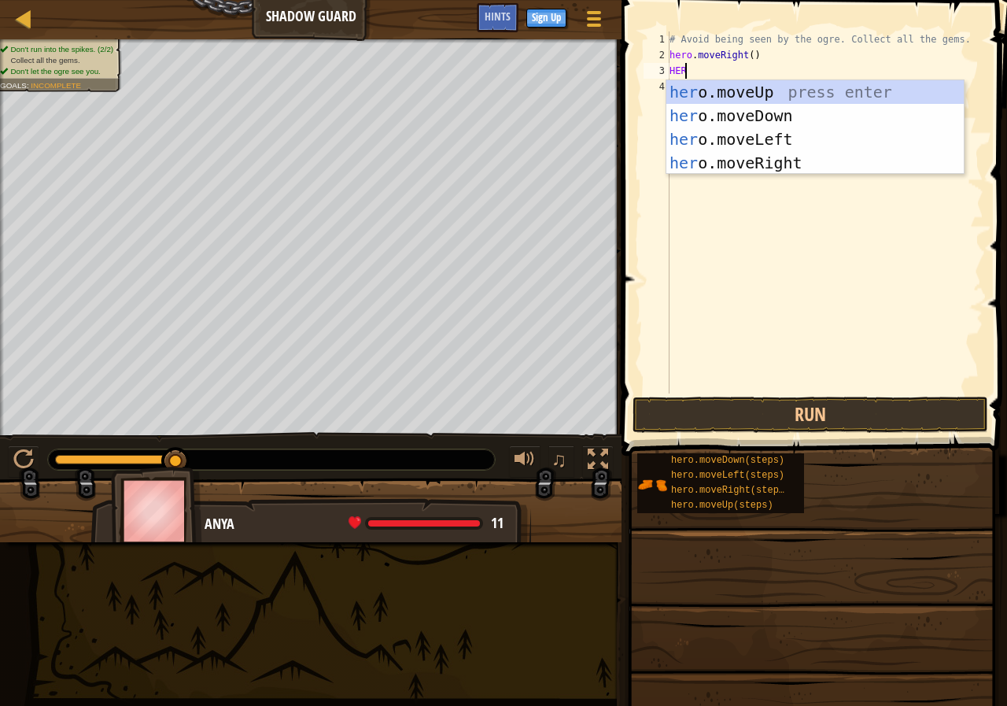
scroll to position [7, 1]
type textarea "HERO"
click at [781, 91] on div "hero .moveUp press enter hero .moveDown press enter hero .moveLeft press enter …" at bounding box center [814, 151] width 297 height 142
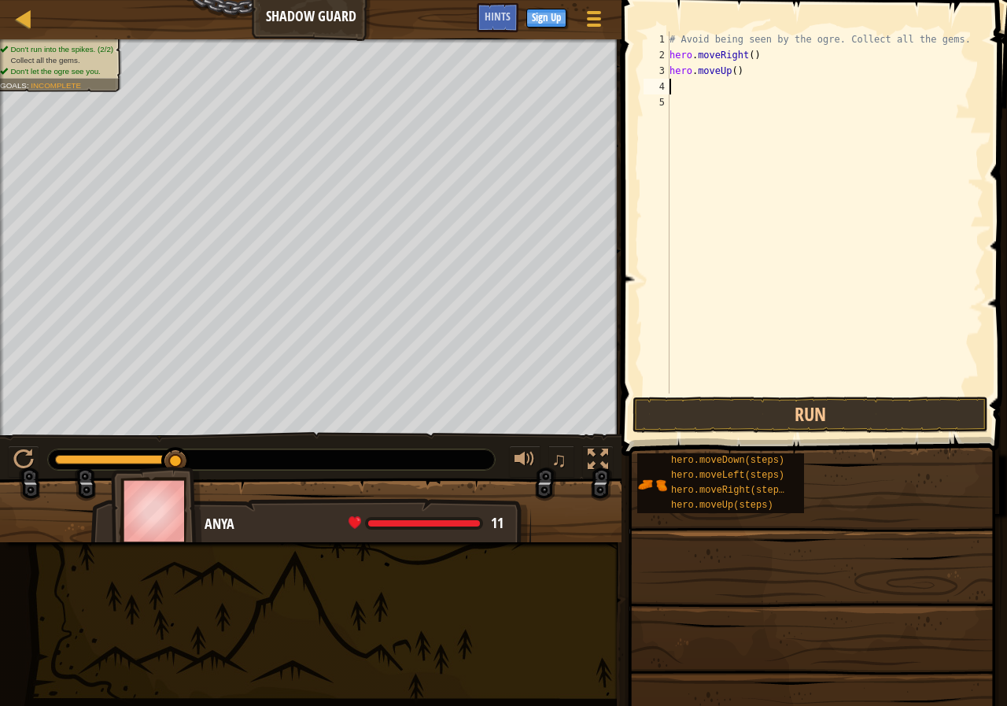
scroll to position [7, 0]
click at [792, 407] on button "Run" at bounding box center [811, 415] width 356 height 36
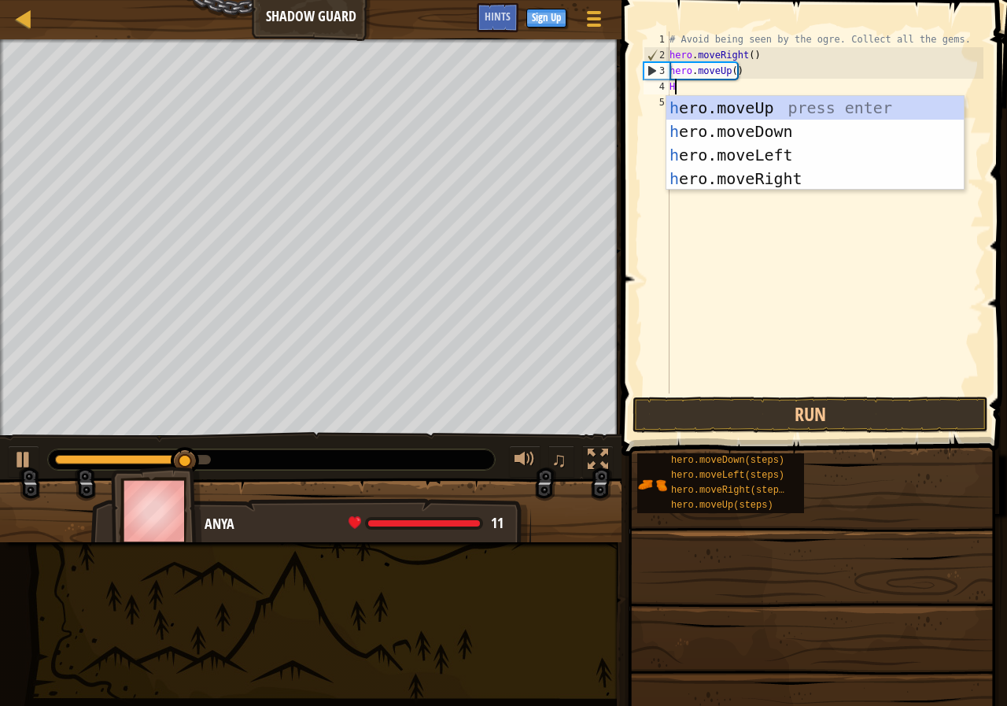
type textarea "HER"
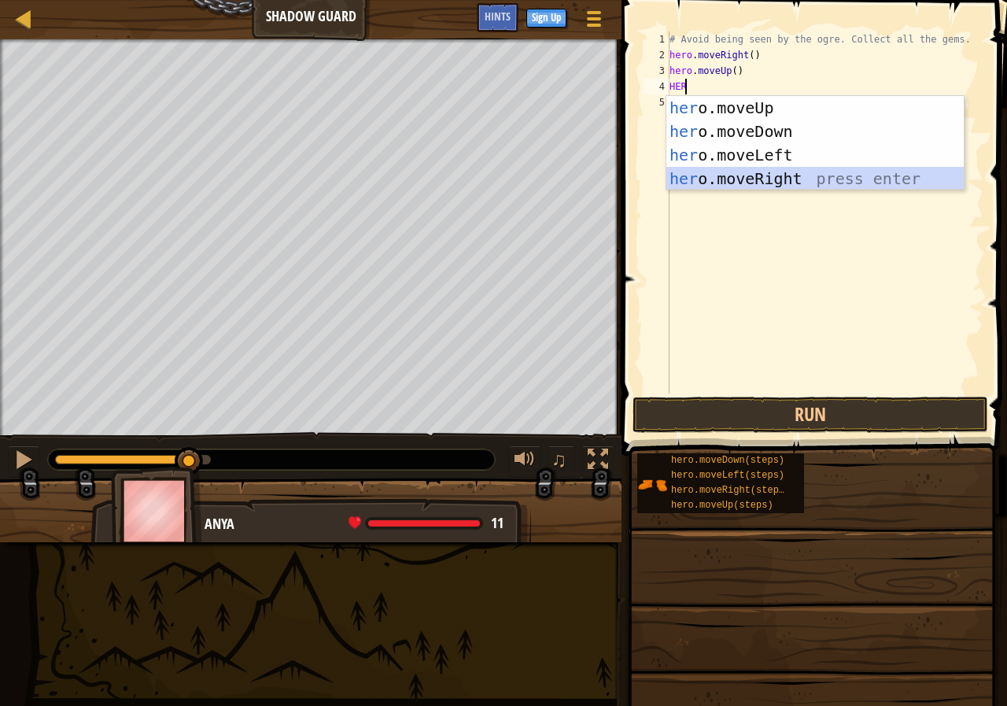
click at [788, 177] on div "her o.moveUp press enter her o.moveDown press enter her o.moveLeft press enter …" at bounding box center [814, 167] width 297 height 142
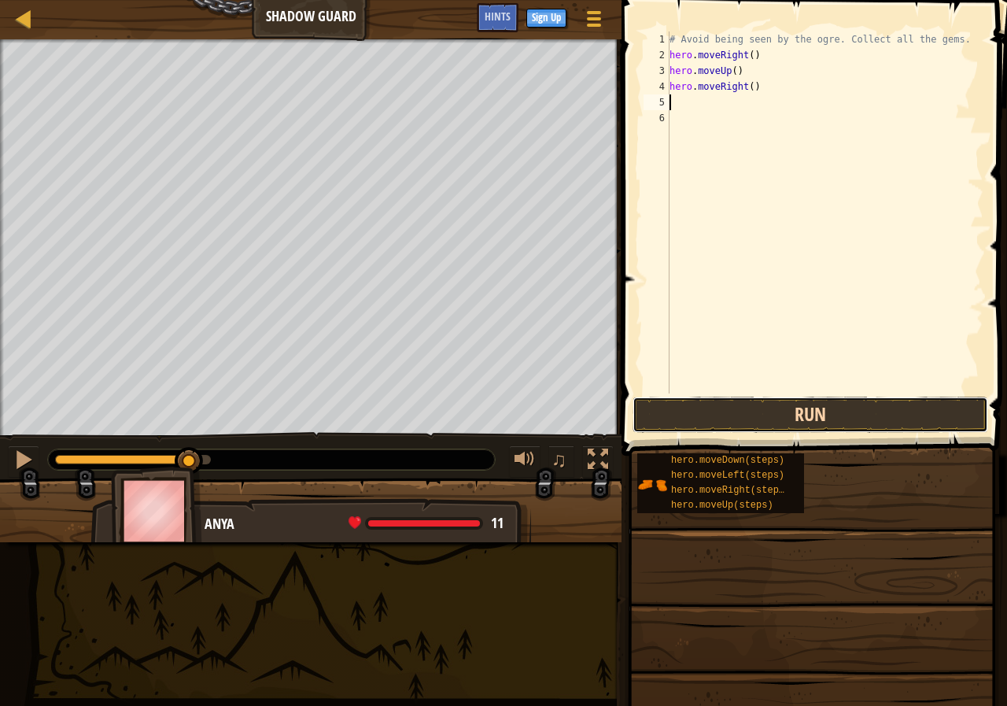
click at [755, 408] on button "Run" at bounding box center [811, 415] width 356 height 36
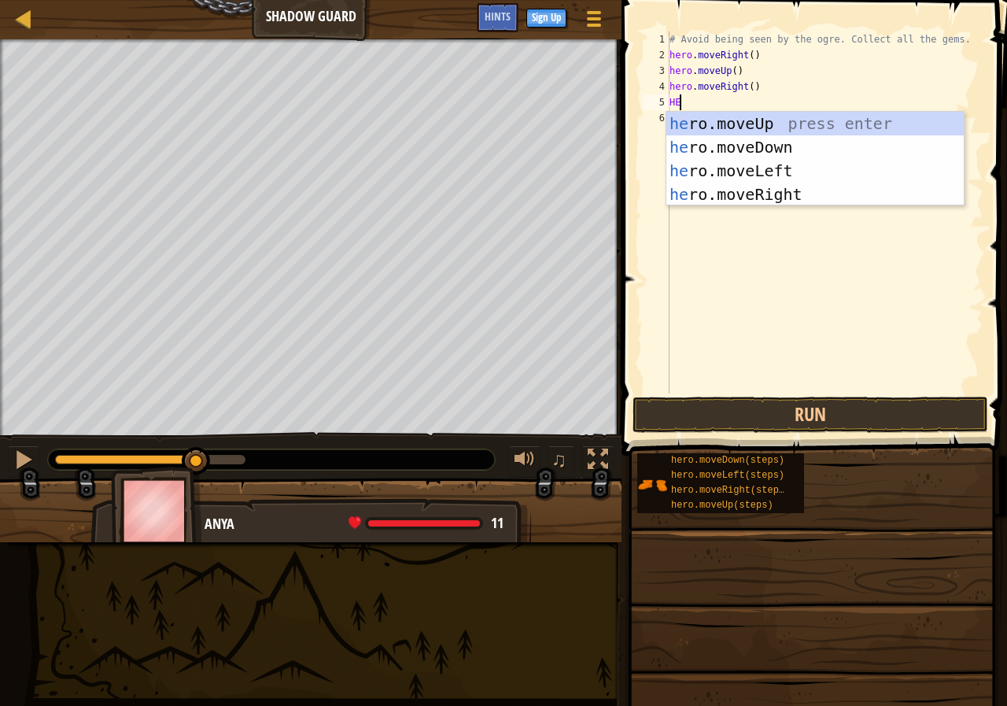
scroll to position [7, 1]
type textarea "HERO"
click at [758, 149] on div "hero .moveUp press enter hero .moveDown press enter hero .moveLeft press enter …" at bounding box center [814, 183] width 297 height 142
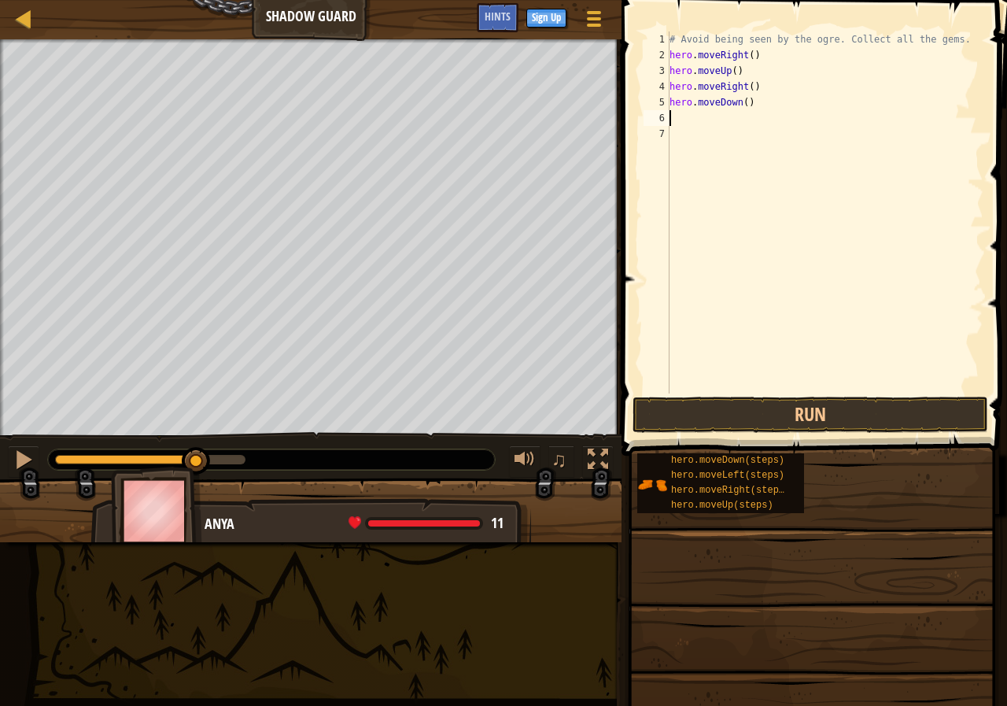
scroll to position [7, 0]
click at [755, 416] on button "Run" at bounding box center [811, 415] width 356 height 36
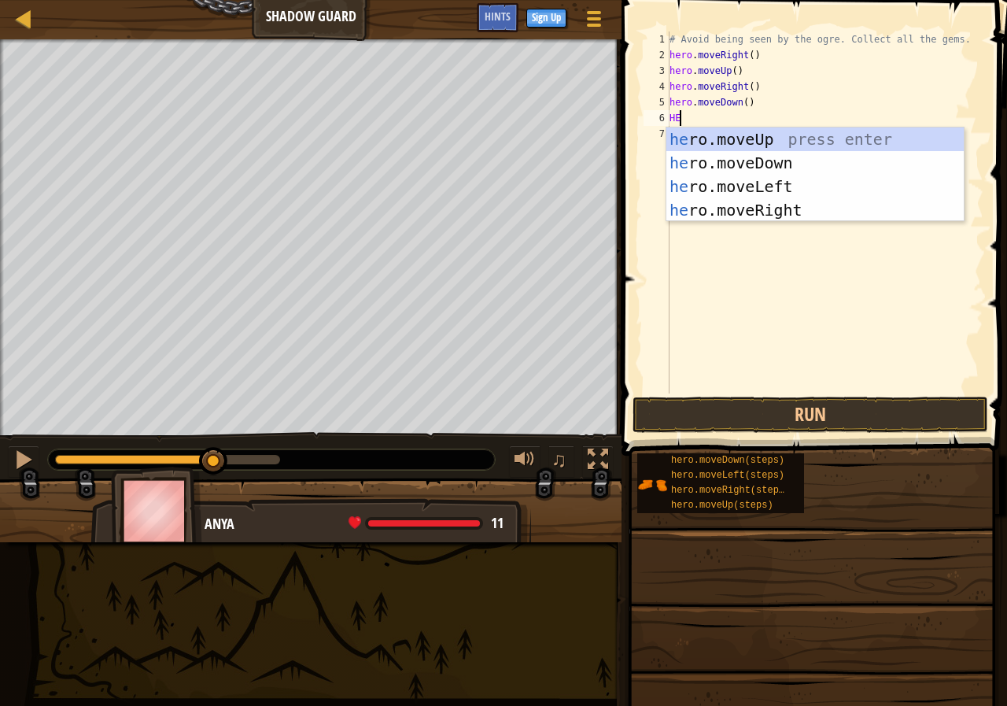
type textarea "HER"
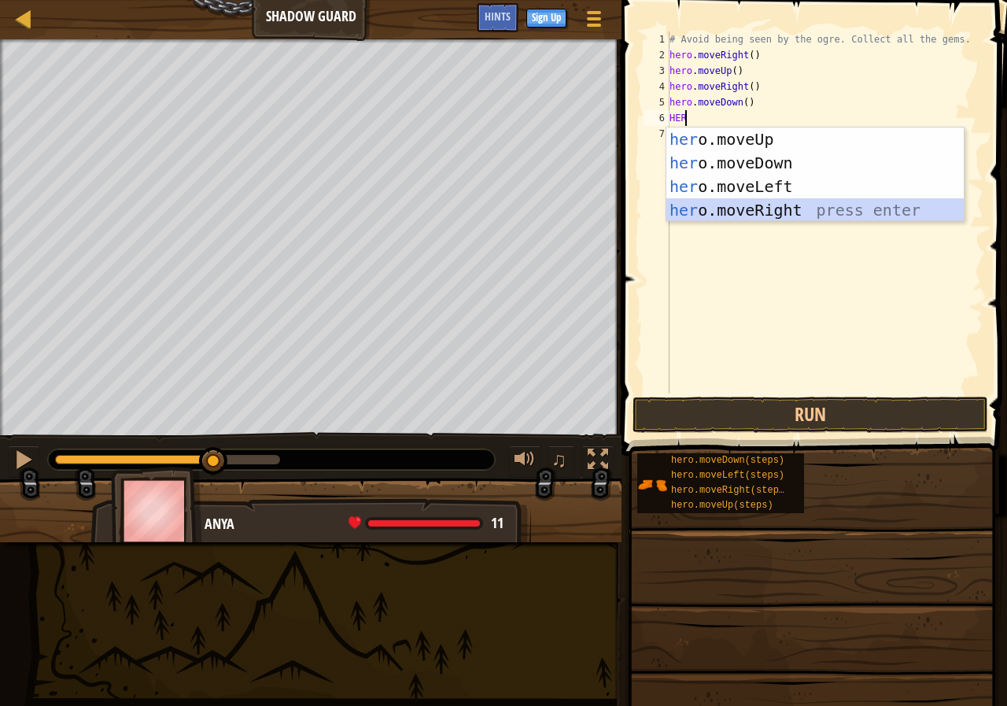
click at [775, 212] on div "her o.moveUp press enter her o.moveDown press enter her o.moveLeft press enter …" at bounding box center [814, 198] width 297 height 142
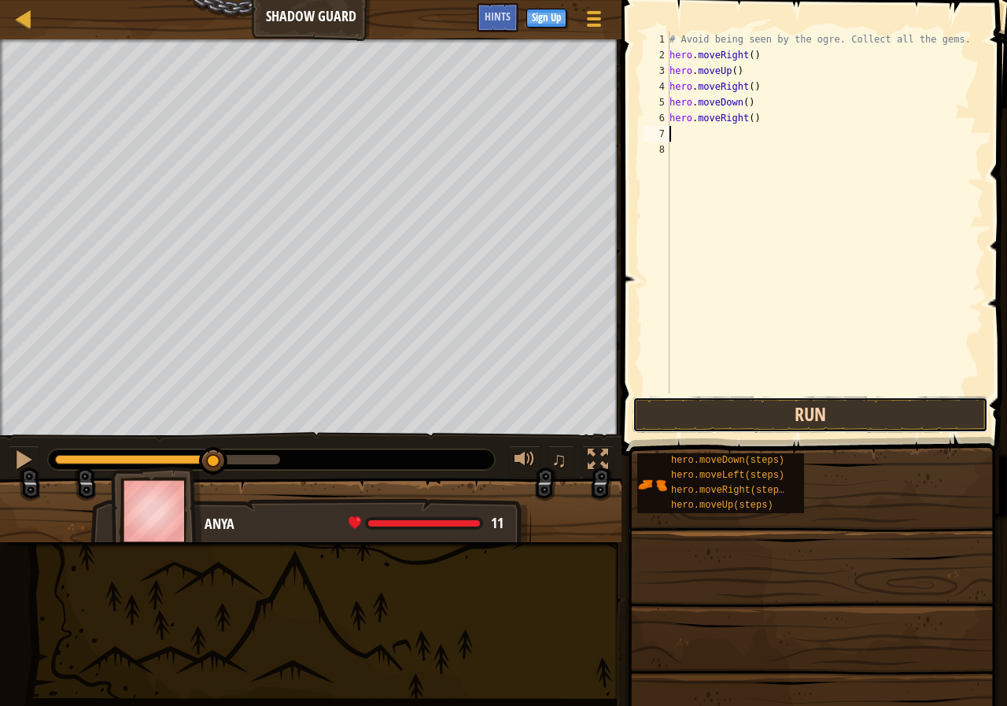
click at [798, 412] on button "Run" at bounding box center [811, 415] width 356 height 36
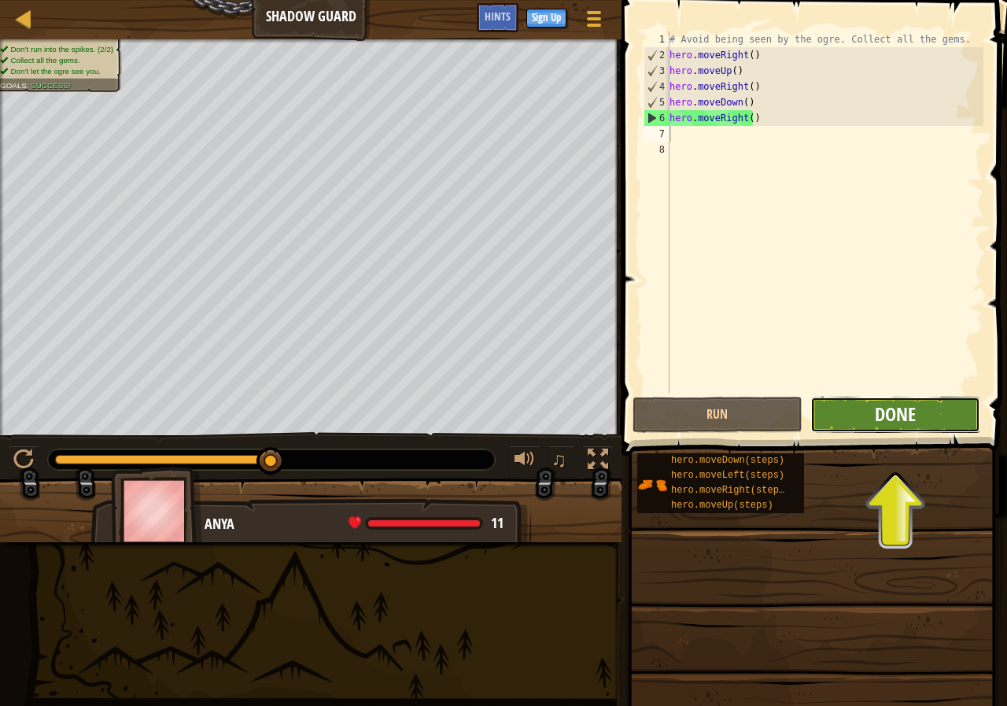
click at [874, 404] on button "Done" at bounding box center [895, 415] width 170 height 36
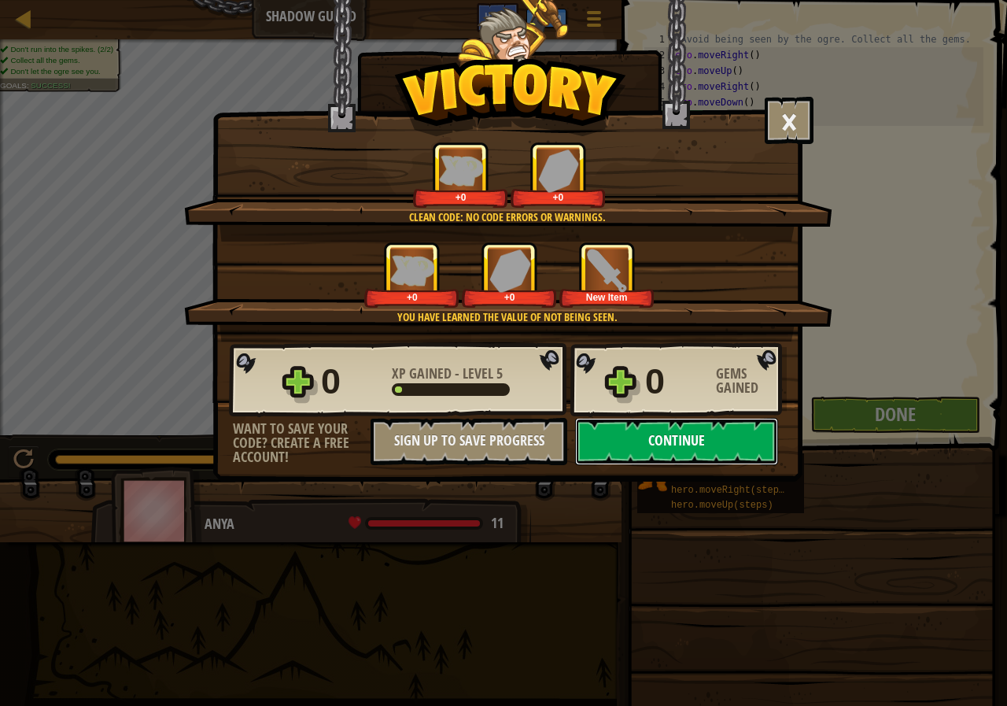
click at [714, 439] on button "Continue" at bounding box center [676, 441] width 203 height 47
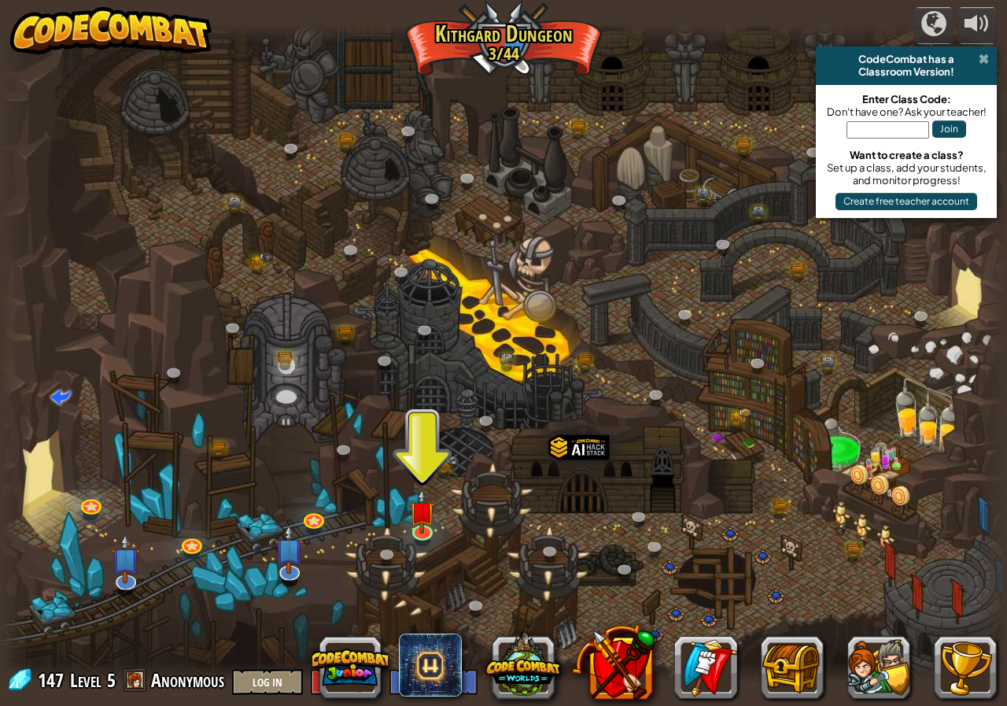
click at [989, 55] on span at bounding box center [984, 59] width 10 height 13
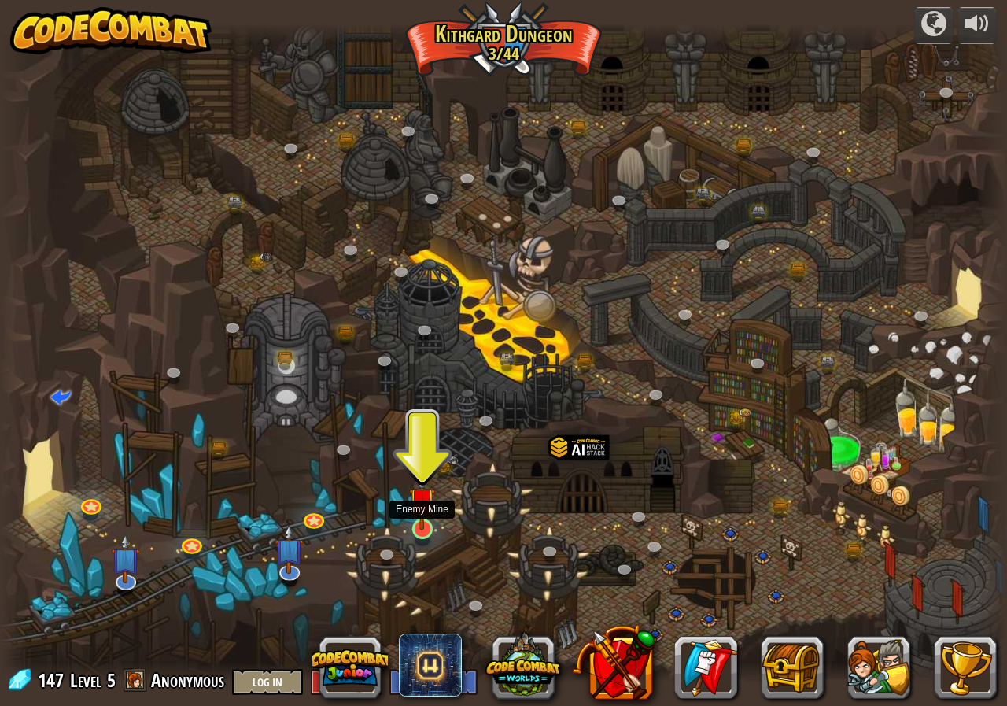
click at [428, 529] on img at bounding box center [422, 501] width 26 height 60
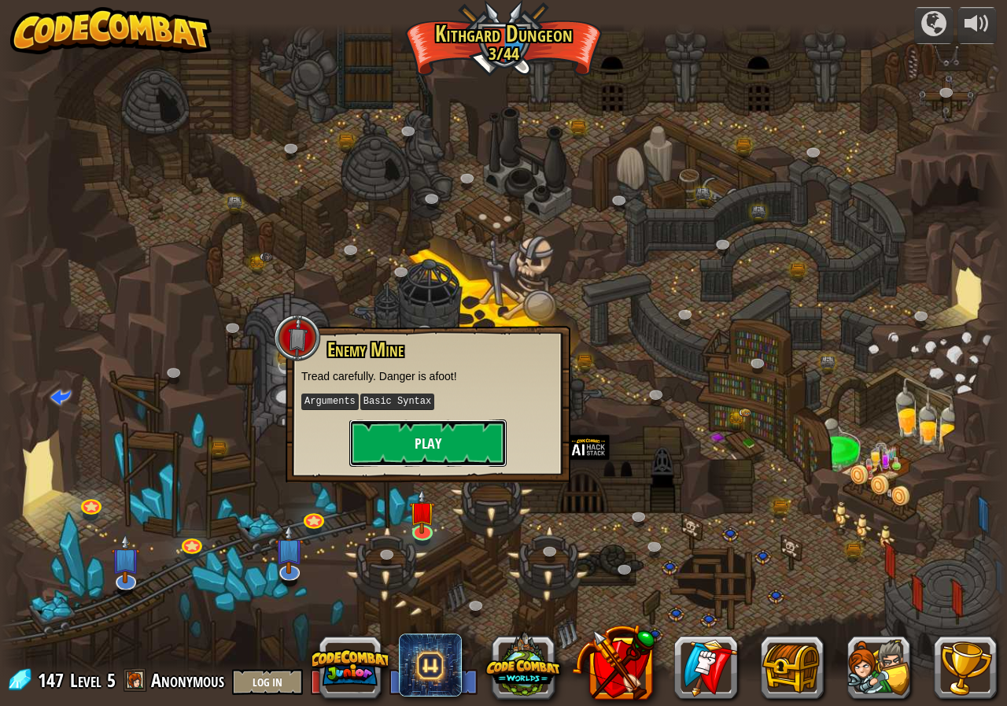
click at [467, 437] on button "Play" at bounding box center [427, 442] width 157 height 47
